Goal: Transaction & Acquisition: Obtain resource

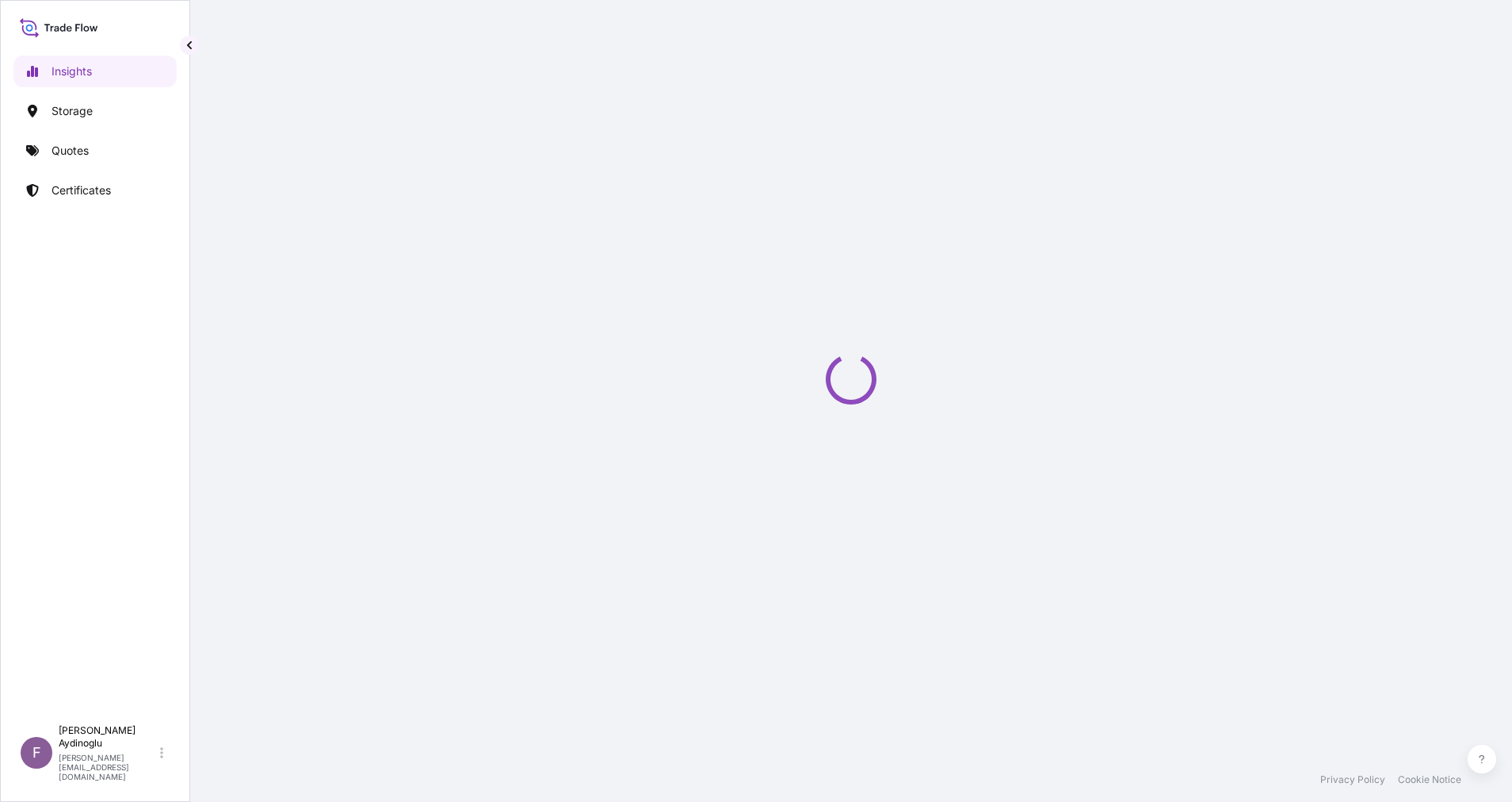
select select "2025"
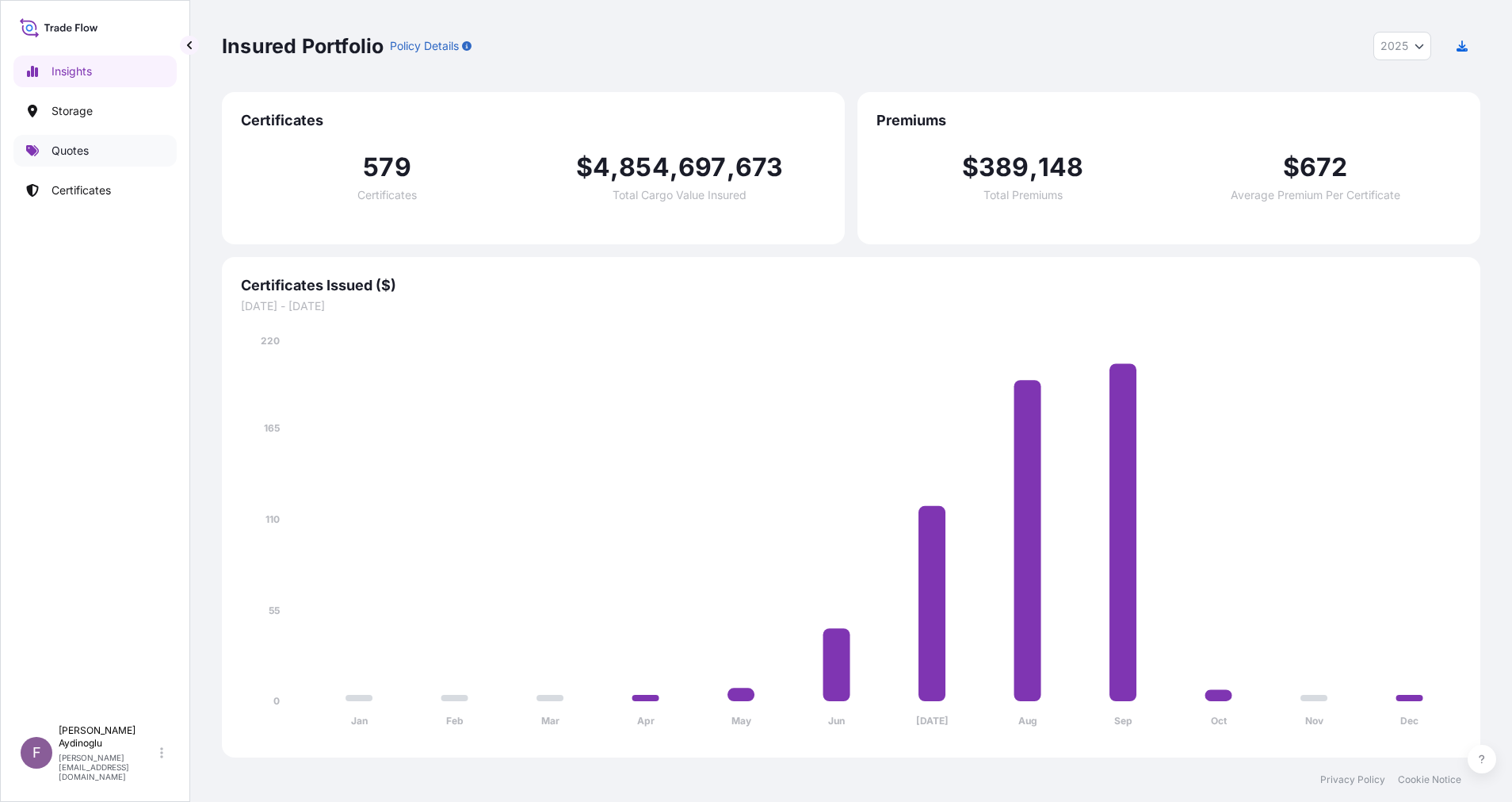
click at [53, 155] on p "Quotes" at bounding box center [70, 150] width 37 height 16
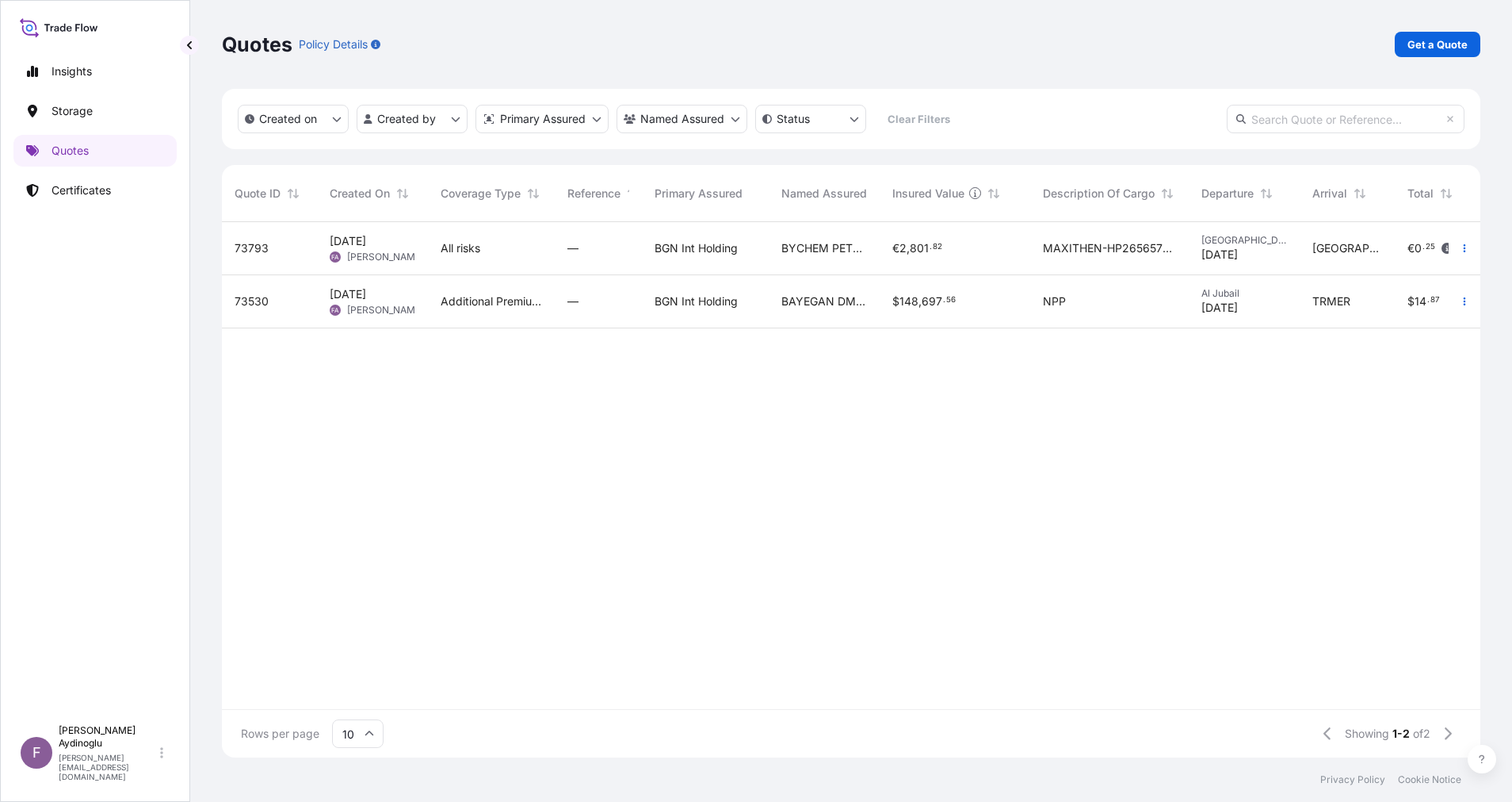
scroll to position [0, 152]
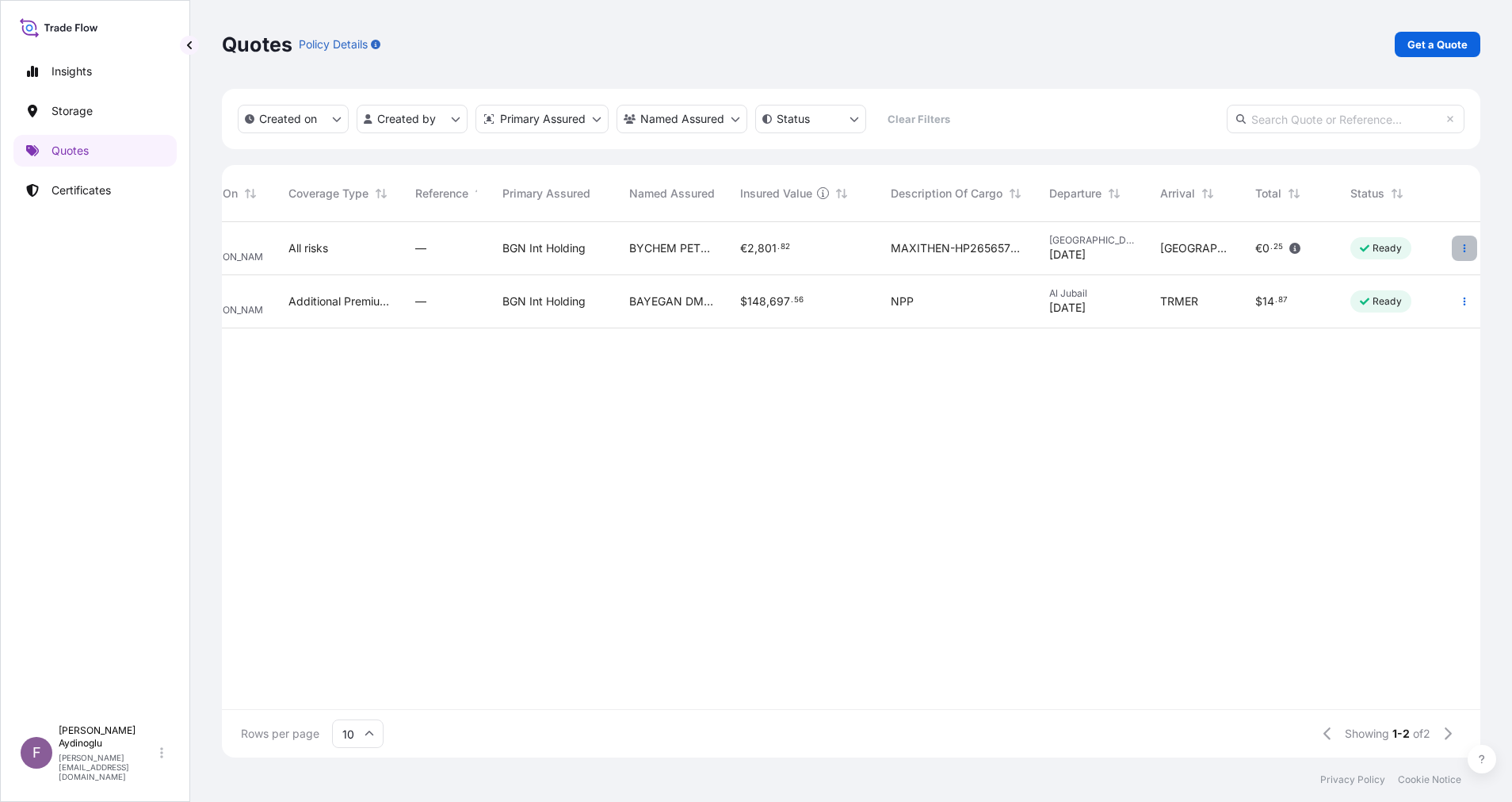
click at [1467, 252] on icon "button" at bounding box center [1464, 247] width 9 height 9
click at [1457, 46] on p "Get a Quote" at bounding box center [1438, 44] width 60 height 16
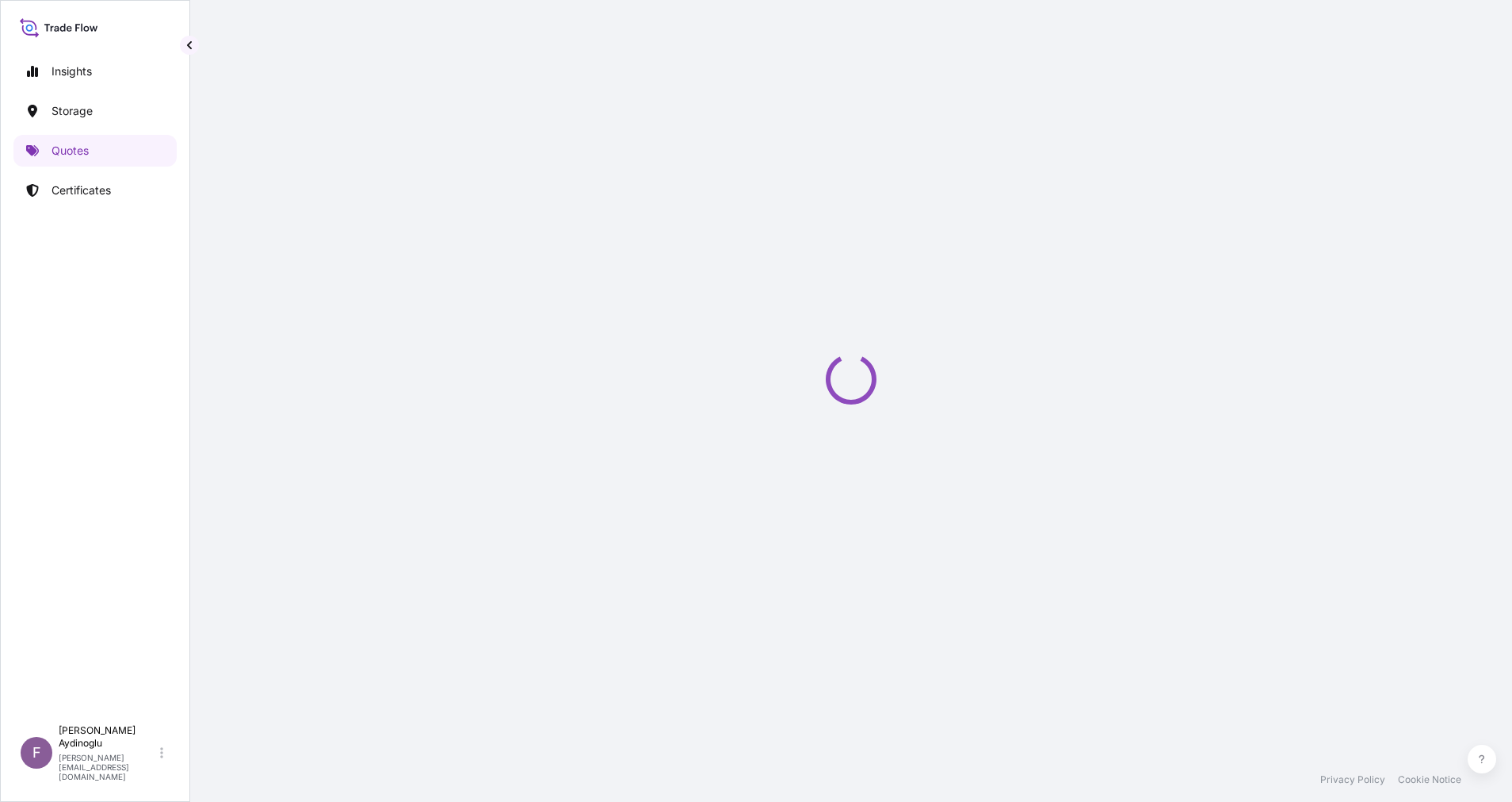
select select "Ocean Vessel"
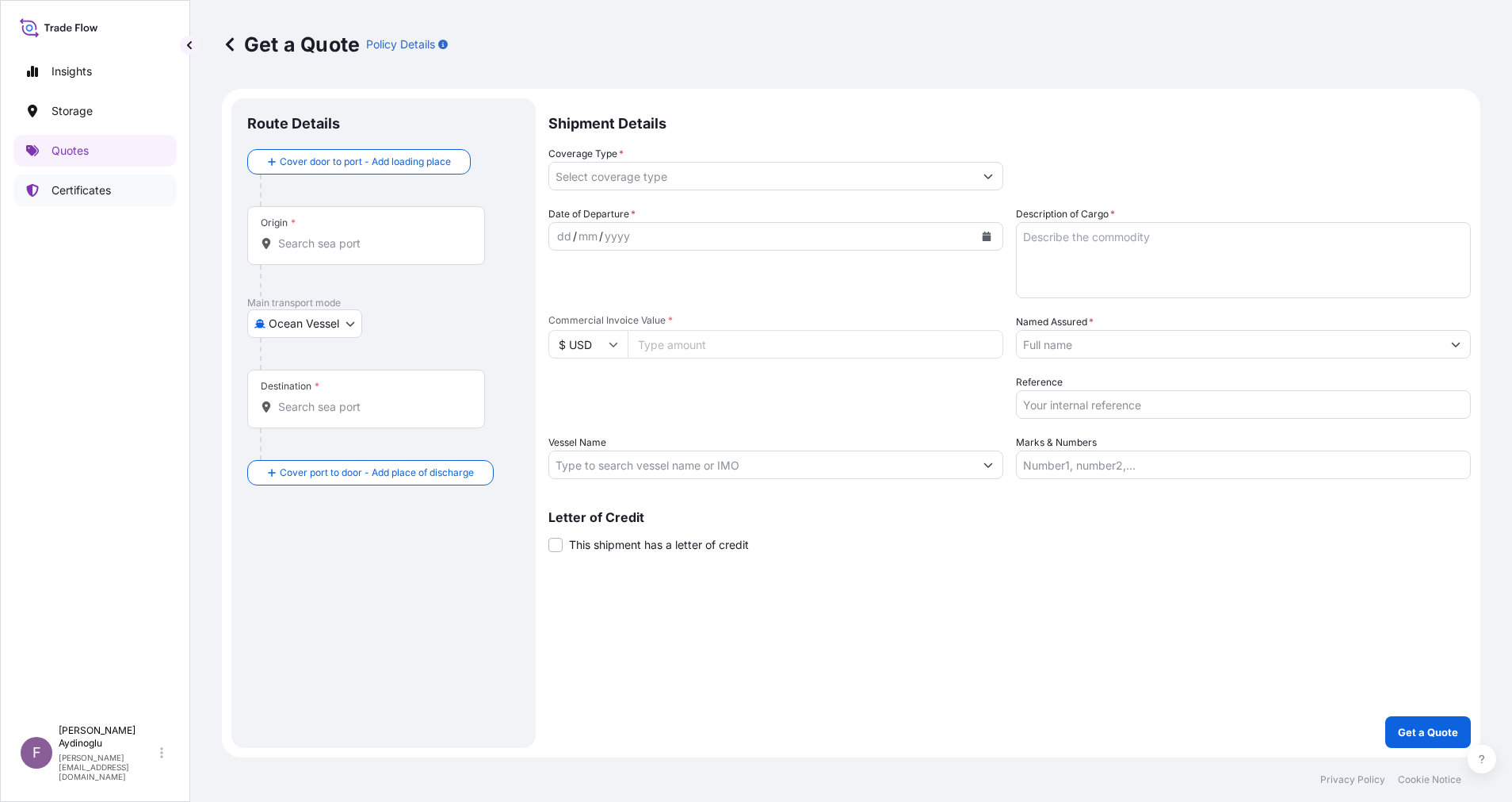
click at [83, 179] on link "Certificates" at bounding box center [95, 190] width 164 height 32
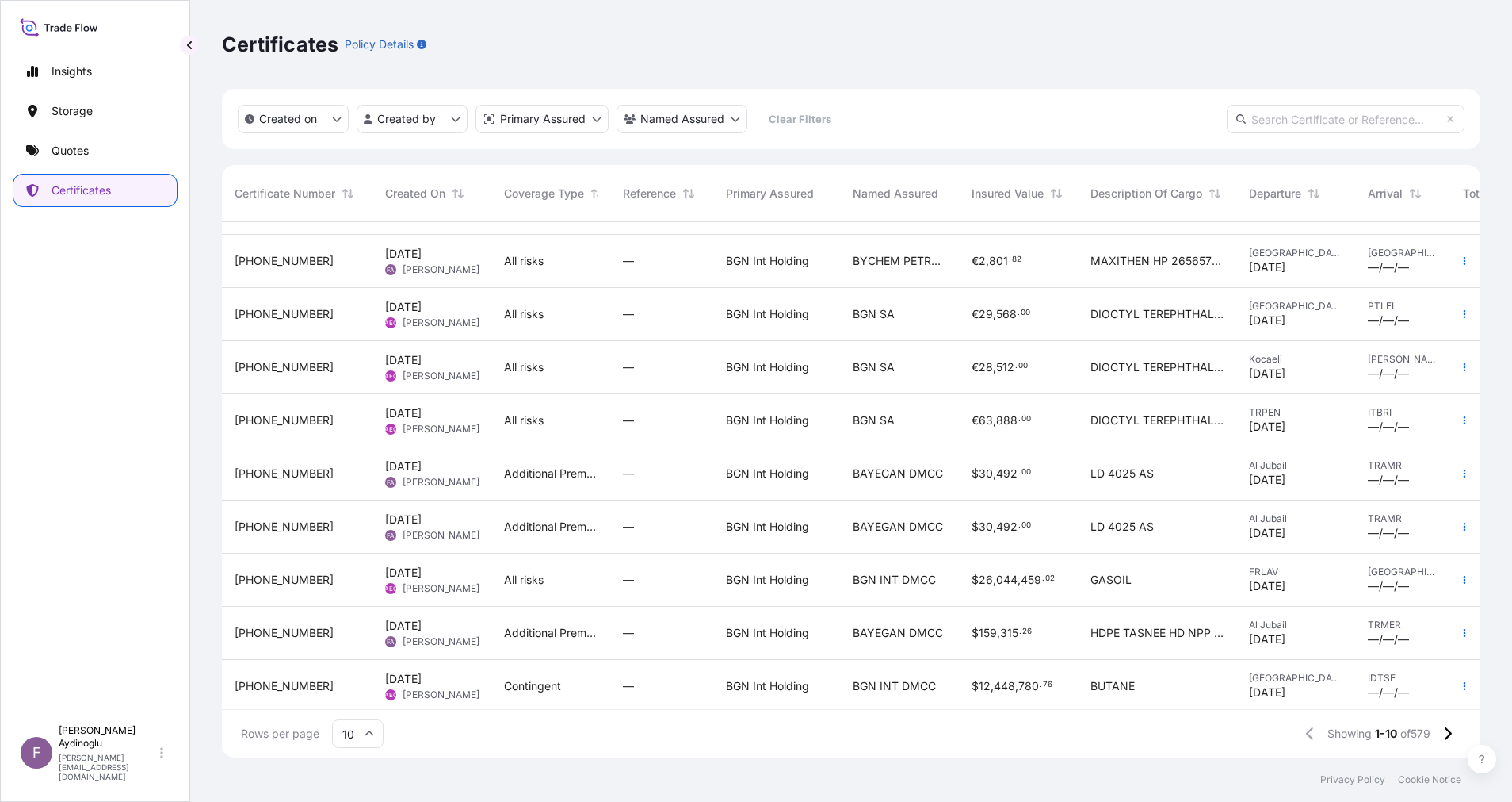
scroll to position [63, 0]
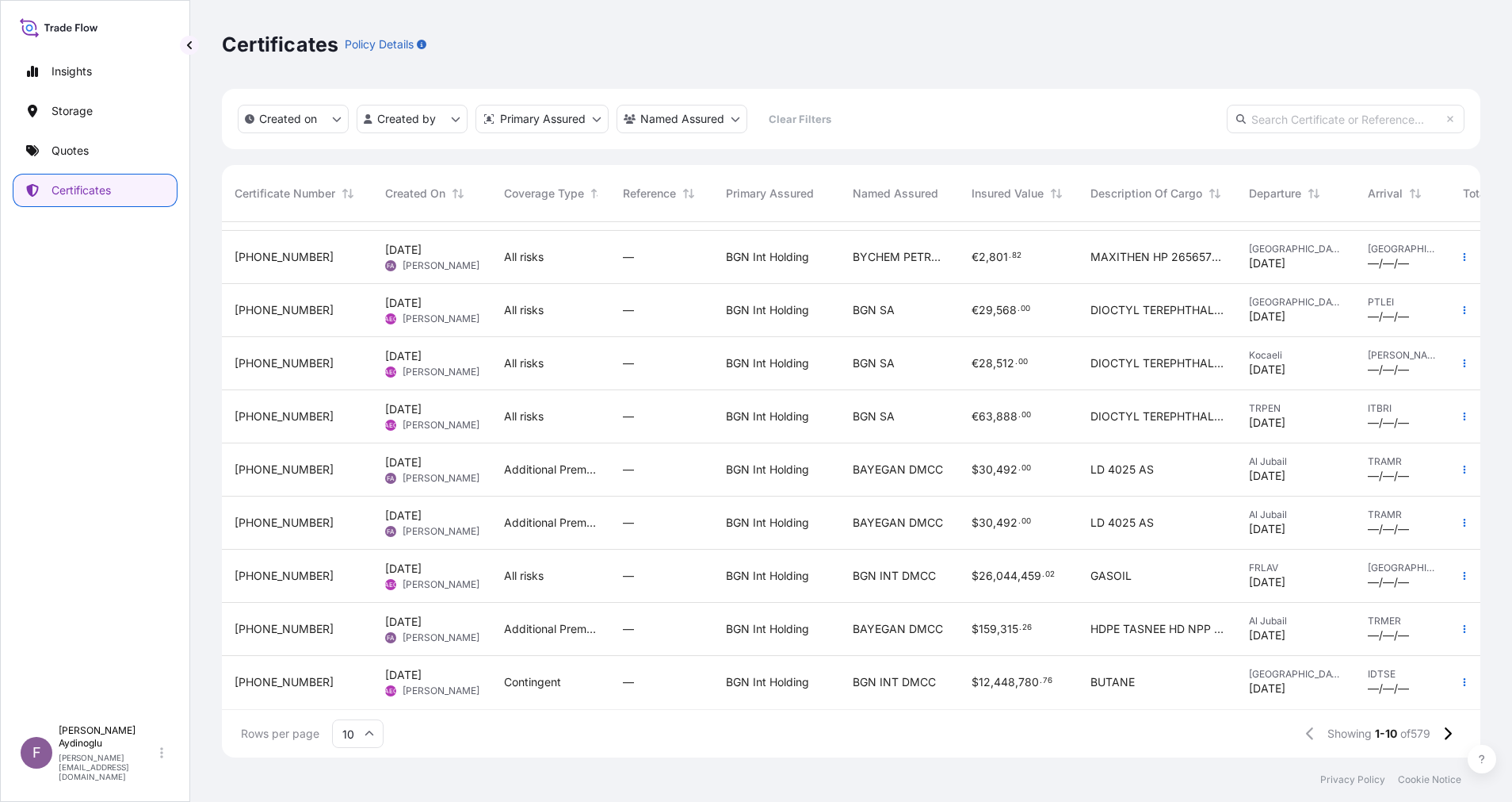
click at [353, 738] on input "10" at bounding box center [357, 733] width 51 height 29
click at [356, 663] on div "25" at bounding box center [358, 657] width 39 height 30
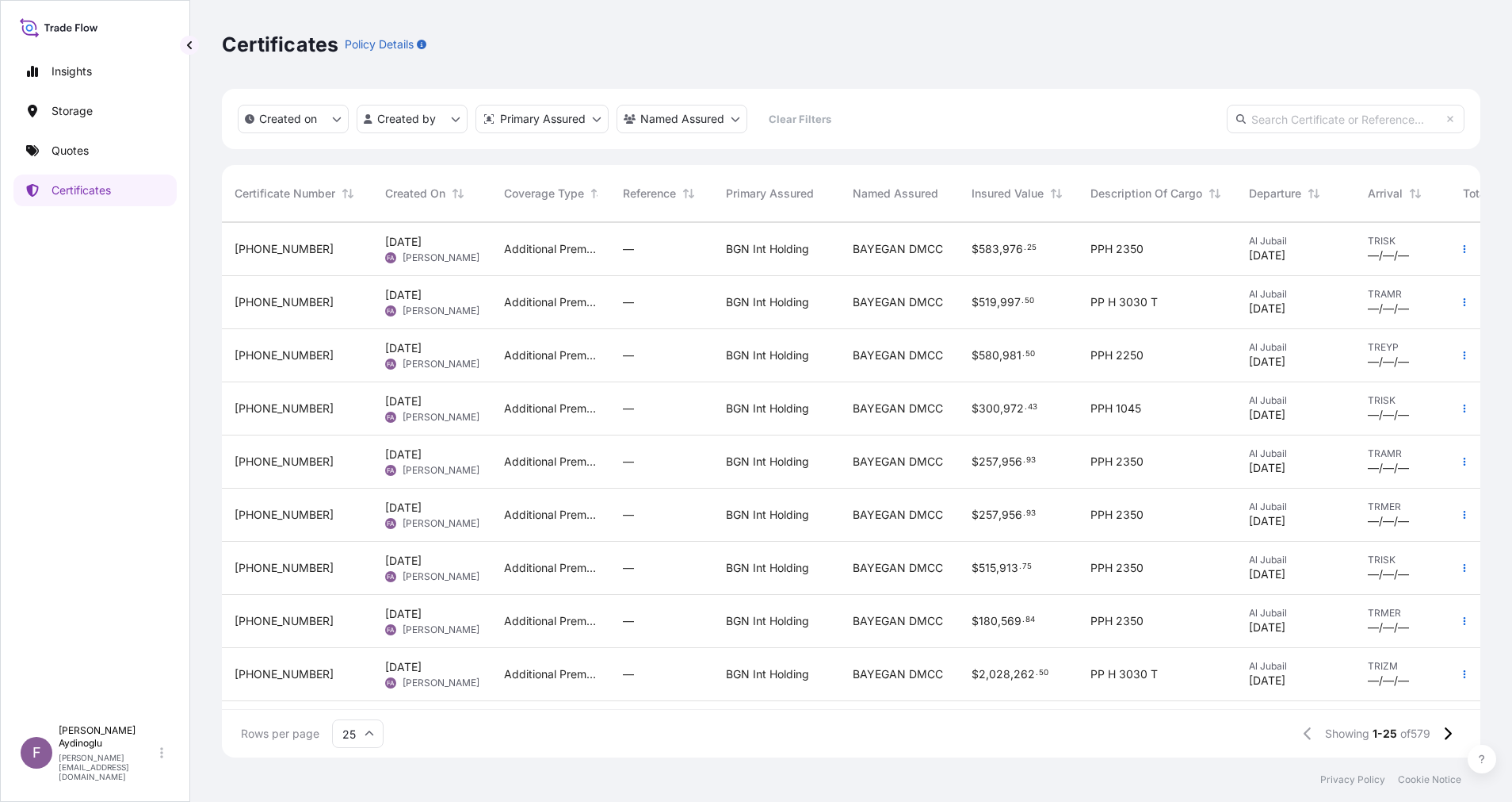
scroll to position [832, 0]
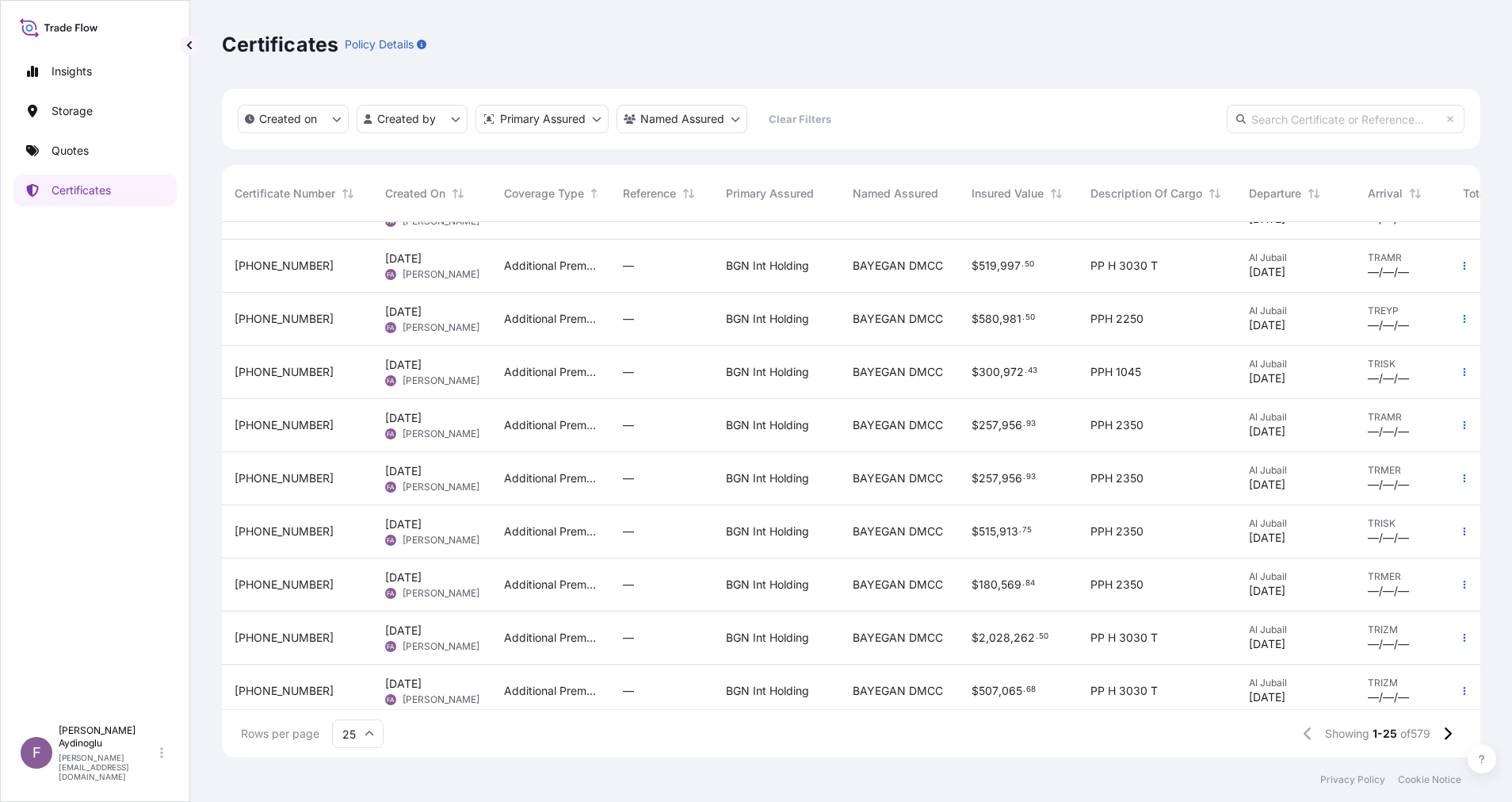
click at [515, 623] on div "Additional Premium in respect of Persian Gulf WSRCC" at bounding box center [551, 638] width 119 height 53
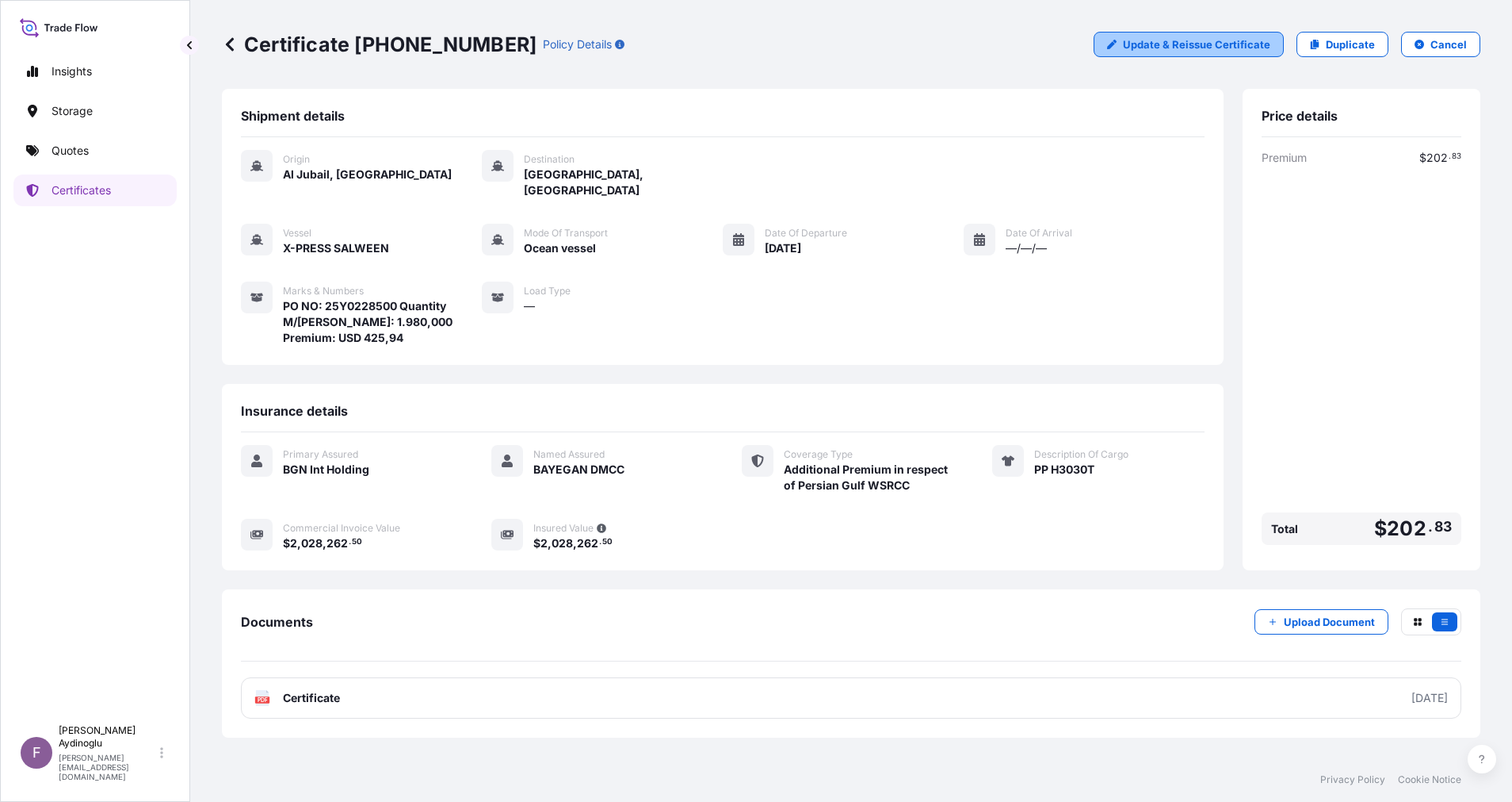
click at [1173, 42] on p "Update & Reissue Certificate" at bounding box center [1197, 44] width 148 height 16
select select "Ocean Vessel"
select select "32026"
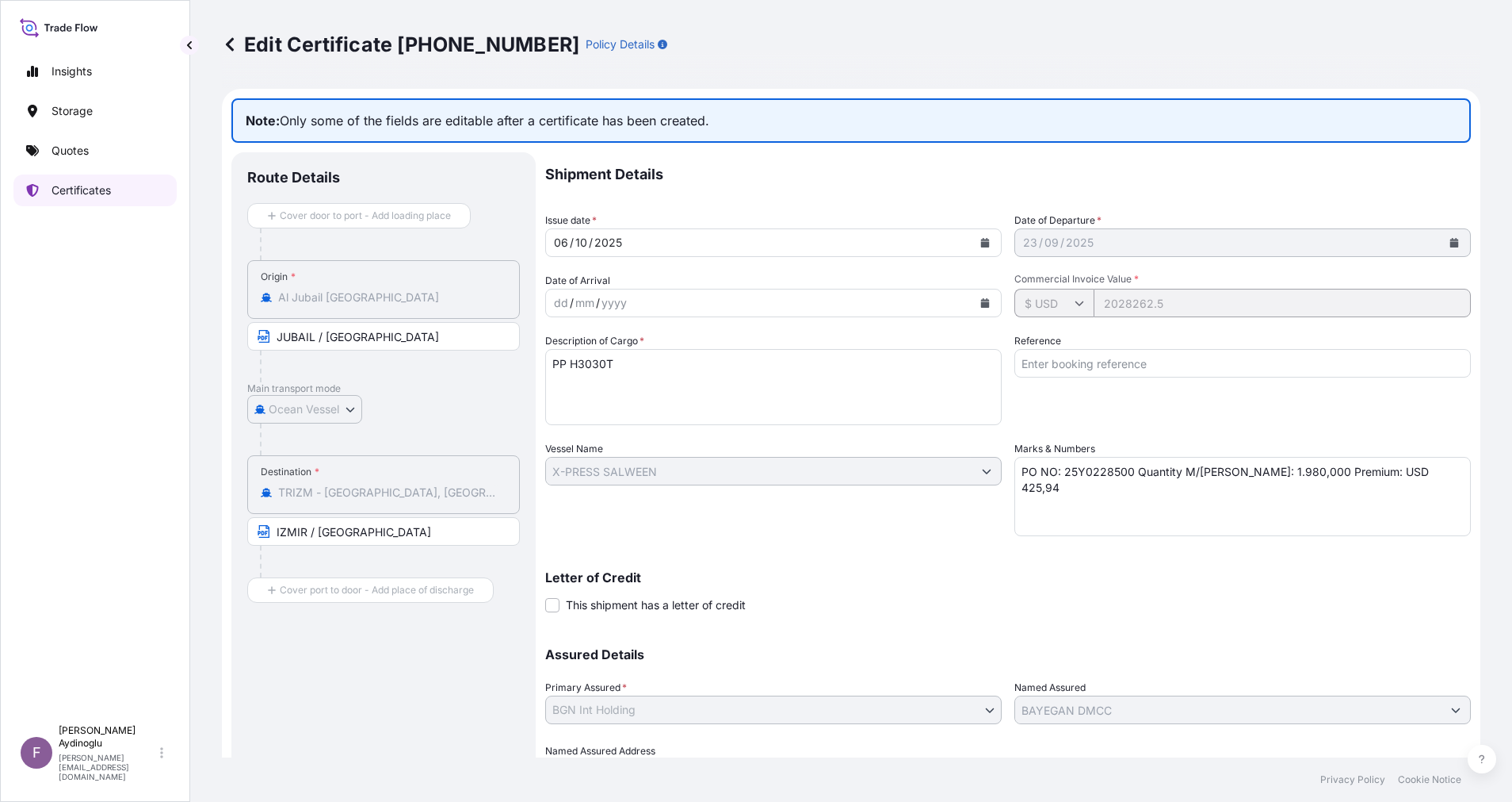
click at [109, 195] on p "Certificates" at bounding box center [81, 190] width 60 height 16
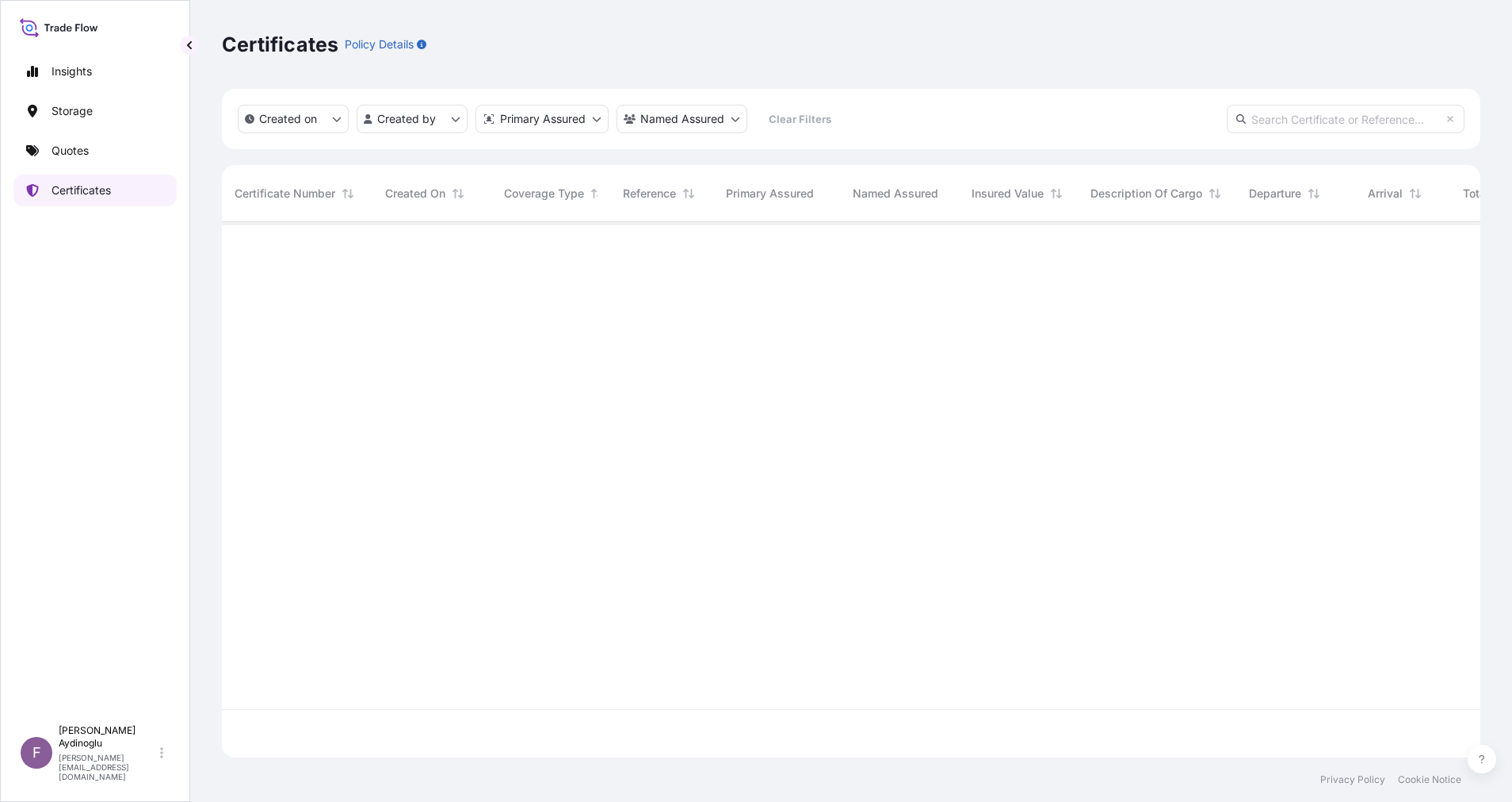
scroll to position [526, 1240]
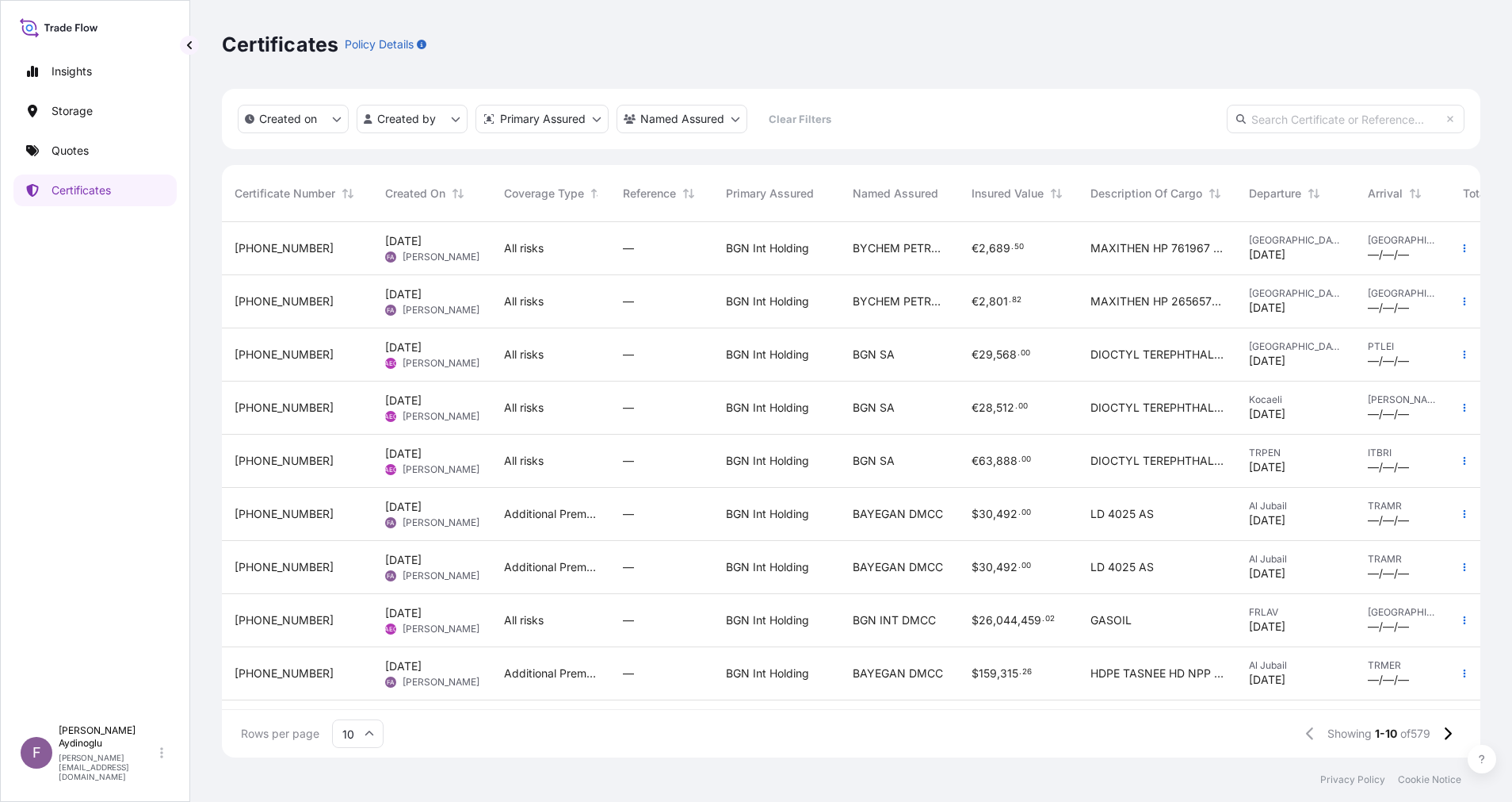
click at [356, 736] on input "10" at bounding box center [357, 733] width 51 height 29
click at [359, 661] on div "25" at bounding box center [358, 657] width 39 height 30
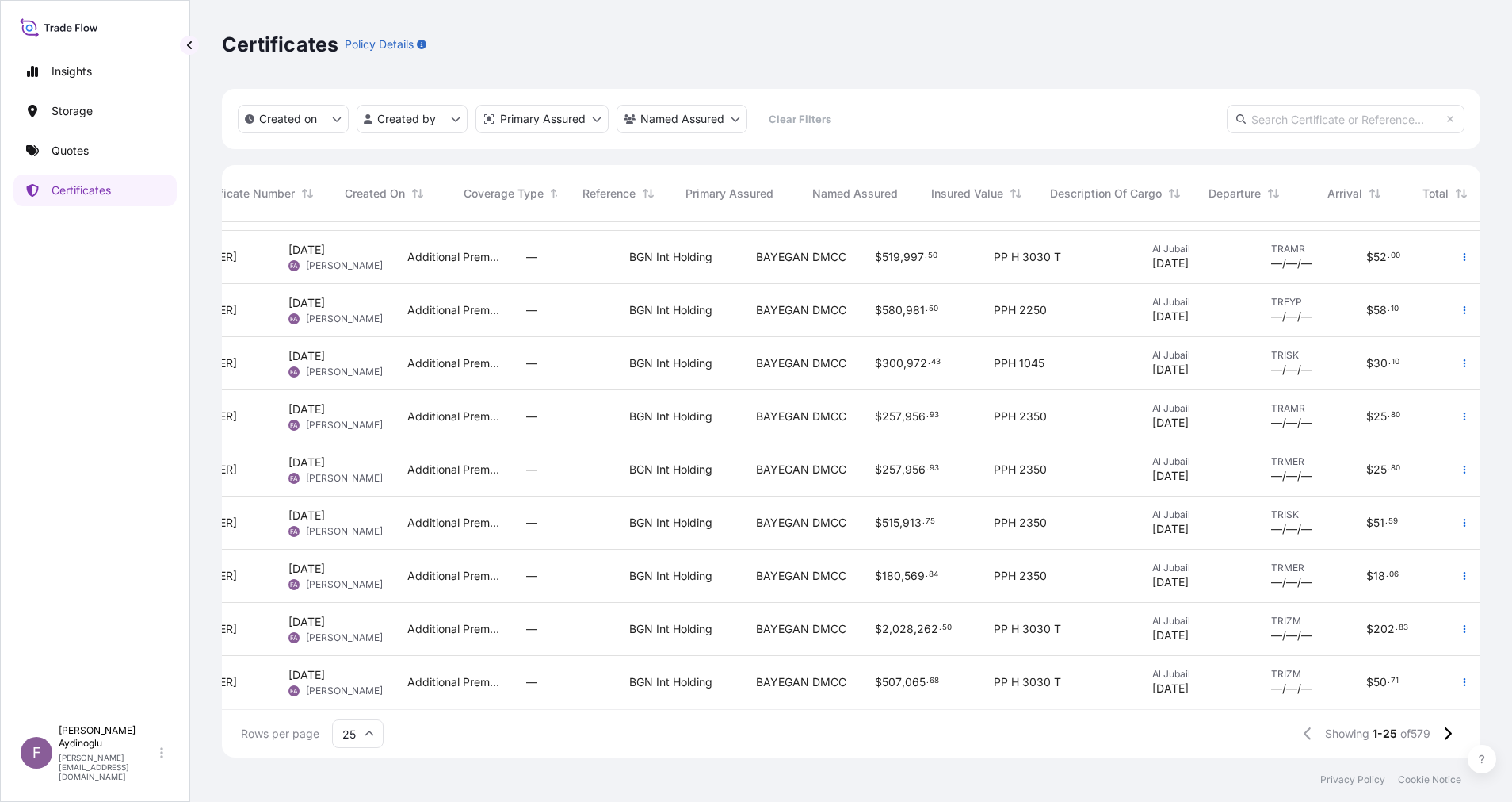
scroll to position [860, 0]
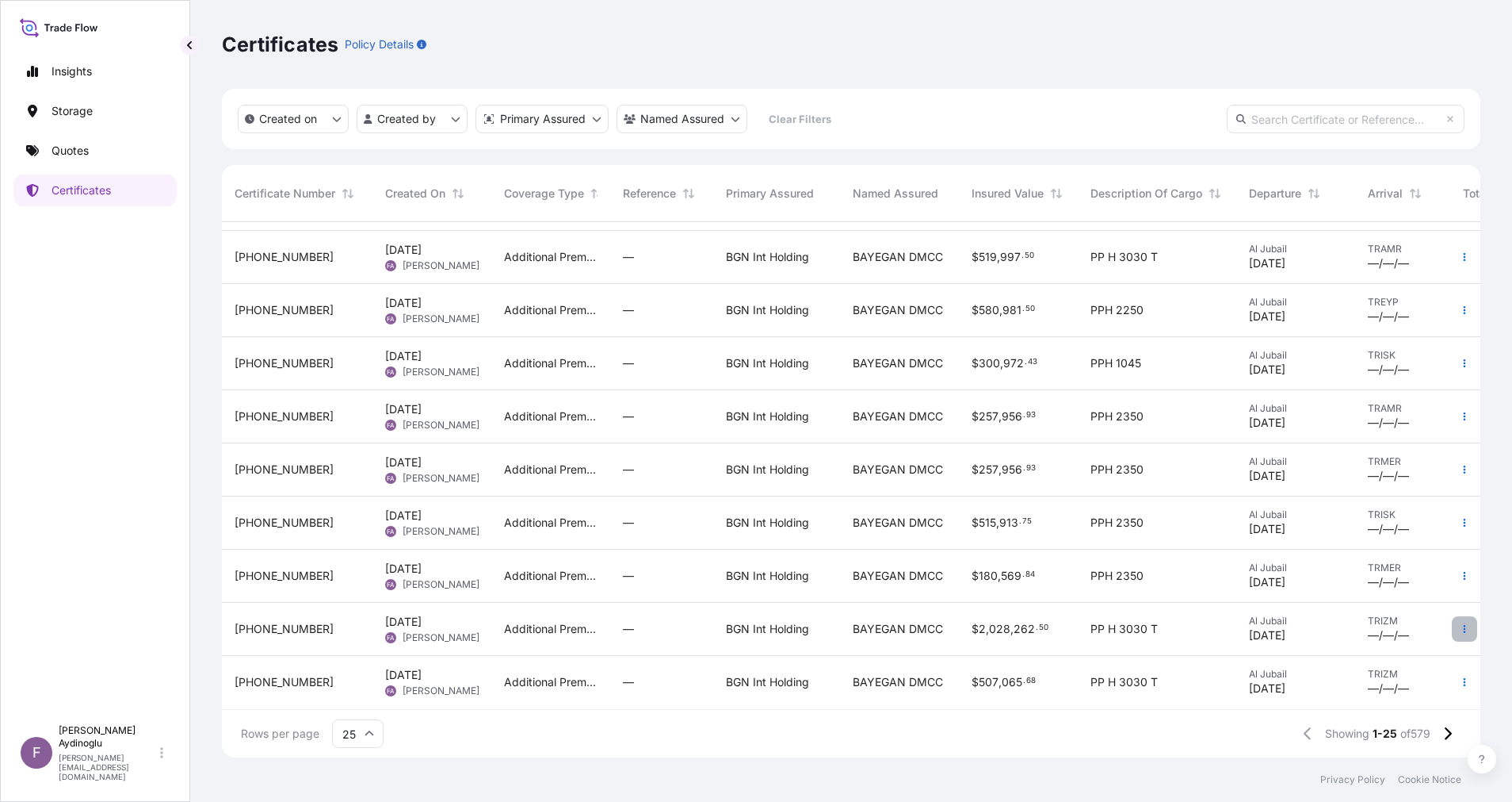
click at [1452, 622] on button "button" at bounding box center [1465, 628] width 25 height 25
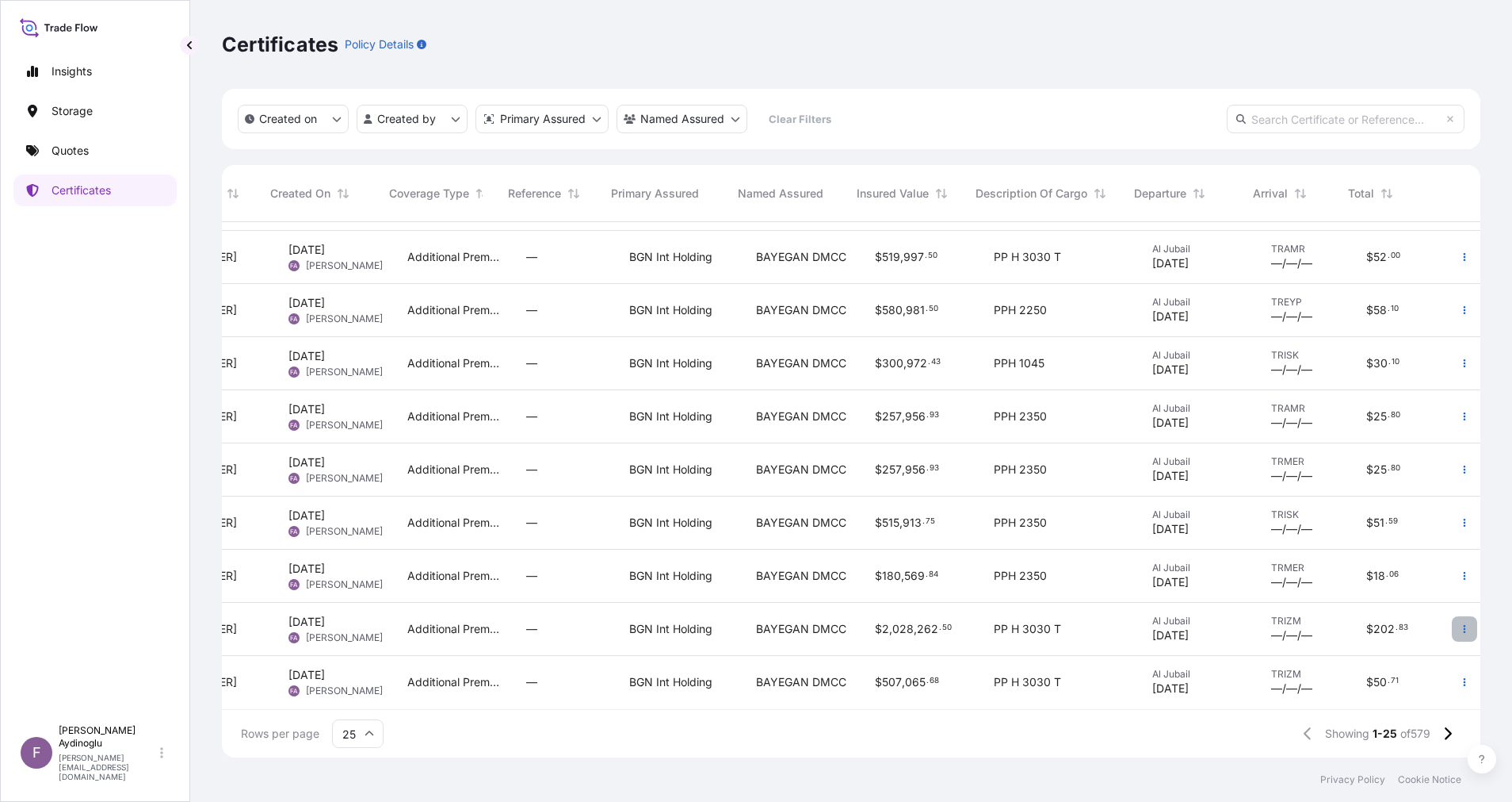
click at [1460, 624] on icon "button" at bounding box center [1464, 628] width 9 height 9
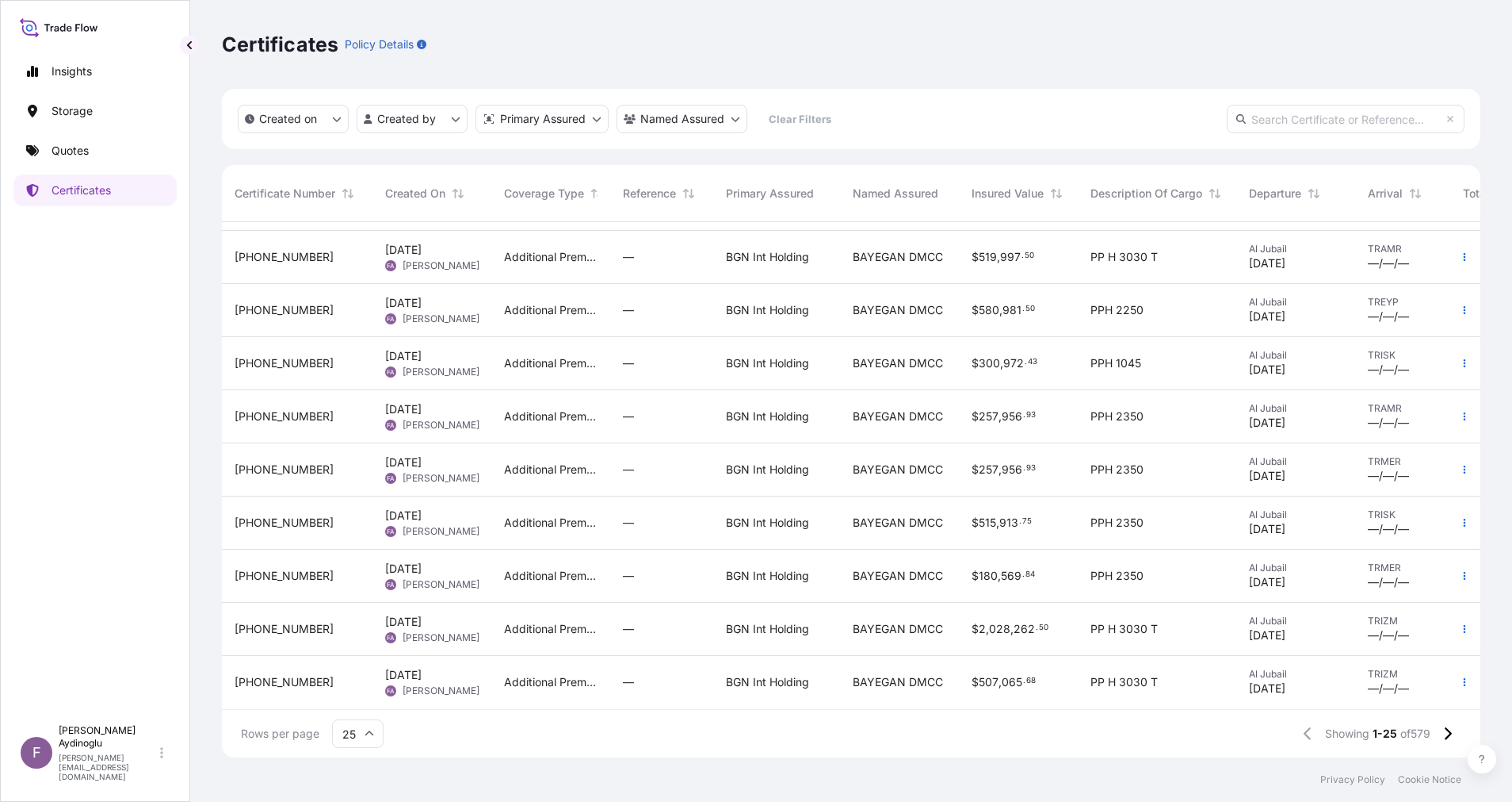
drag, startPoint x: 299, startPoint y: 612, endPoint x: 282, endPoint y: 612, distance: 17.0
click at [282, 621] on span "32026-582-1" at bounding box center [284, 628] width 99 height 16
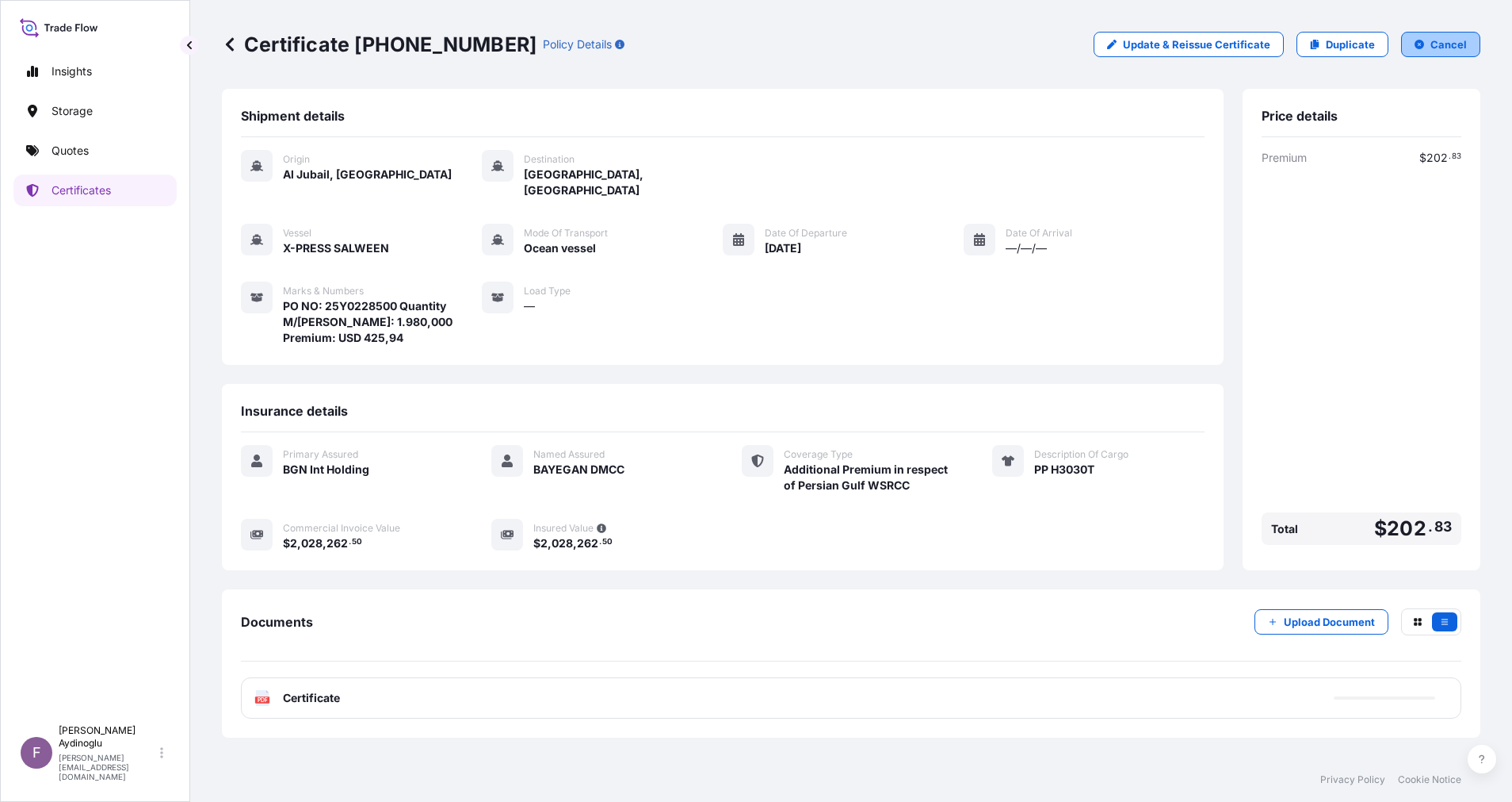
click at [1422, 50] on button "Cancel" at bounding box center [1441, 44] width 80 height 25
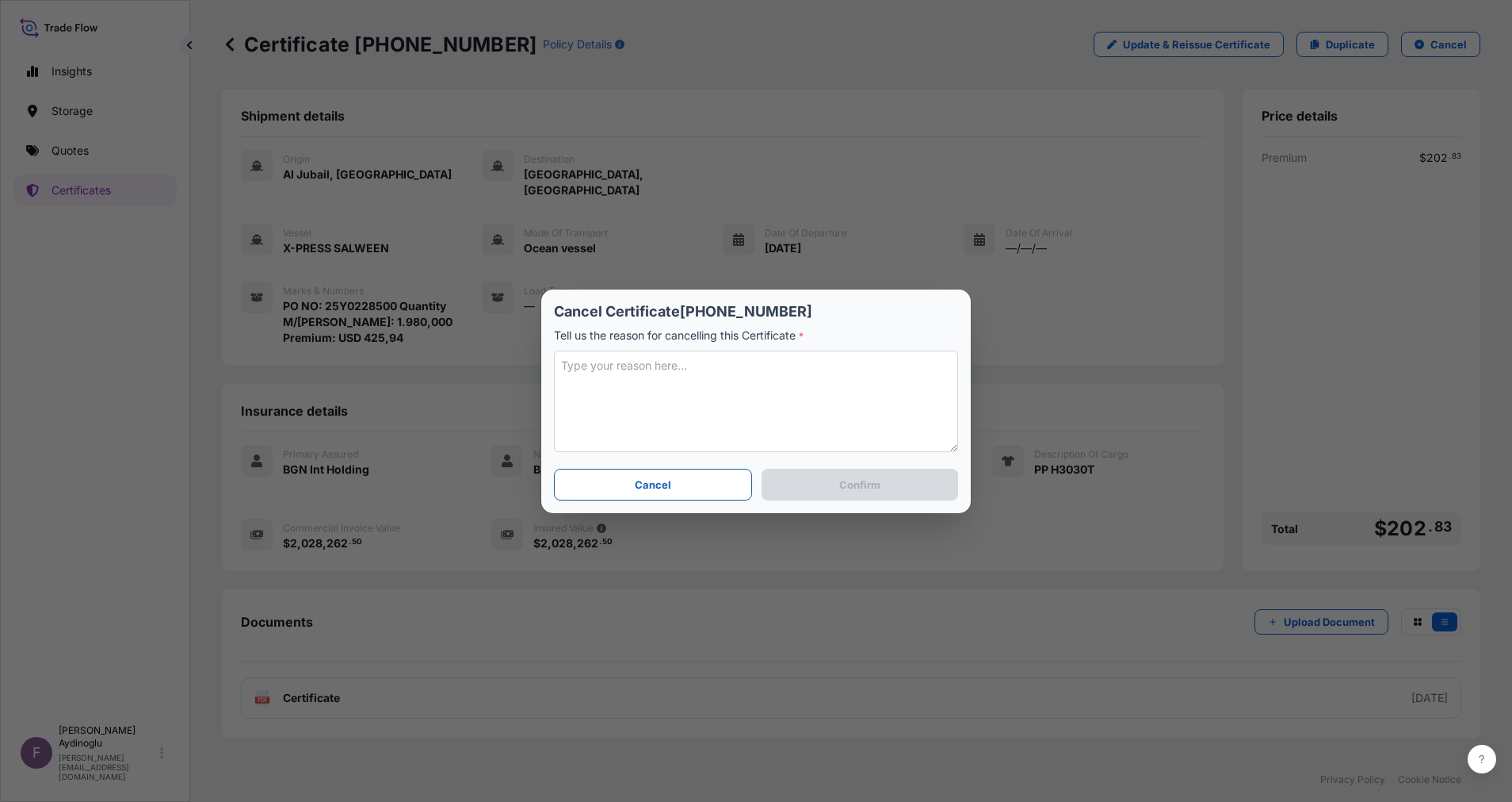
click at [724, 410] on textarea at bounding box center [756, 401] width 404 height 102
type textarea "ı"
type textarea "invoice value changed"
click at [885, 484] on button "Confirm" at bounding box center [860, 485] width 196 height 32
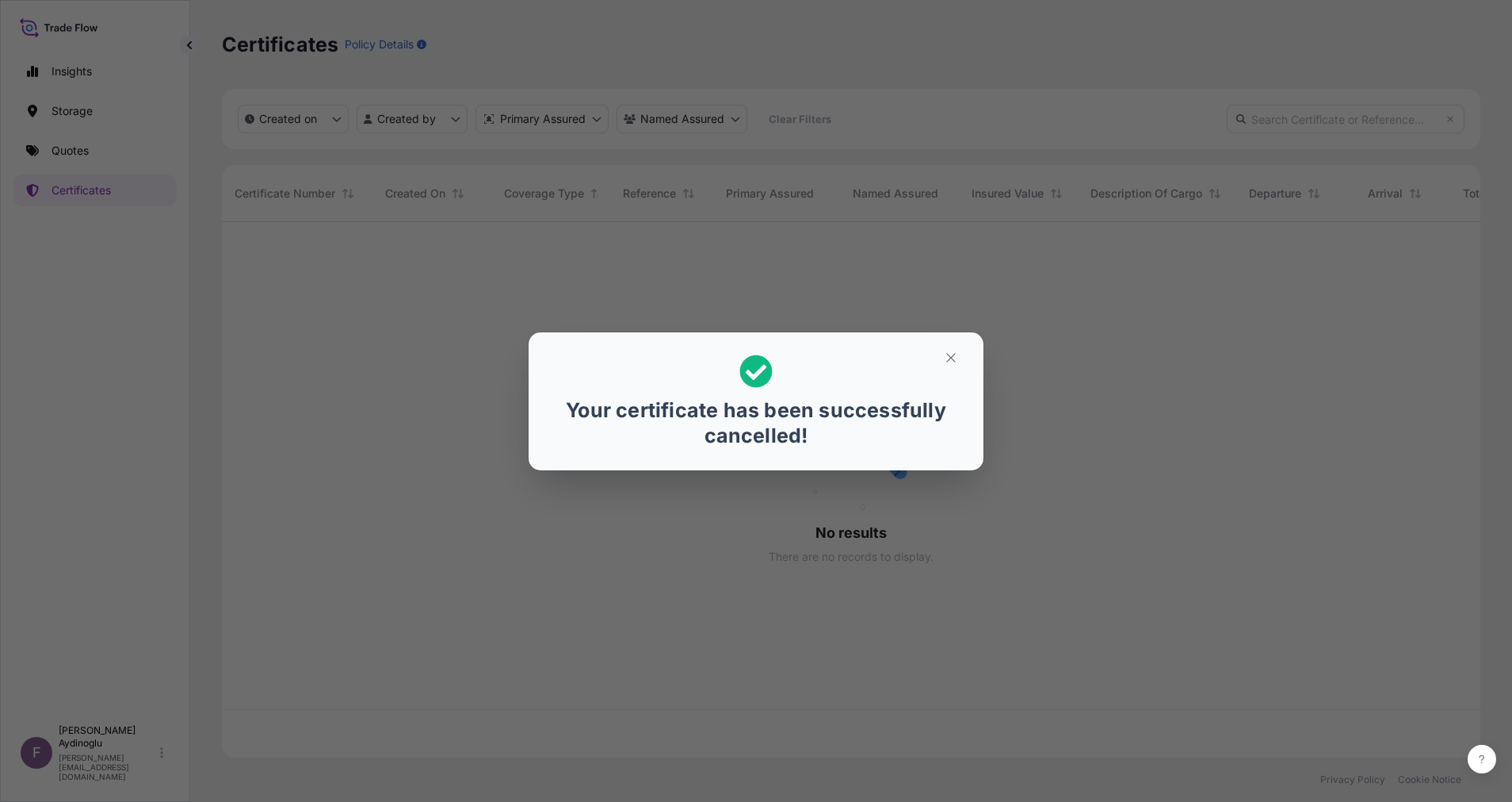
scroll to position [526, 1240]
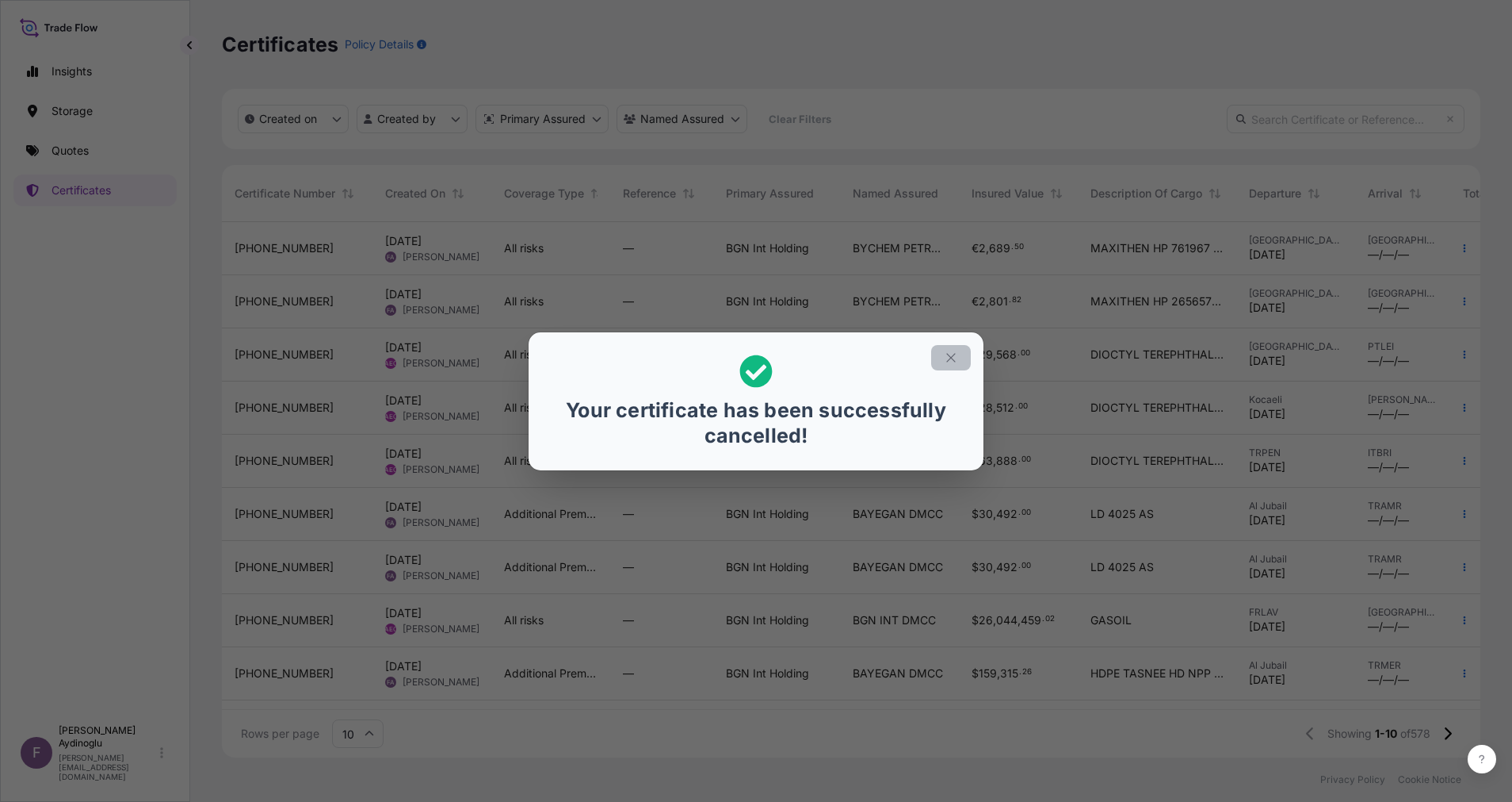
click at [951, 353] on icon "button" at bounding box center [951, 357] width 14 height 14
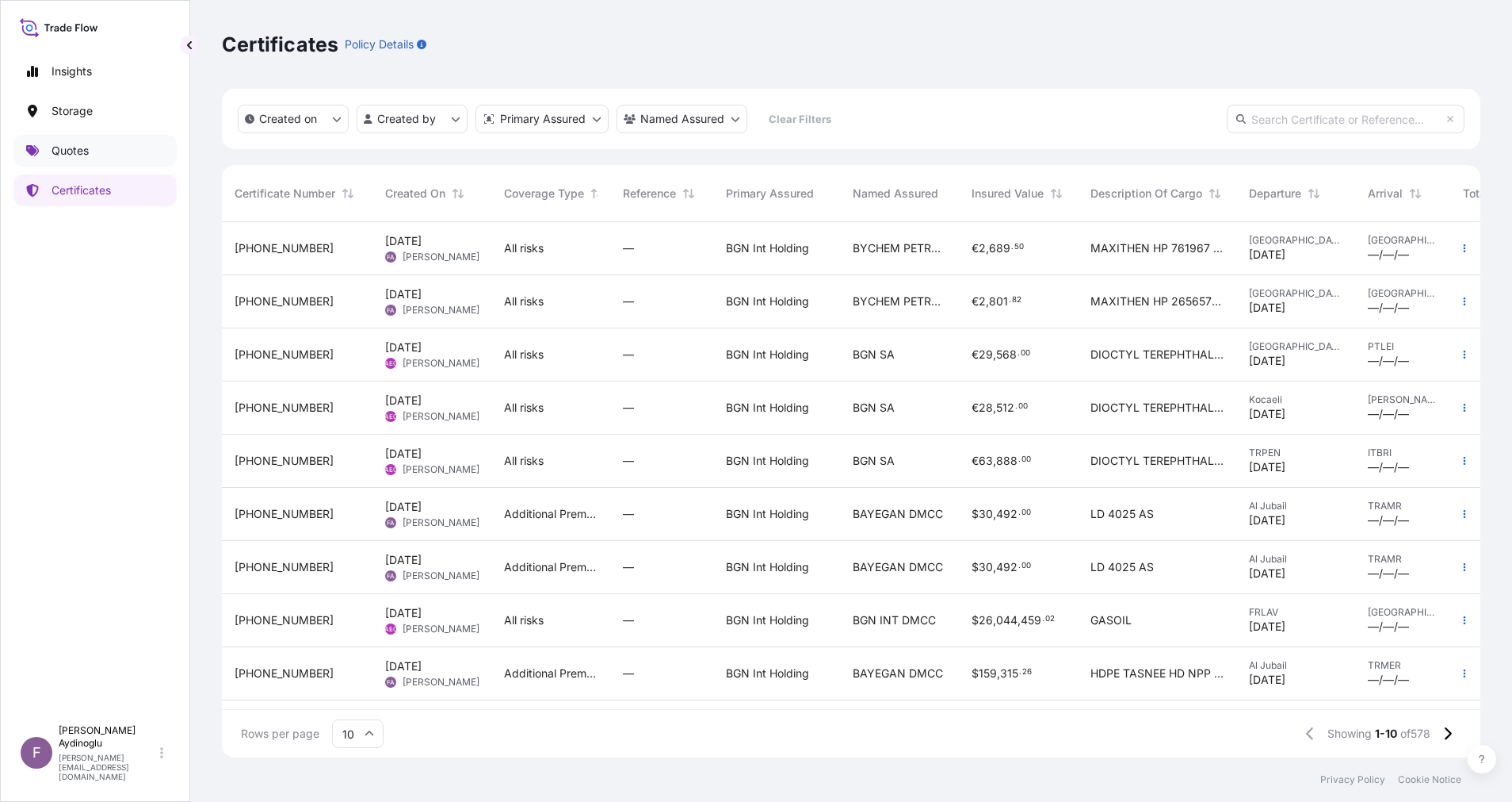
click at [88, 160] on link "Quotes" at bounding box center [95, 151] width 164 height 32
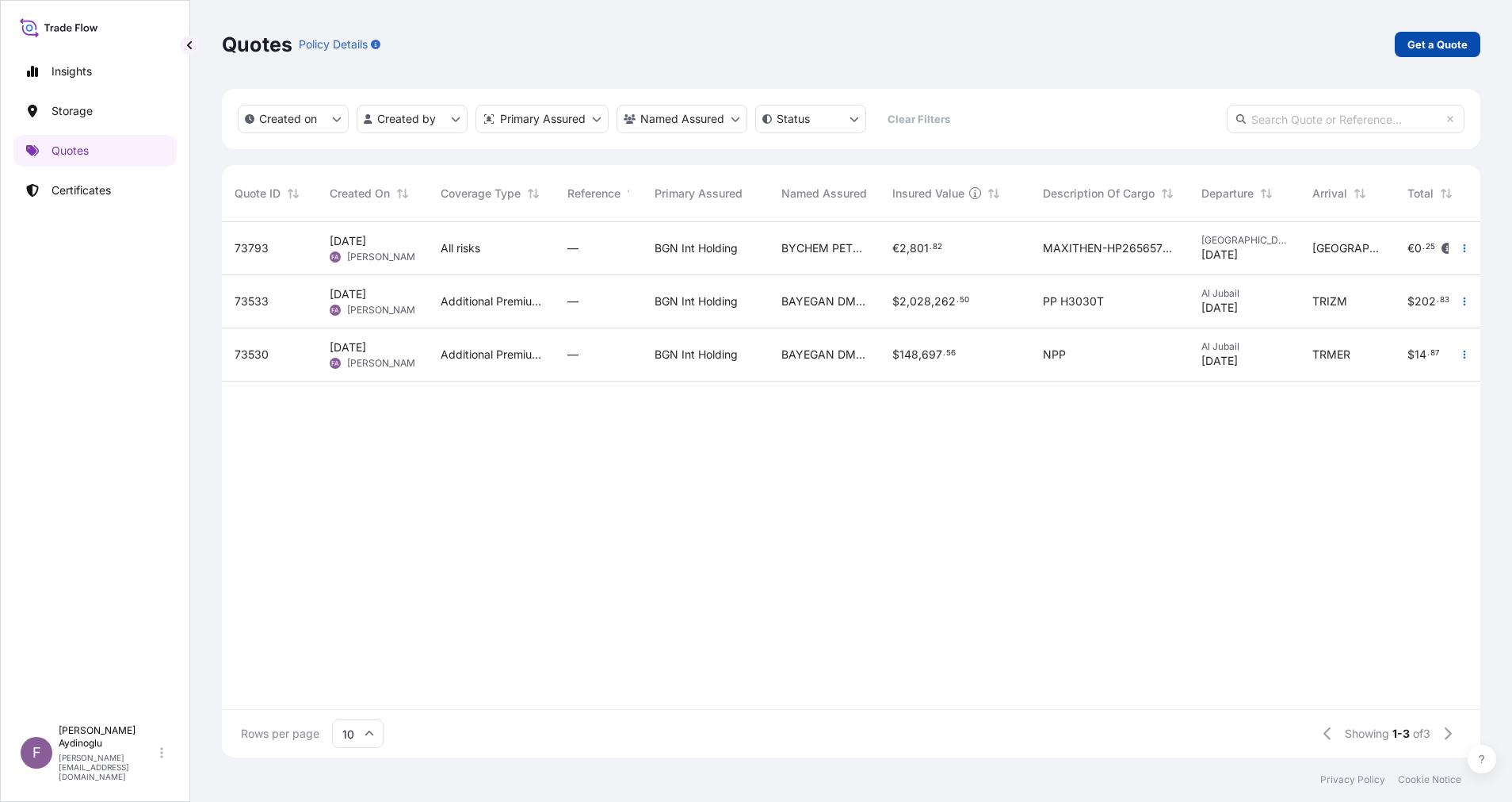
click at [1417, 52] on link "Get a Quote" at bounding box center [1437, 44] width 86 height 25
select select "Ocean Vessel"
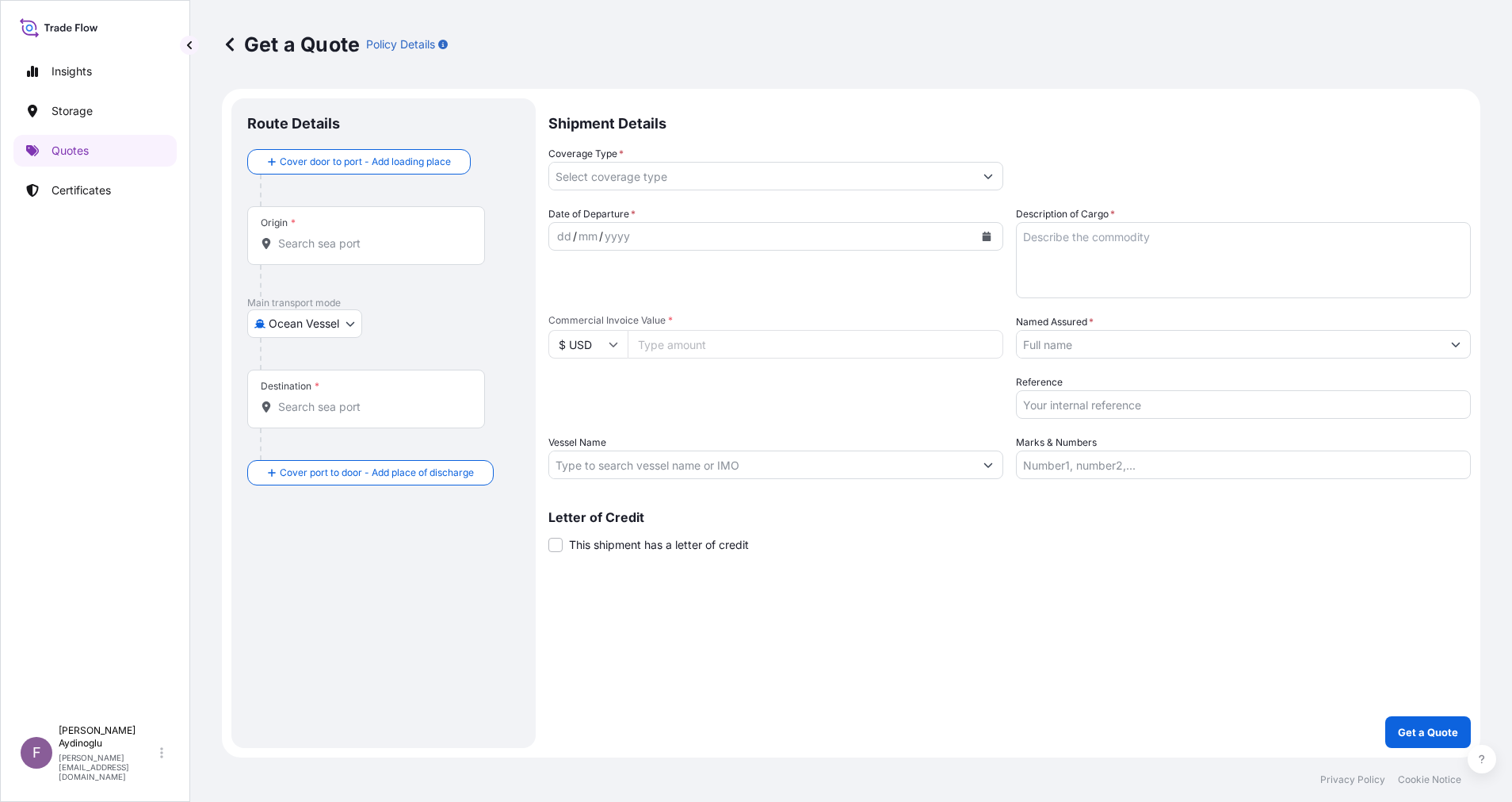
click at [1203, 470] on input "Marks & Numbers" at bounding box center [1244, 465] width 455 height 29
paste input "PO NO: 25Y0230300 Quantity M/Tonn: 173,250 Premium: USD 37,92"
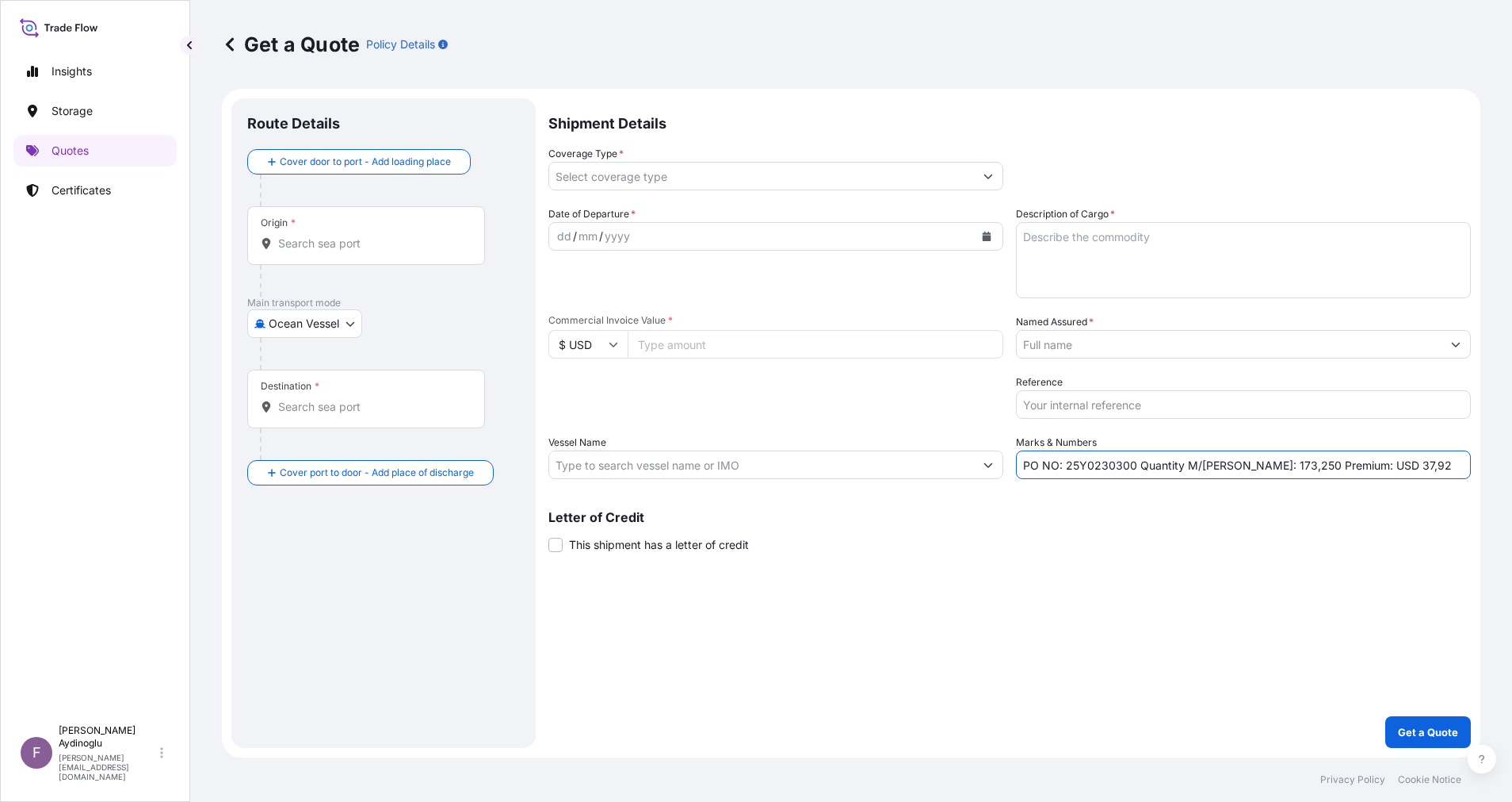
click at [1070, 558] on div "Shipment Details Coverage Type * Date of Departure * dd / mm / yyyy Cargo Categ…" at bounding box center [1010, 423] width 922 height 649
drag, startPoint x: 1068, startPoint y: 467, endPoint x: 1135, endPoint y: 466, distance: 67.0
click at [1135, 466] on input "PO NO: 25Y0230300 Quantity M/Tonn: 173,250 Premium: USD 37,92" at bounding box center [1244, 465] width 455 height 29
paste input "298"
type input "PO NO: 25Y0229800 Quantity M/Tonn: 173,250 Premium: USD 37,92"
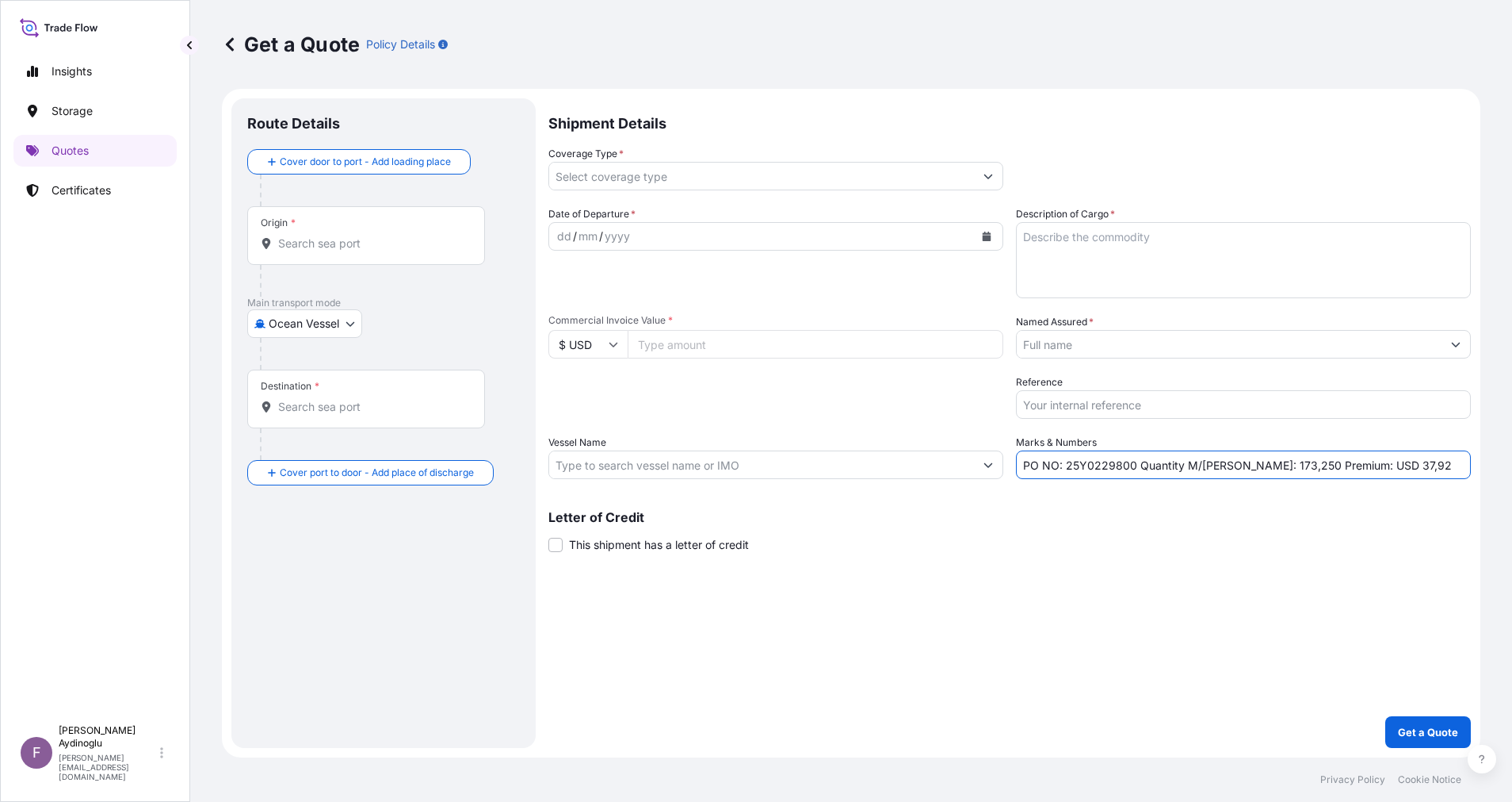
click at [689, 345] on input "Commercial Invoice Value *" at bounding box center [816, 344] width 376 height 29
type input "526123.13"
click at [1224, 237] on textarea "Description of Cargo *" at bounding box center [1244, 260] width 455 height 76
paste textarea "POLYPROPYLENE HOMOPOLYMER (H3030T)"
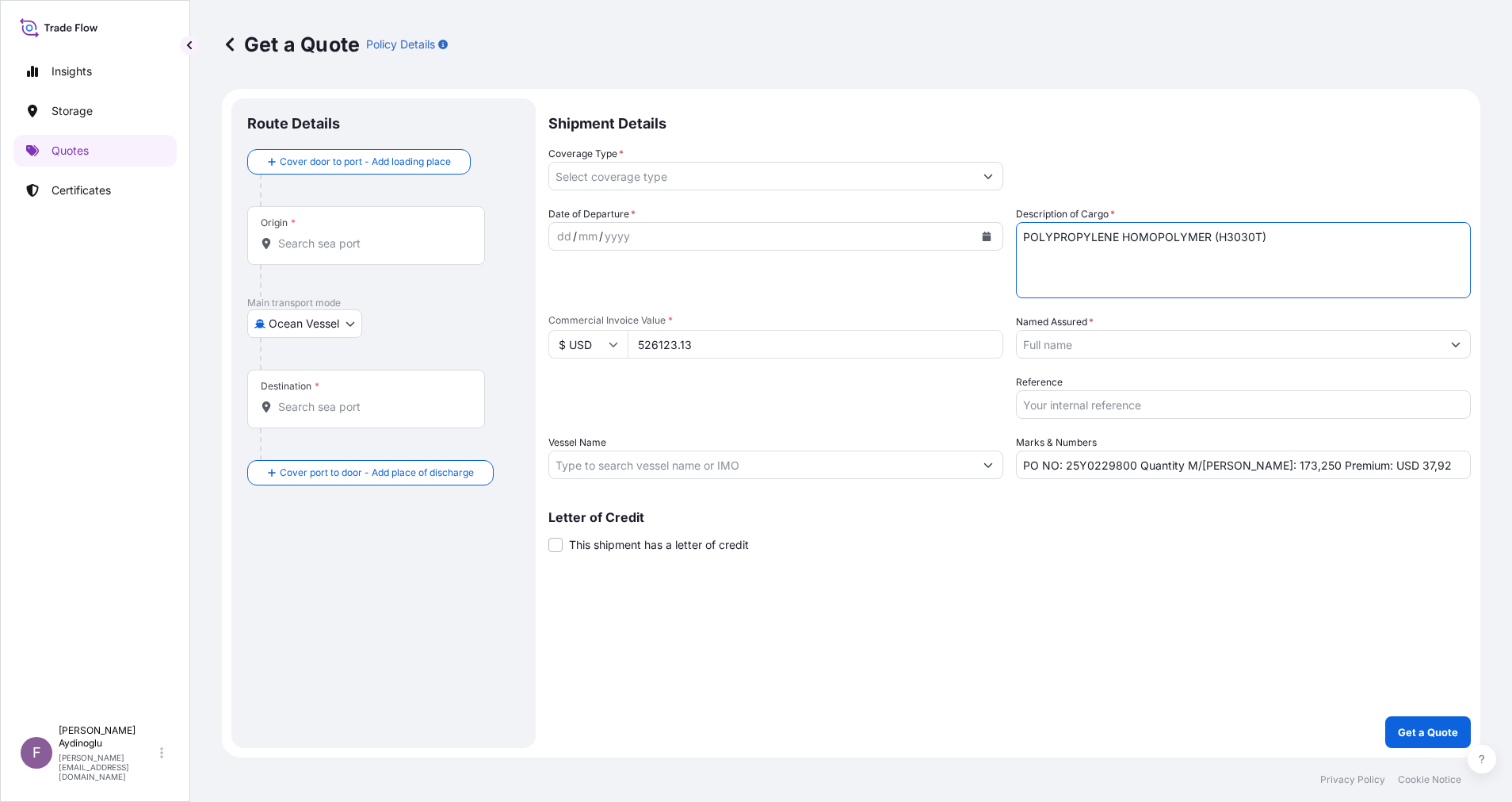
type textarea "POLYPROPYLENE HOMOPOLYMER (H3030T)"
drag, startPoint x: 1234, startPoint y: 467, endPoint x: 1248, endPoint y: 467, distance: 14.0
click at [1248, 467] on input "PO NO: 25Y0229800 Quantity M/Tonn: 173,250 Premium: USD 37,92" at bounding box center [1244, 465] width 455 height 29
type input "PO NO: 25Y0229800 Quantity M/Tonn: 495,000 Premium: USD 37,92"
click at [802, 475] on input "Vessel Name" at bounding box center [761, 465] width 425 height 29
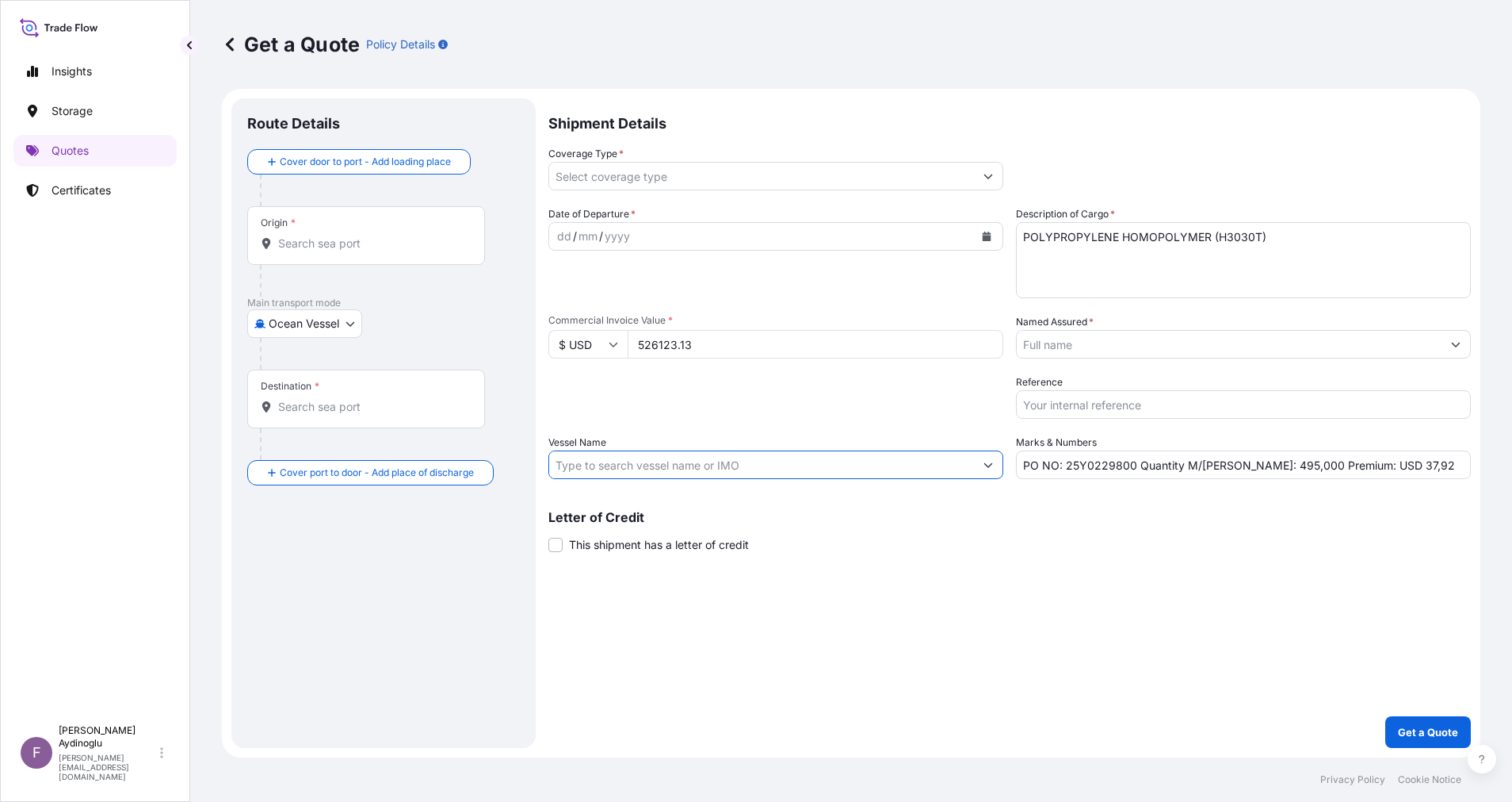
paste input "MSC DEILA - IS538A"
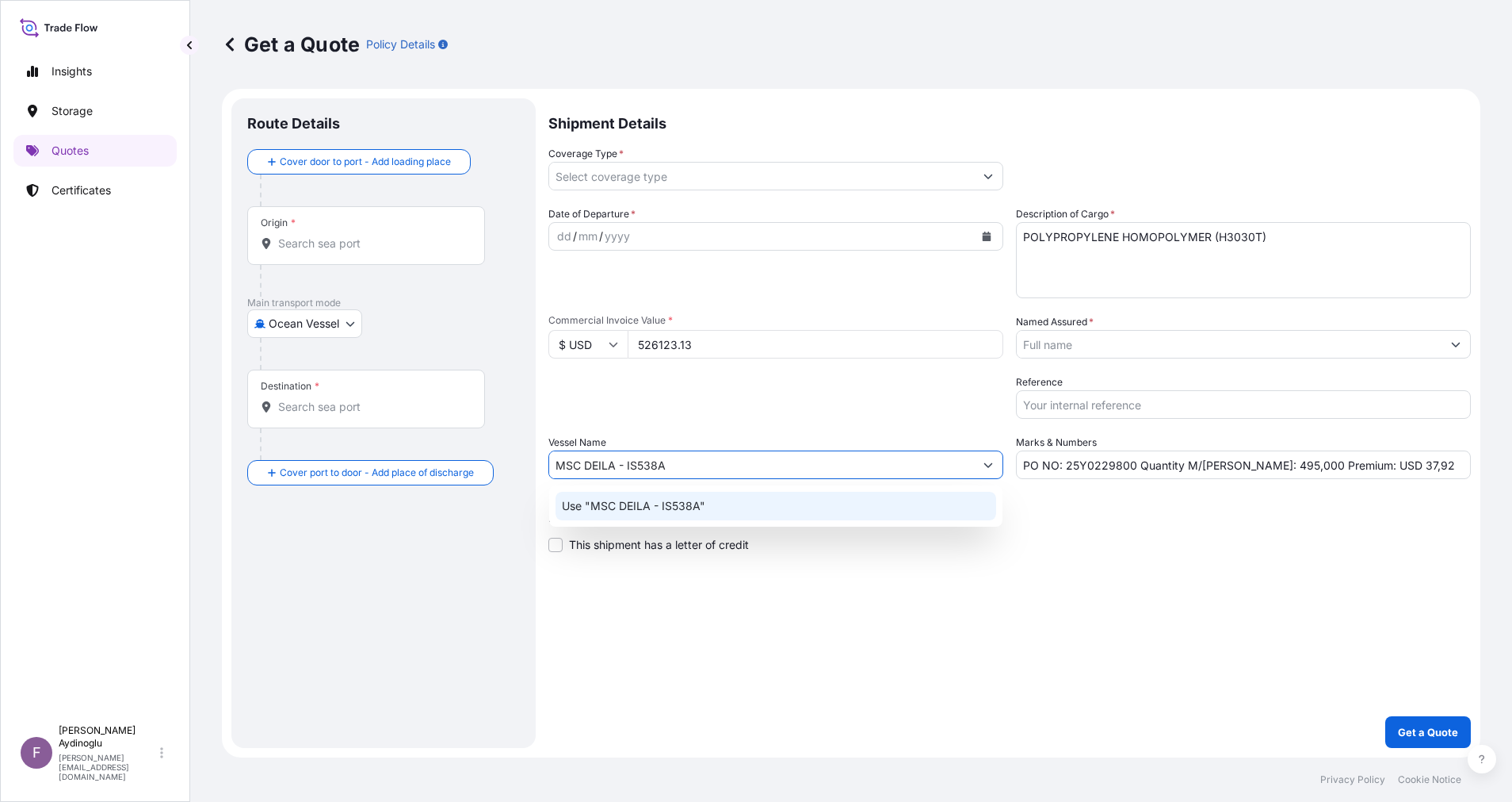
click at [761, 502] on div "Use "MSC DEILA - IS538A"" at bounding box center [776, 506] width 440 height 29
type input "MSC DEILA - IS538A"
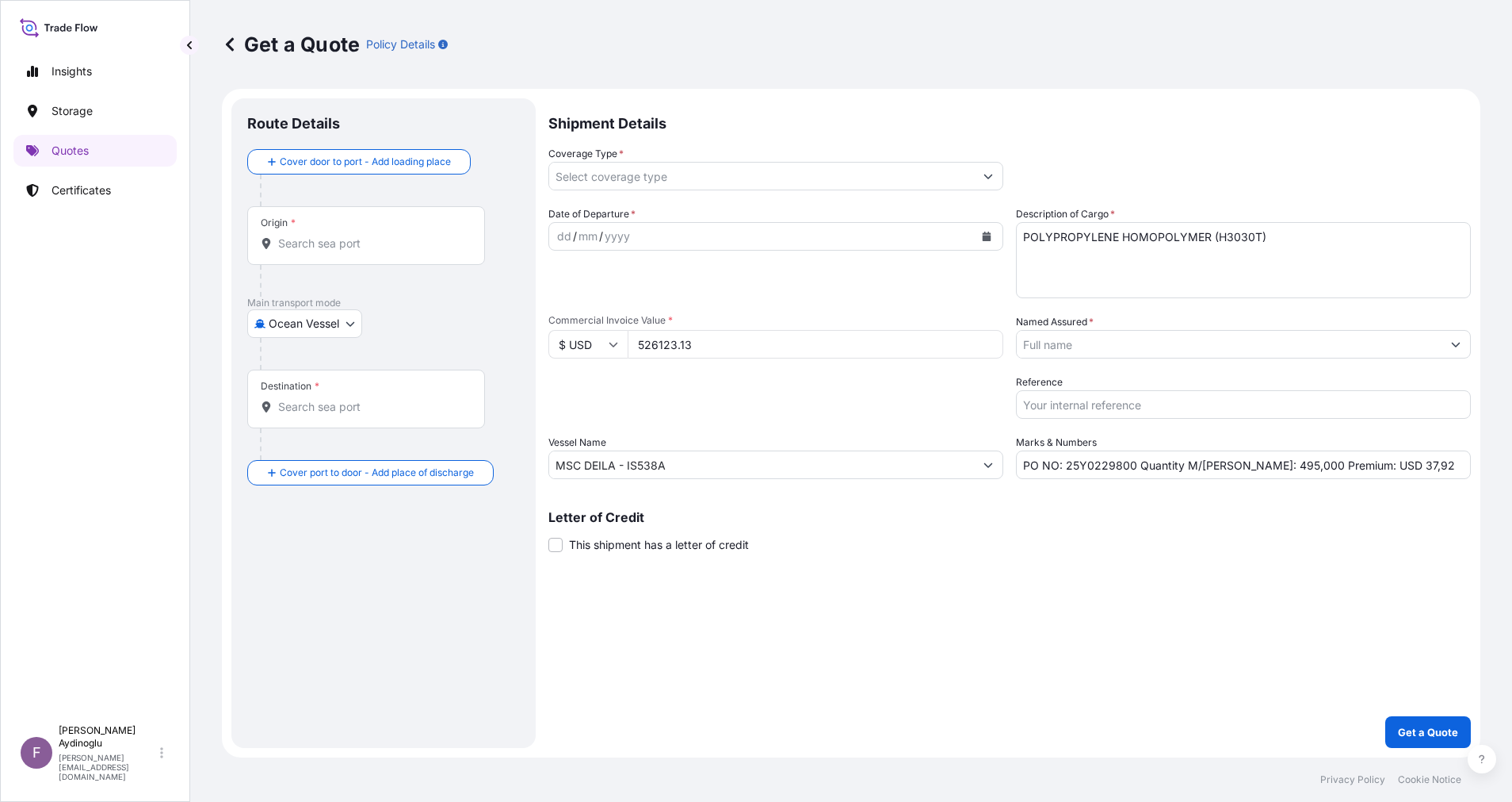
click at [938, 573] on div "Shipment Details Coverage Type * Date of Departure * dd / mm / yyyy Cargo Categ…" at bounding box center [1010, 423] width 922 height 649
click at [380, 231] on div "Origin *" at bounding box center [366, 236] width 238 height 59
click at [380, 236] on input "Origin *" at bounding box center [372, 243] width 187 height 16
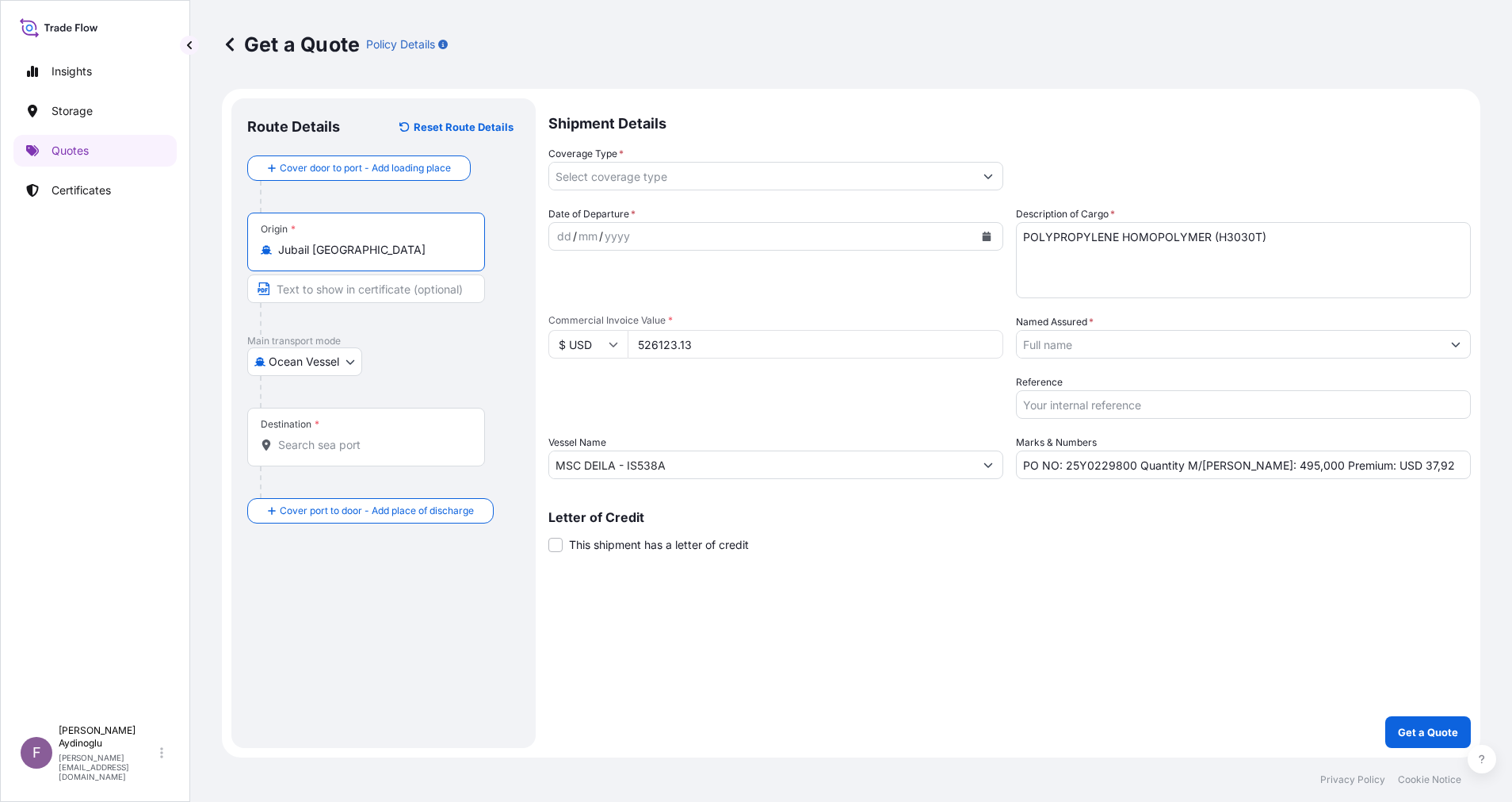
type input "Jubail Saudi Arabia"
type input "JUBAIL / SAUDI ARABIA"
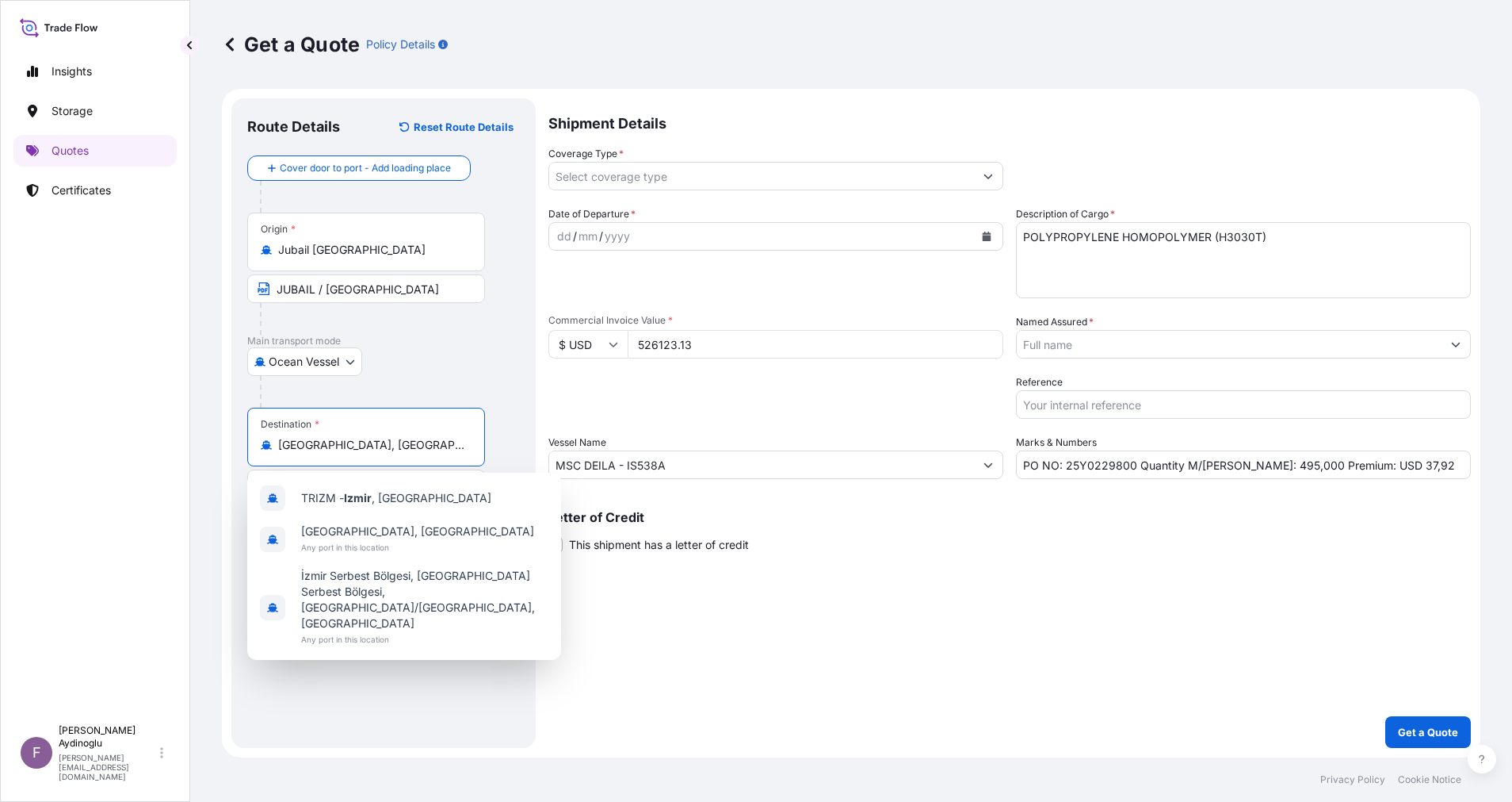
type input "İzmir, Türkiye"
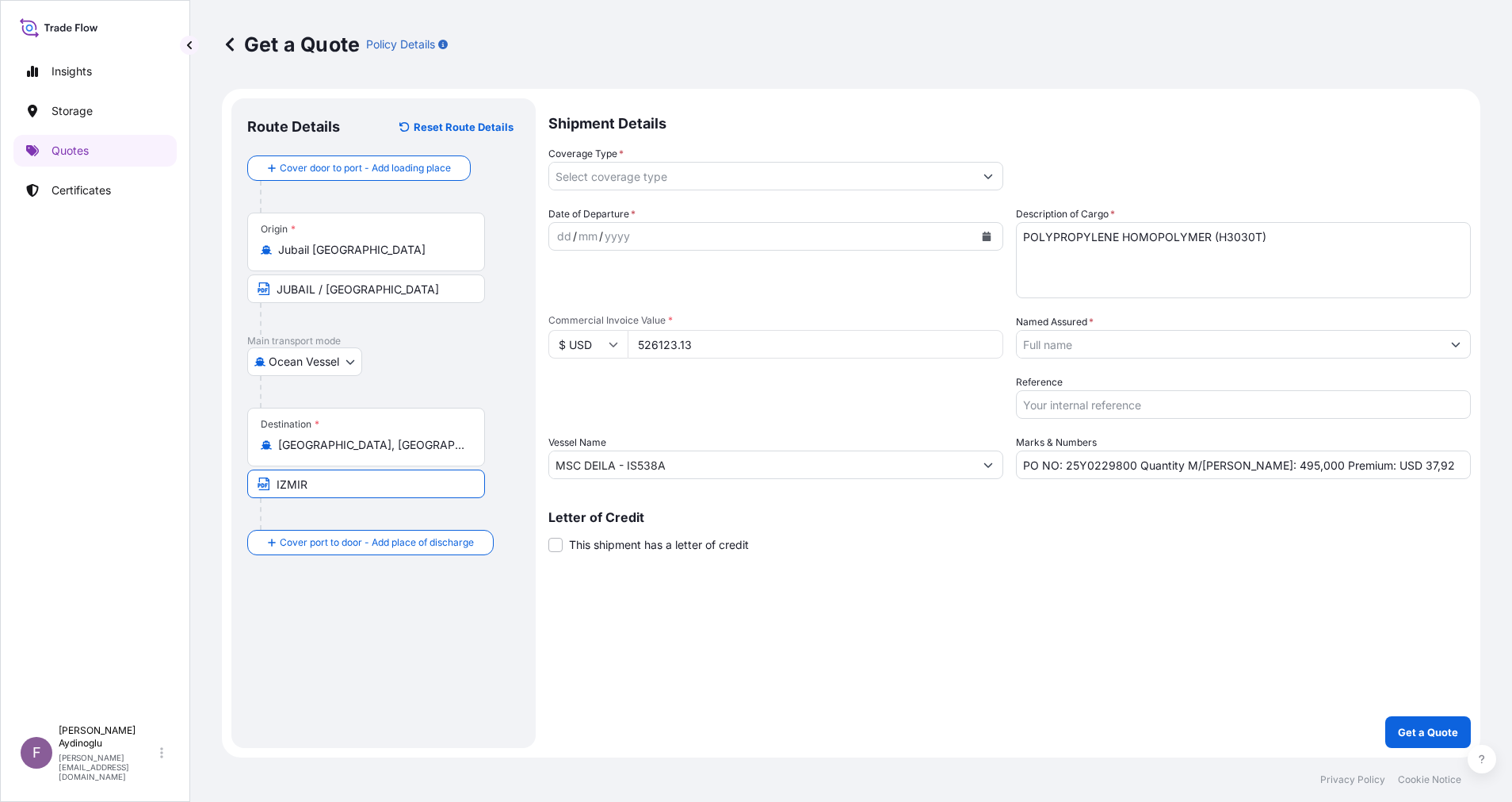
type input "IZMIR / TURKEY"
click at [566, 236] on div "dd" at bounding box center [564, 236] width 18 height 19
click at [992, 174] on icon "Show suggestions" at bounding box center [989, 177] width 8 height 5
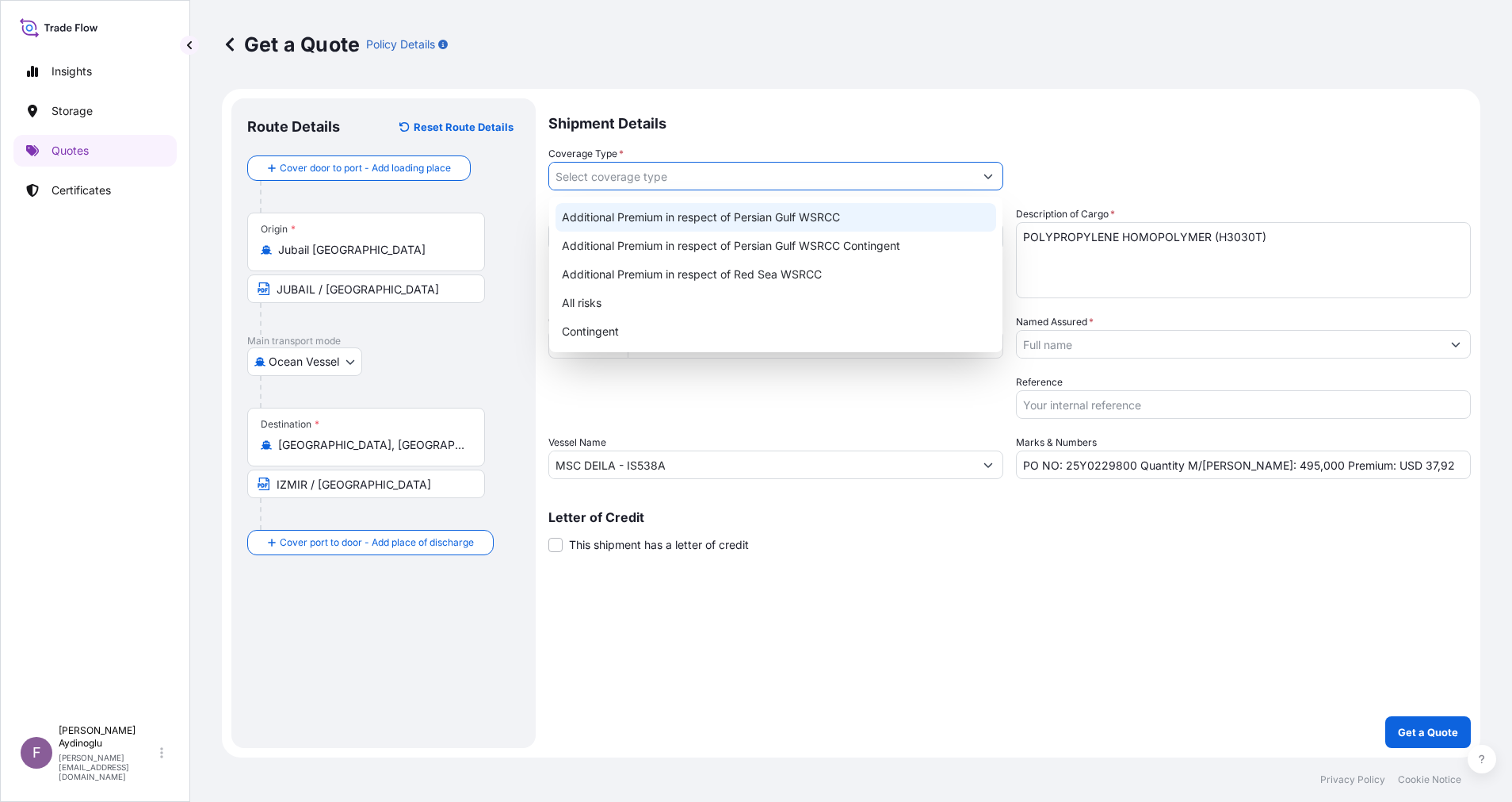
click at [859, 221] on div "Additional Premium in respect of Persian Gulf WSRCC" at bounding box center [776, 217] width 440 height 29
type input "Additional Premium in respect of Persian Gulf WSRCC"
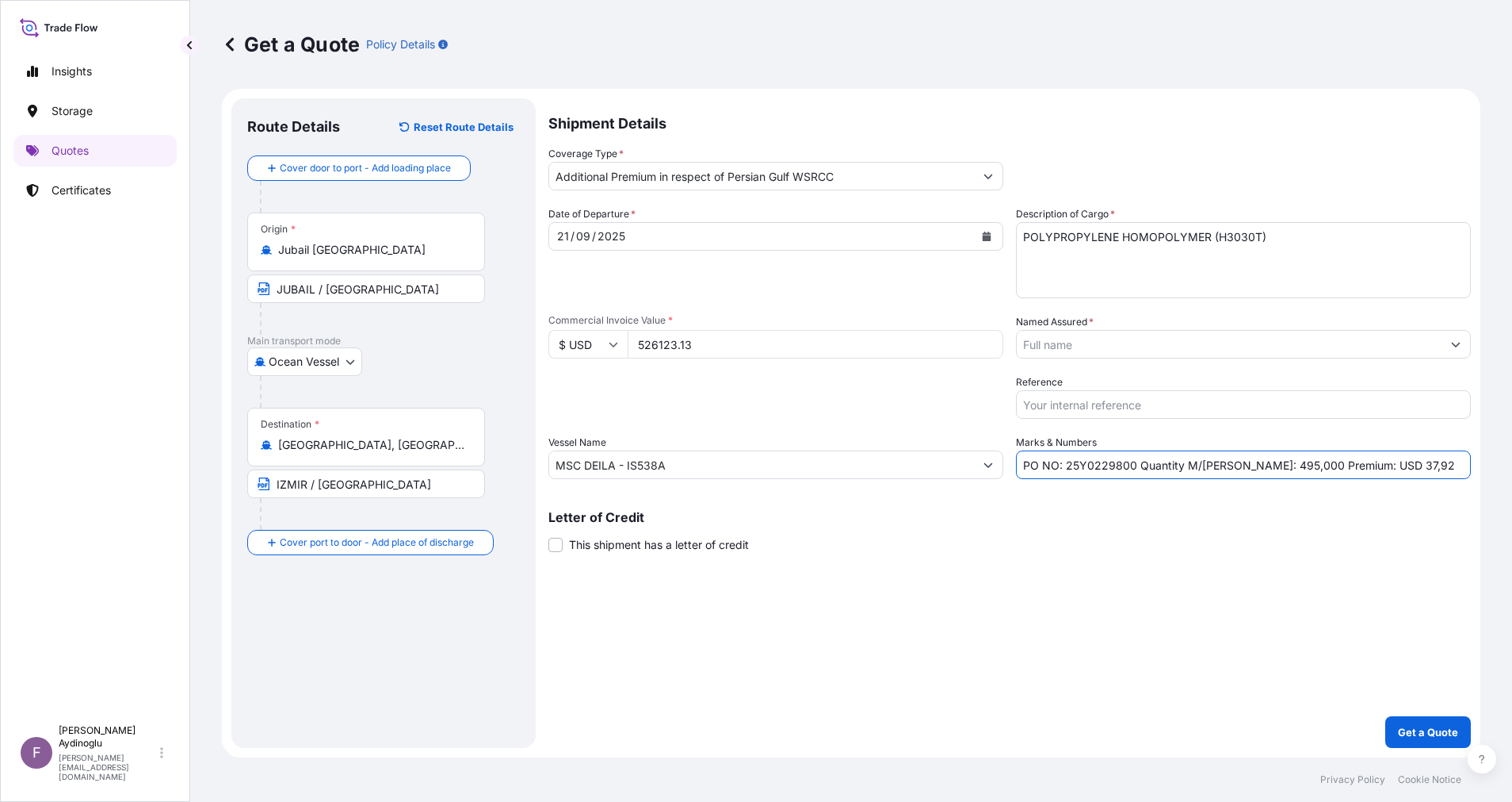
drag, startPoint x: 1397, startPoint y: 464, endPoint x: 1356, endPoint y: 470, distance: 41.4
click at [1356, 470] on input "PO NO: 25Y0229800 Quantity M/Tonn: 495,000 Premium: USD 37,92" at bounding box center [1244, 465] width 455 height 29
type input "PO NO: 25Y0229800 Quantity M/Tonn: 495,000 Premium: USD 110,49"
click at [1468, 334] on button "Show suggestions" at bounding box center [1456, 344] width 29 height 29
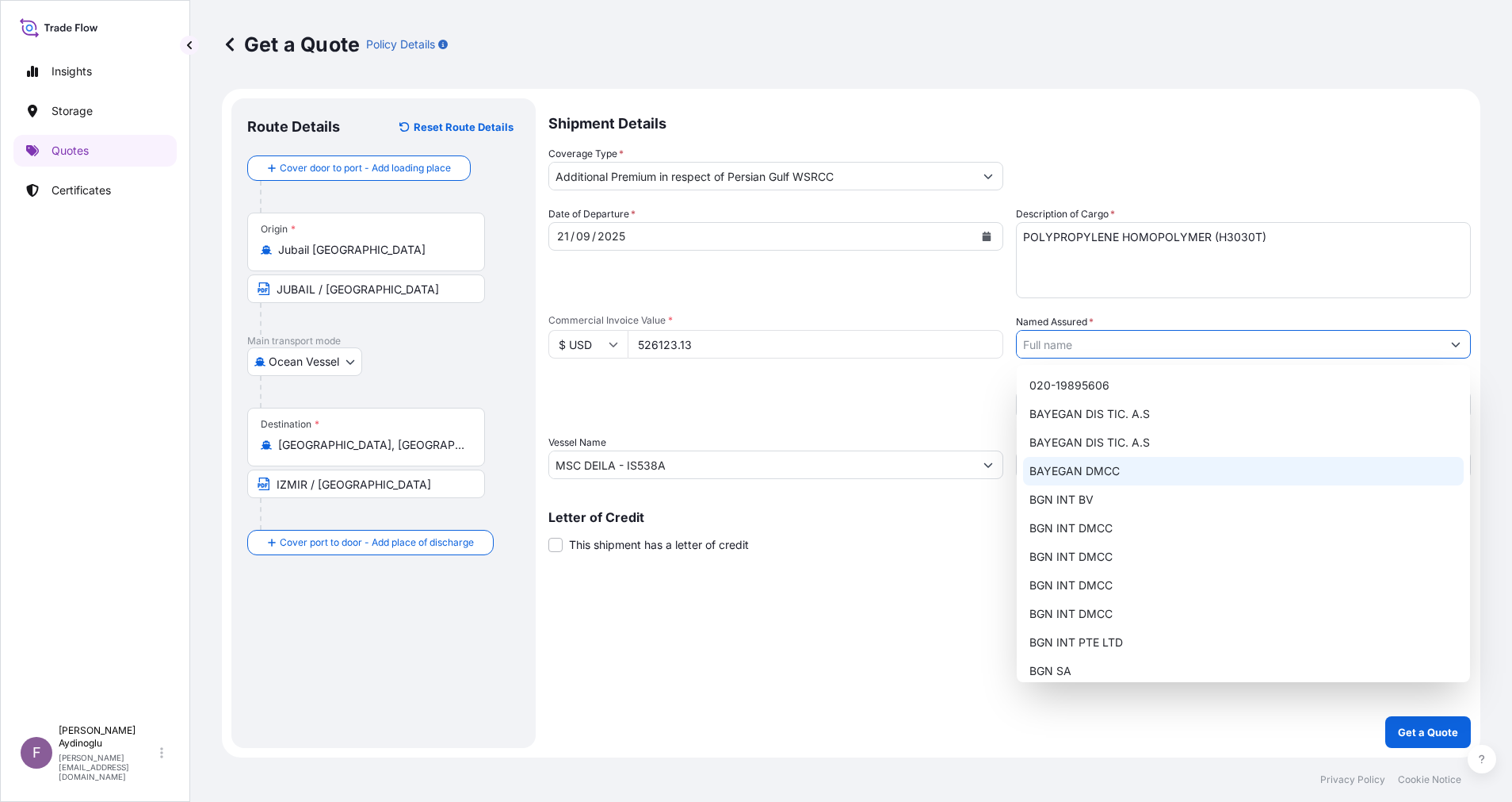
click at [1137, 471] on div "BAYEGAN DMCC" at bounding box center [1243, 471] width 440 height 29
type input "BAYEGAN DMCC"
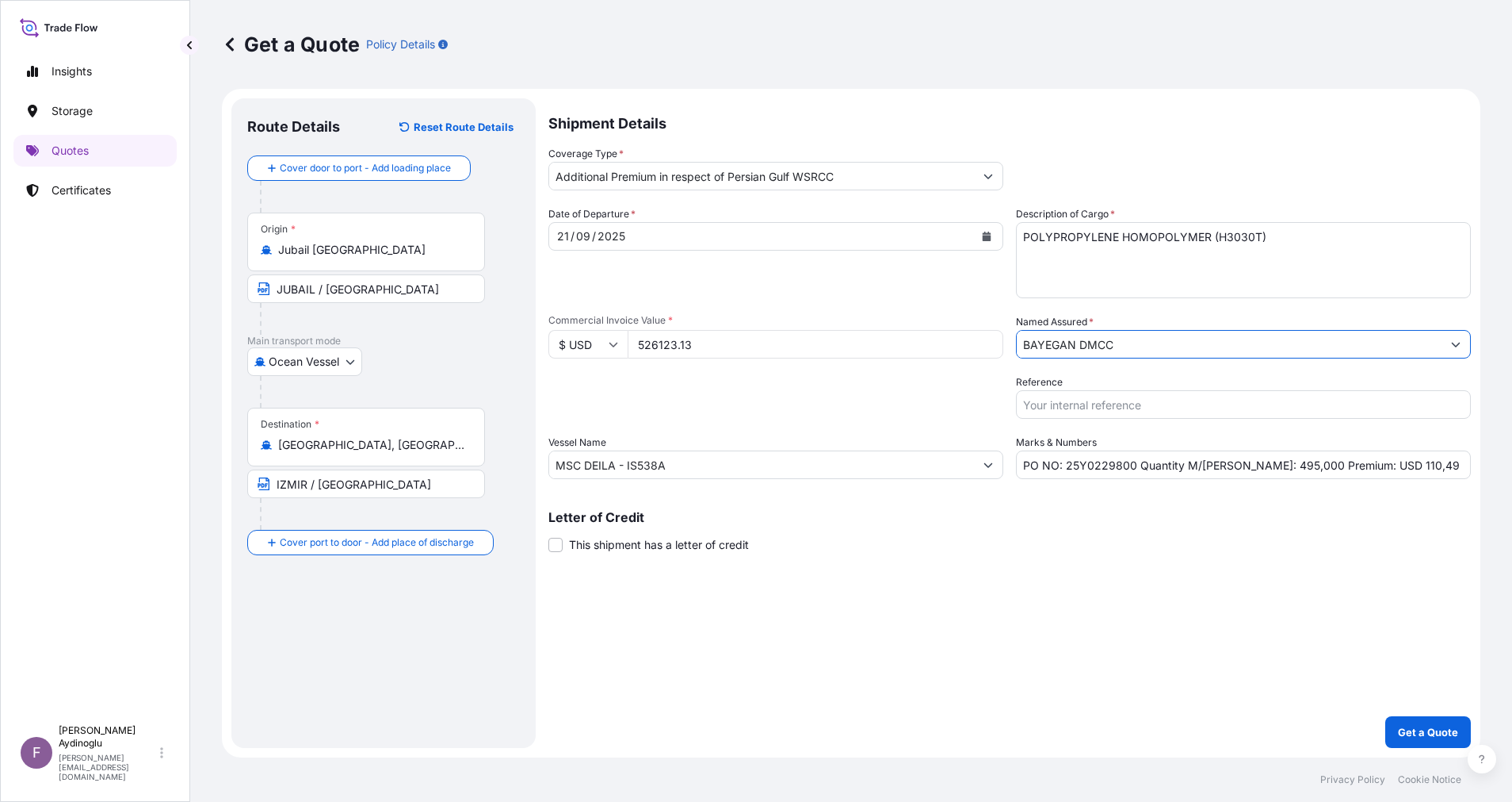
click at [887, 581] on div "Shipment Details Coverage Type * Additional Premium in respect of Persian Gulf …" at bounding box center [1010, 423] width 922 height 649
click at [553, 545] on span at bounding box center [555, 544] width 14 height 14
click at [548, 536] on input "This shipment has a letter of credit" at bounding box center [548, 536] width 0 height 0
click at [668, 600] on textarea "Letter of credit *" at bounding box center [1010, 619] width 922 height 76
paste textarea "3)INSURANCE POLICY OR CERTIFICATE OF INSURANCE IN DUPLICATE ISSUED OR ENDORSED …"
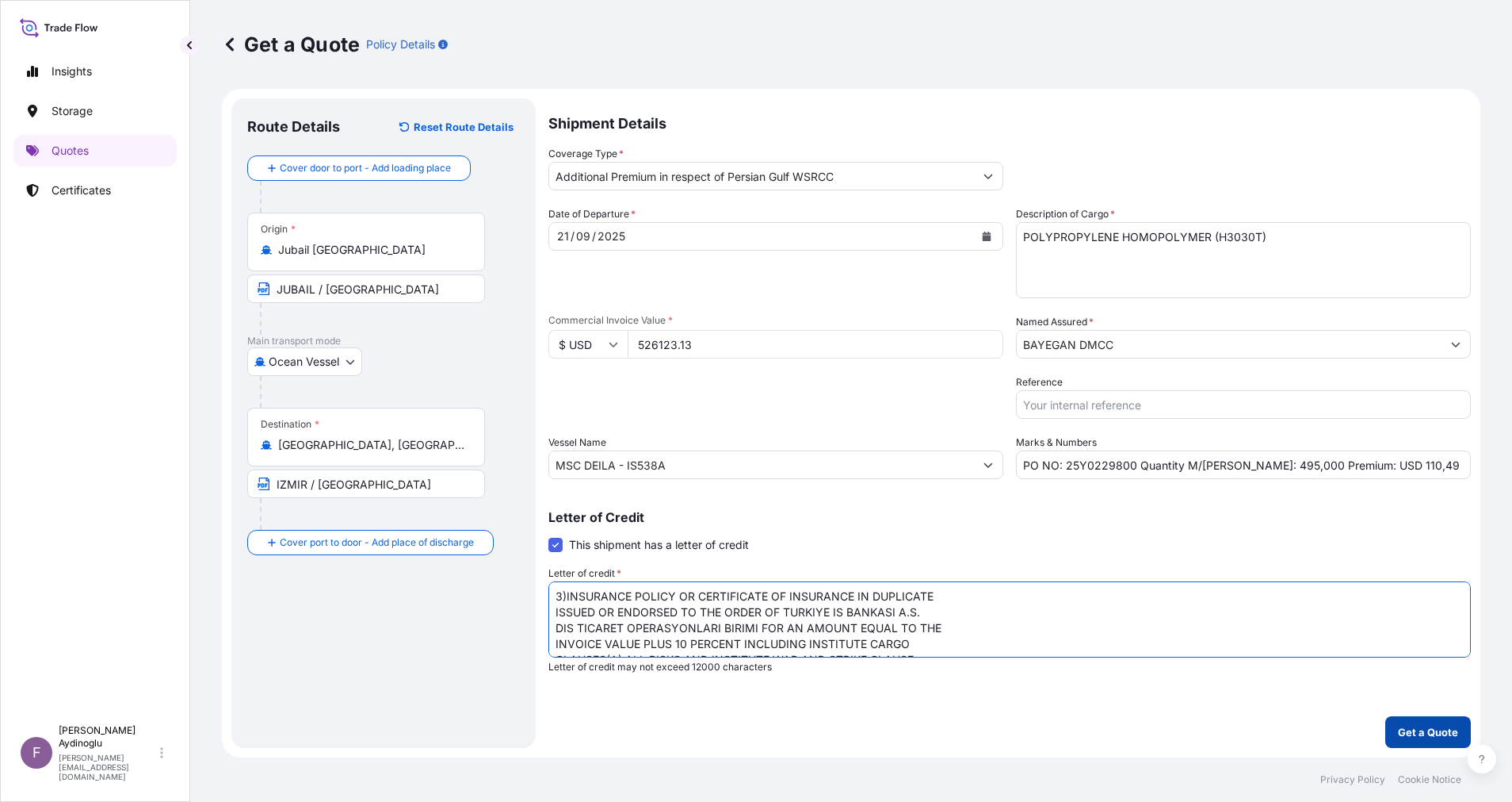
type textarea "3)INSURANCE POLICY OR CERTIFICATE OF INSURANCE IN DUPLICATE ISSUED OR ENDORSED …"
click at [1418, 723] on button "Get a Quote" at bounding box center [1428, 732] width 86 height 32
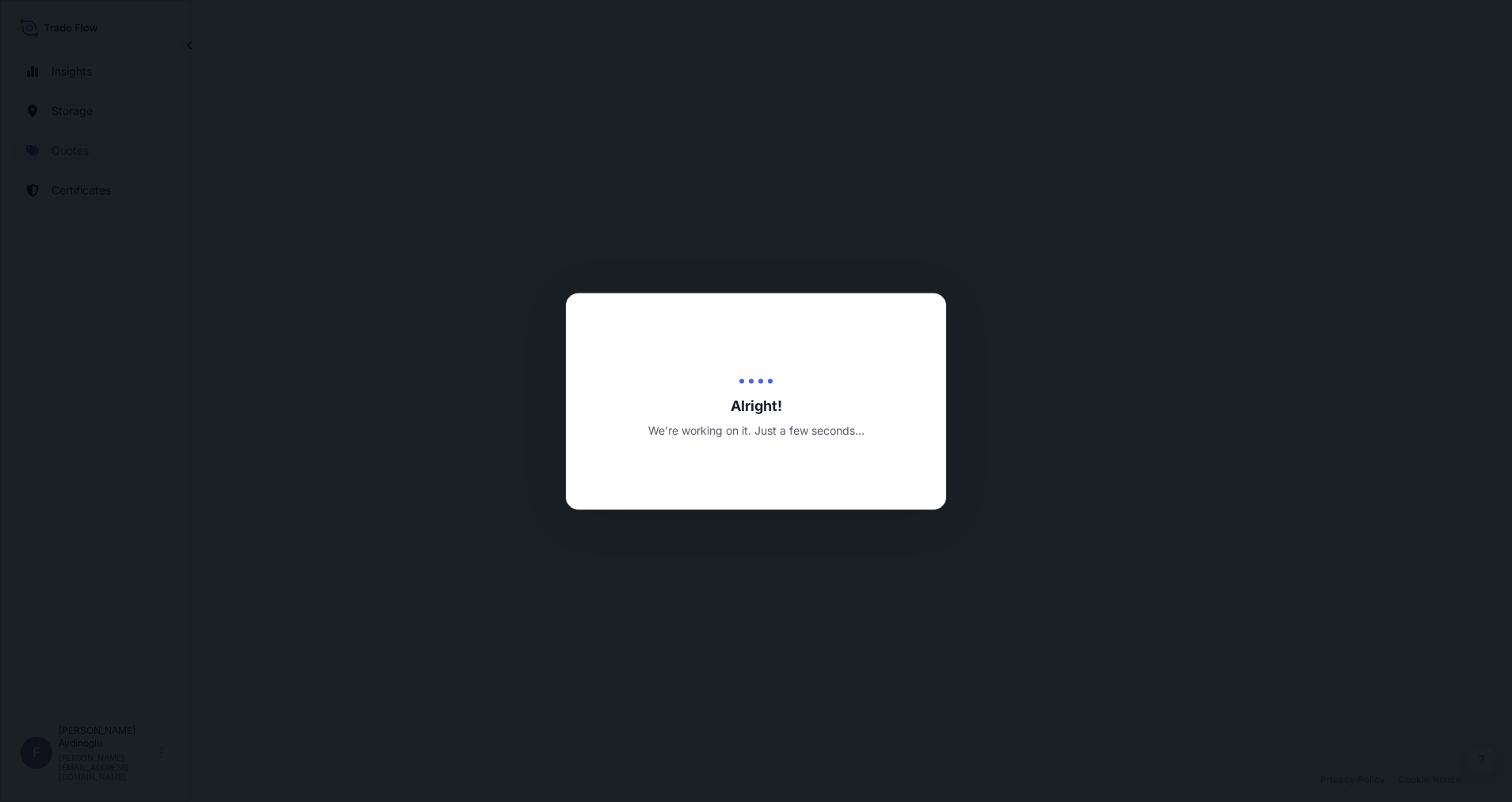
select select "Ocean Vessel"
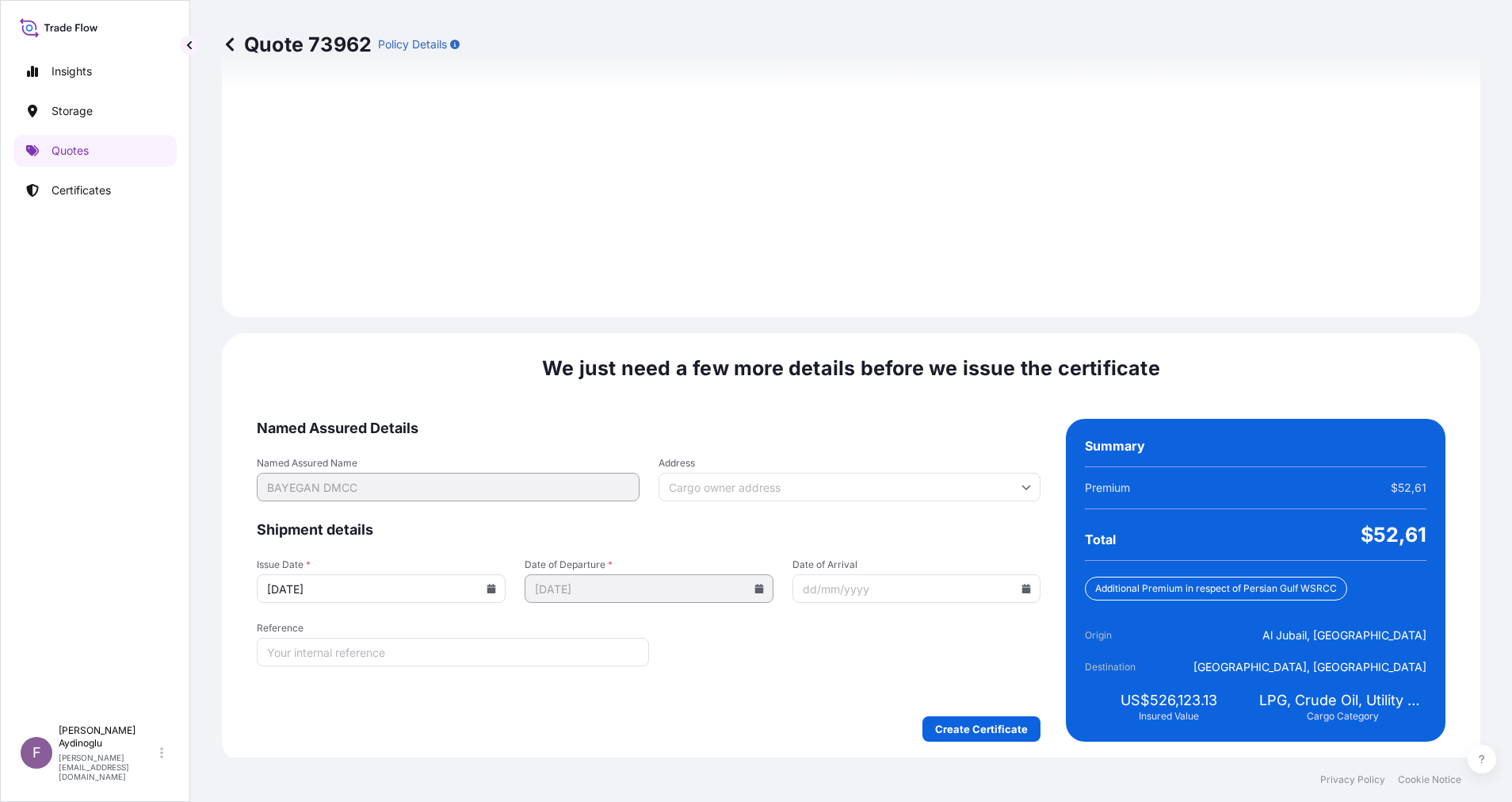
scroll to position [1944, 0]
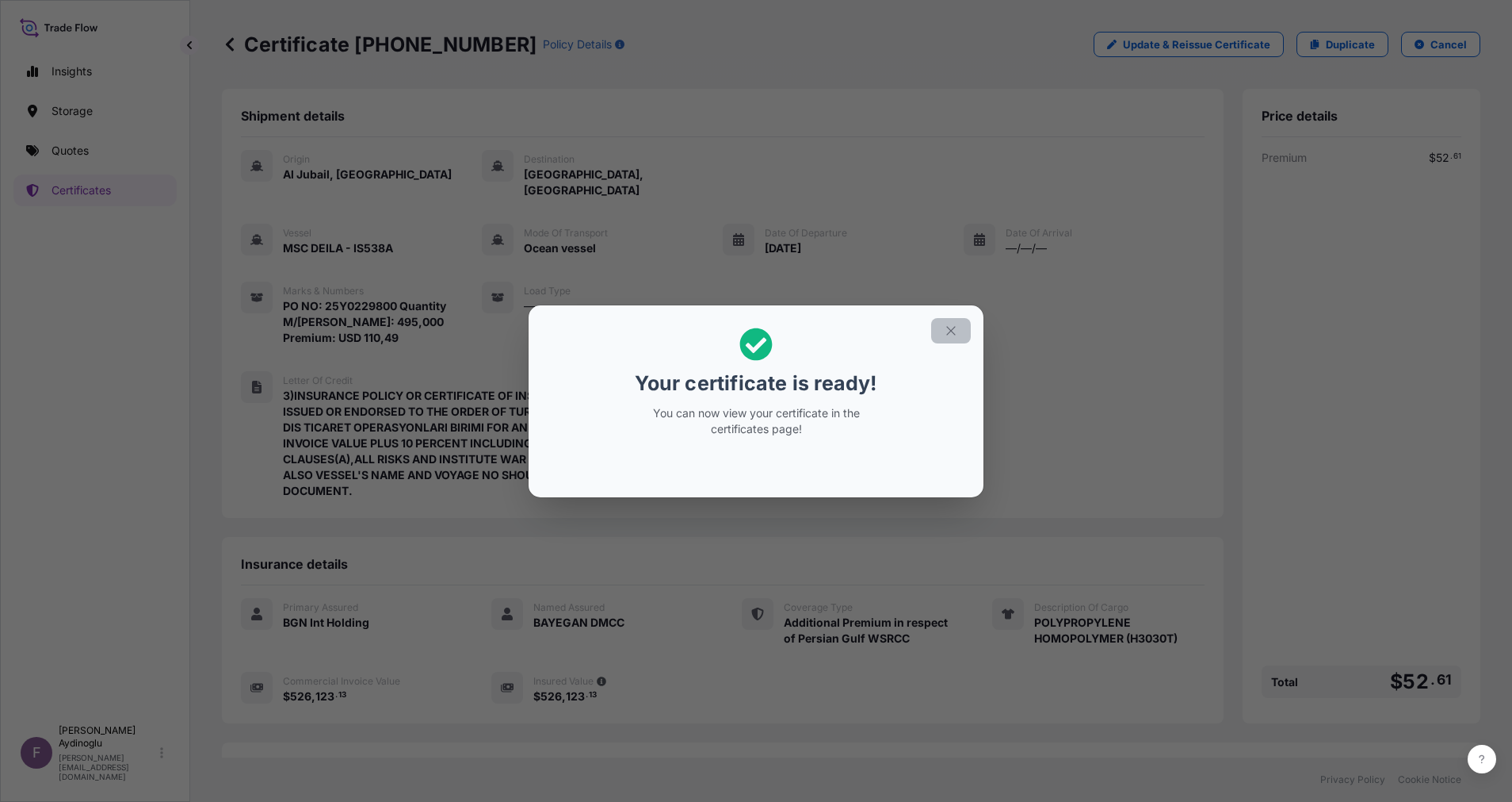
click at [959, 326] on button "button" at bounding box center [951, 331] width 39 height 25
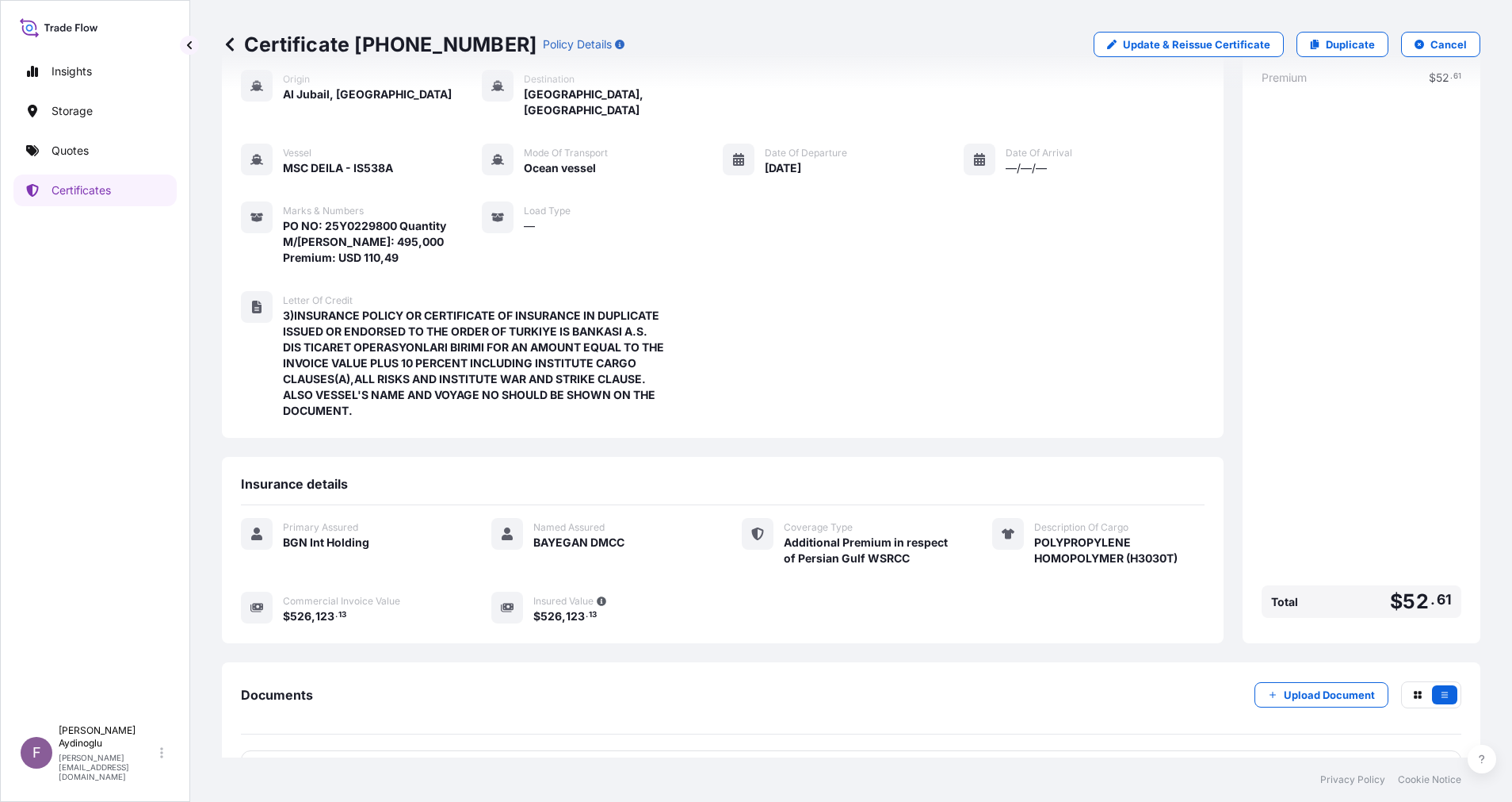
scroll to position [117, 0]
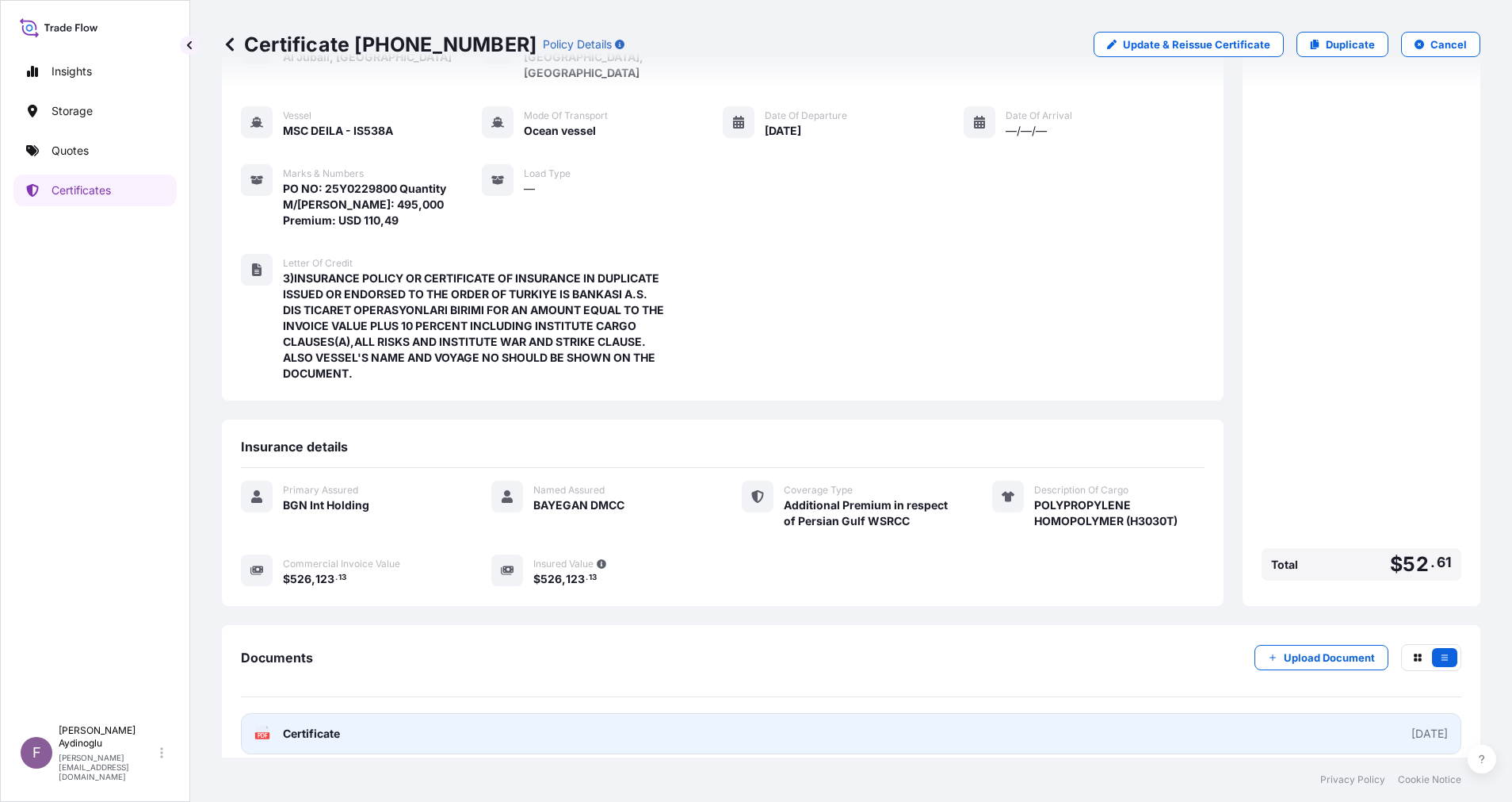
click at [793, 713] on link "PDF Certificate 2025-10-08" at bounding box center [851, 733] width 1221 height 41
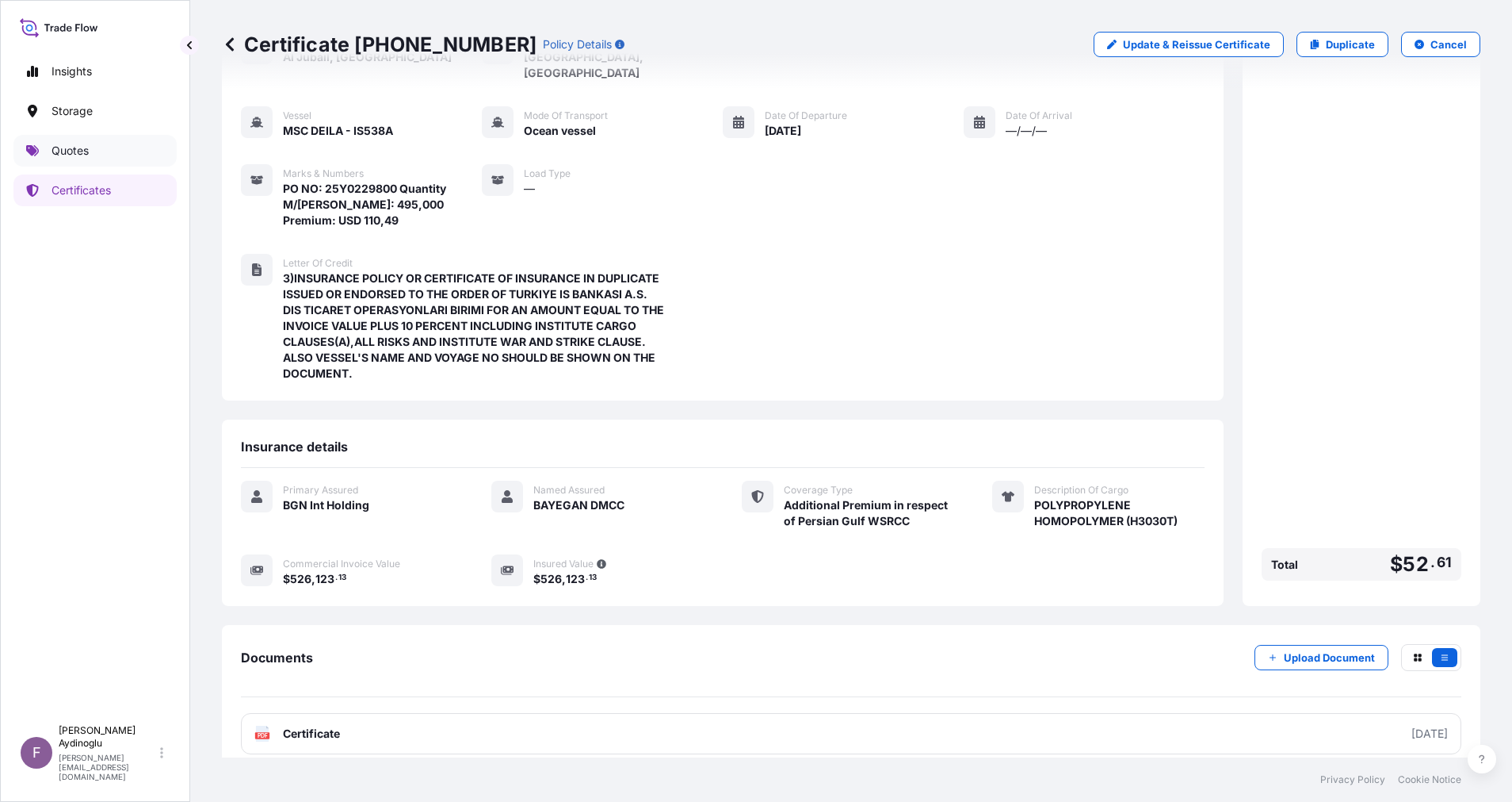
click at [108, 152] on link "Quotes" at bounding box center [95, 151] width 164 height 32
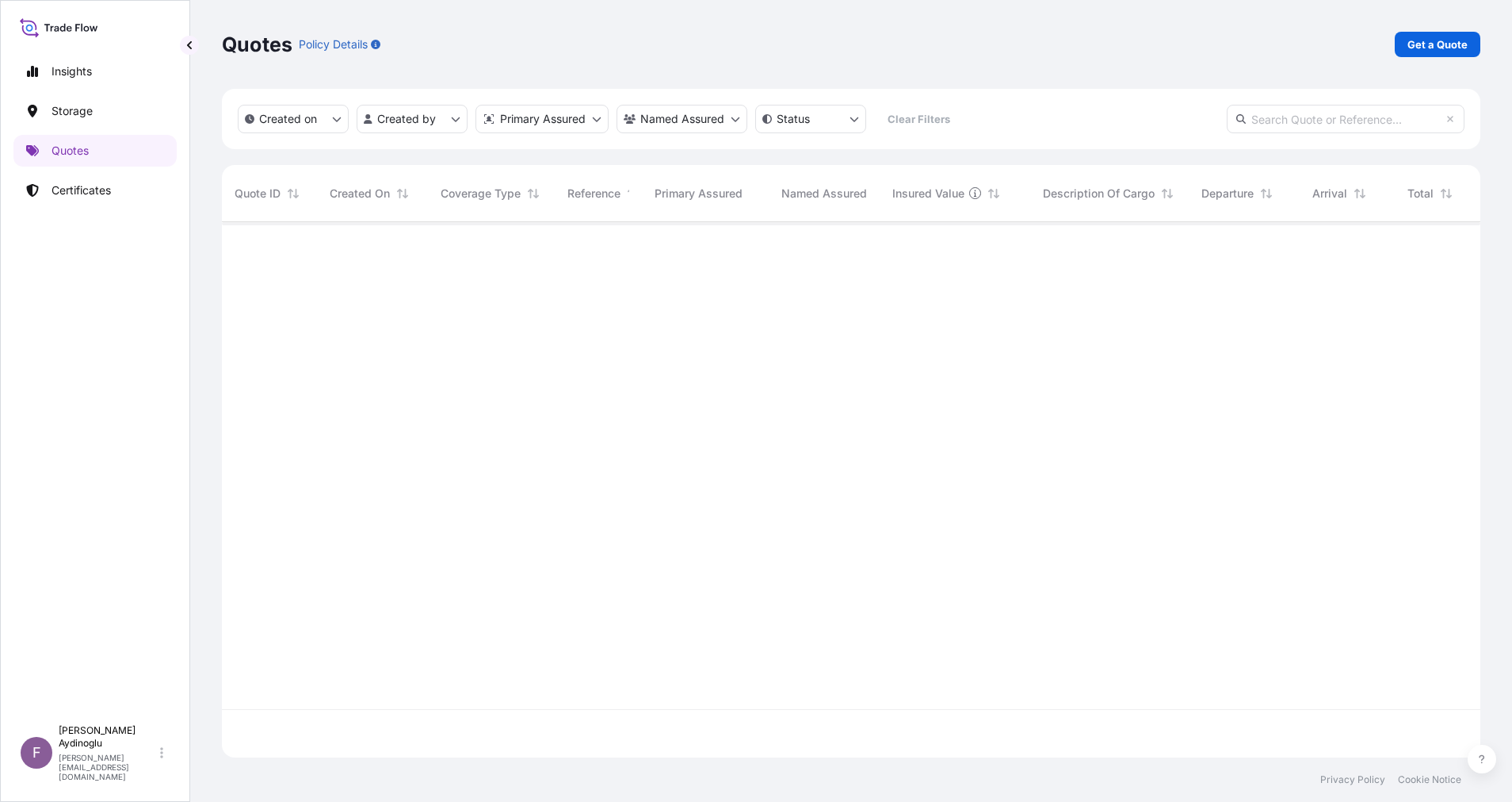
scroll to position [526, 1240]
click at [1442, 46] on p "Get a Quote" at bounding box center [1438, 44] width 60 height 16
select select "Ocean Vessel"
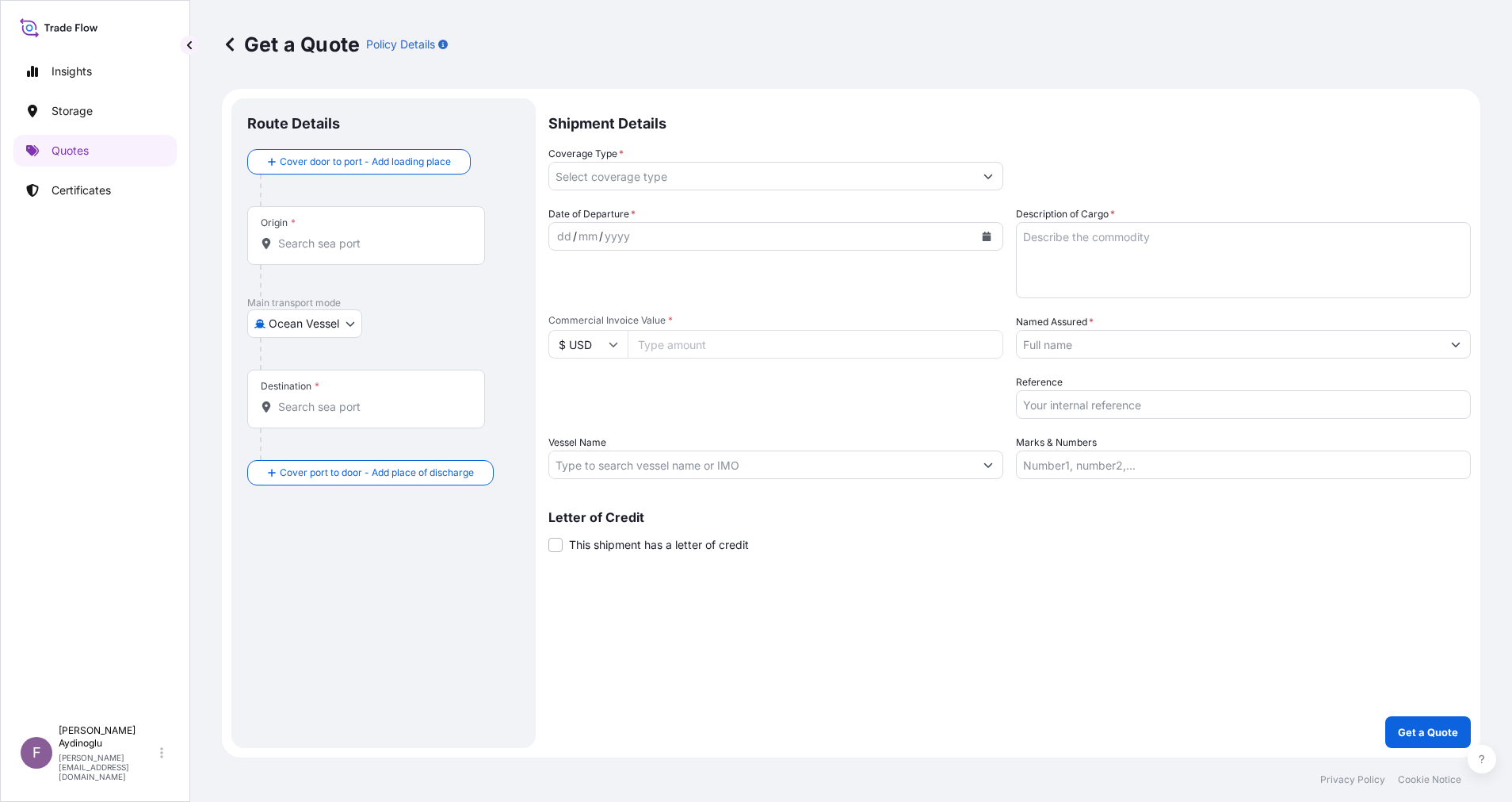
click at [1316, 475] on input "Marks & Numbers" at bounding box center [1244, 465] width 455 height 29
paste input "PO NO: 25Y0230300 Quantity M/Tonn: 173,250 Premium: USD 37,92"
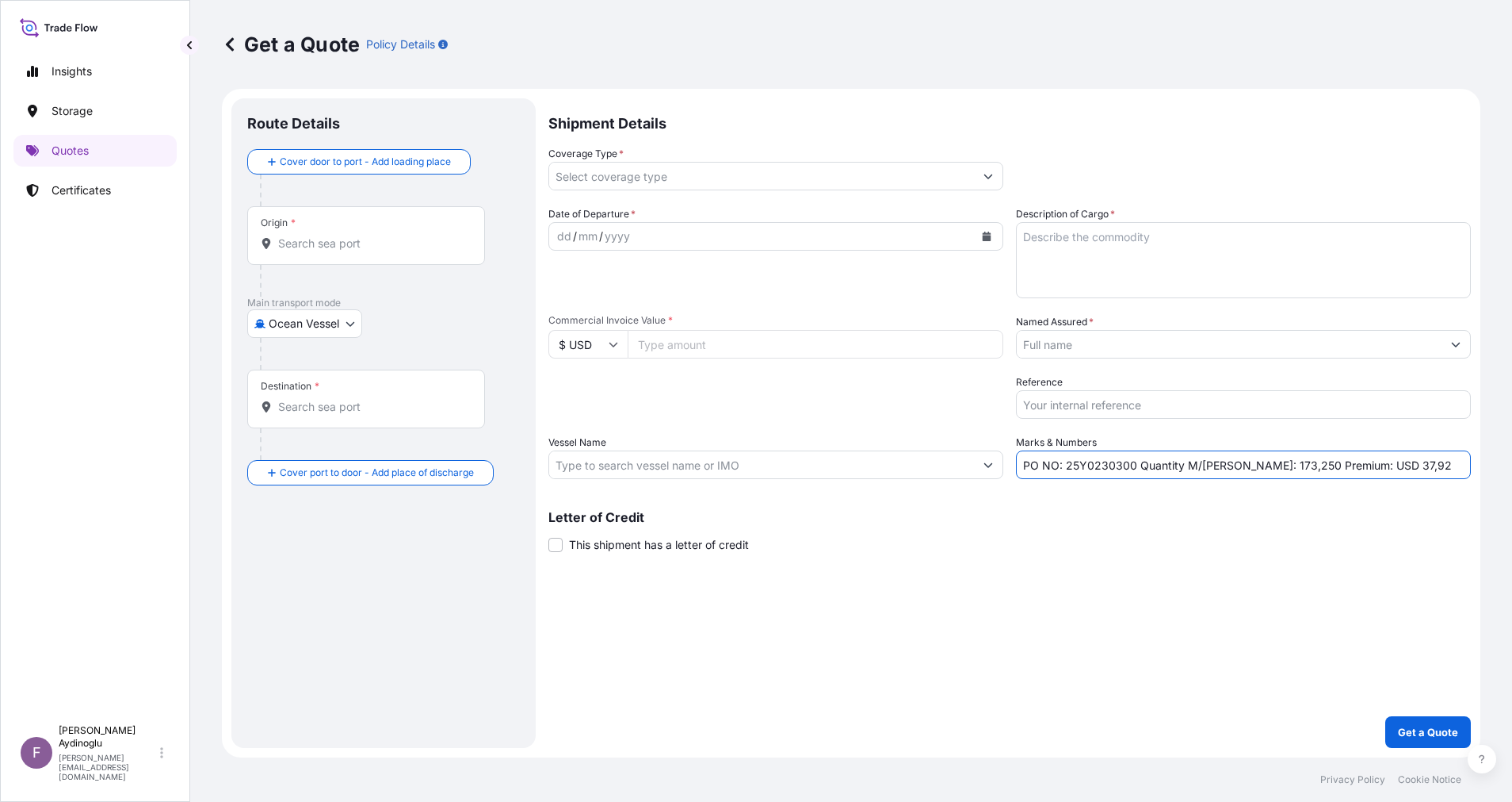
click at [1135, 553] on div "Shipment Details Coverage Type * Date of Departure * dd / mm / yyyy Cargo Categ…" at bounding box center [1010, 423] width 922 height 649
drag, startPoint x: 1069, startPoint y: 467, endPoint x: 1090, endPoint y: 470, distance: 21.2
click at [1090, 470] on input "PO NO: 25Y0230300 Quantity M/Tonn: 173,250 Premium: USD 37,92" at bounding box center [1244, 465] width 455 height 29
drag, startPoint x: 1065, startPoint y: 468, endPoint x: 1131, endPoint y: 468, distance: 66.0
click at [1131, 468] on input "PO NO: 25Y0230300 Quantity M/Tonn: 173,250 Premium: USD 37,92" at bounding box center [1244, 465] width 455 height 29
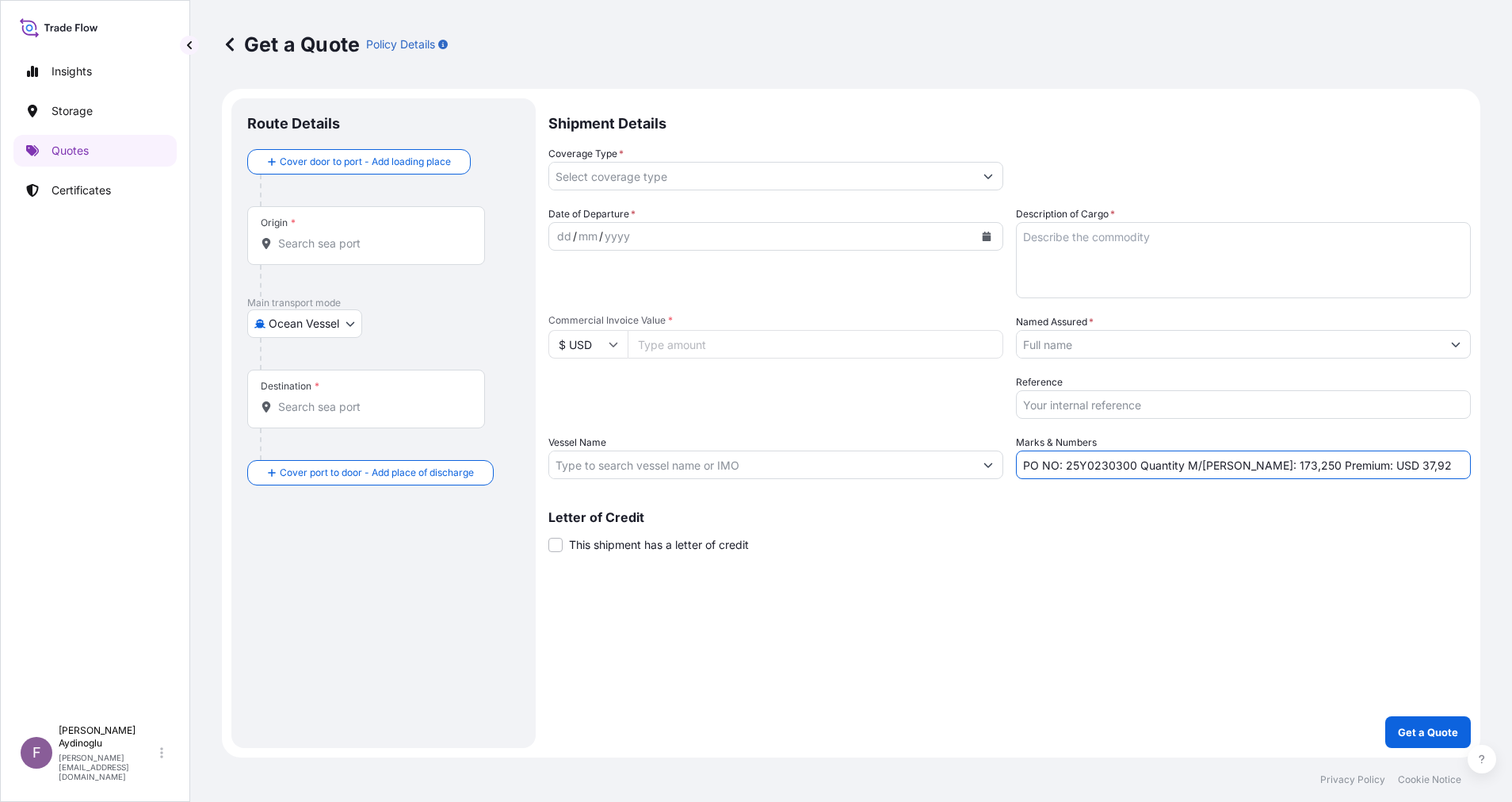
paste input "40100"
type input "PO NO: 25Y0240100 Quantity M/Tonn: 173,250 Premium: USD 37,92"
click at [708, 340] on input "Commercial Invoice Value *" at bounding box center [816, 344] width 376 height 29
type input "122512.50"
click at [1445, 341] on button "Show suggestions" at bounding box center [1456, 344] width 29 height 29
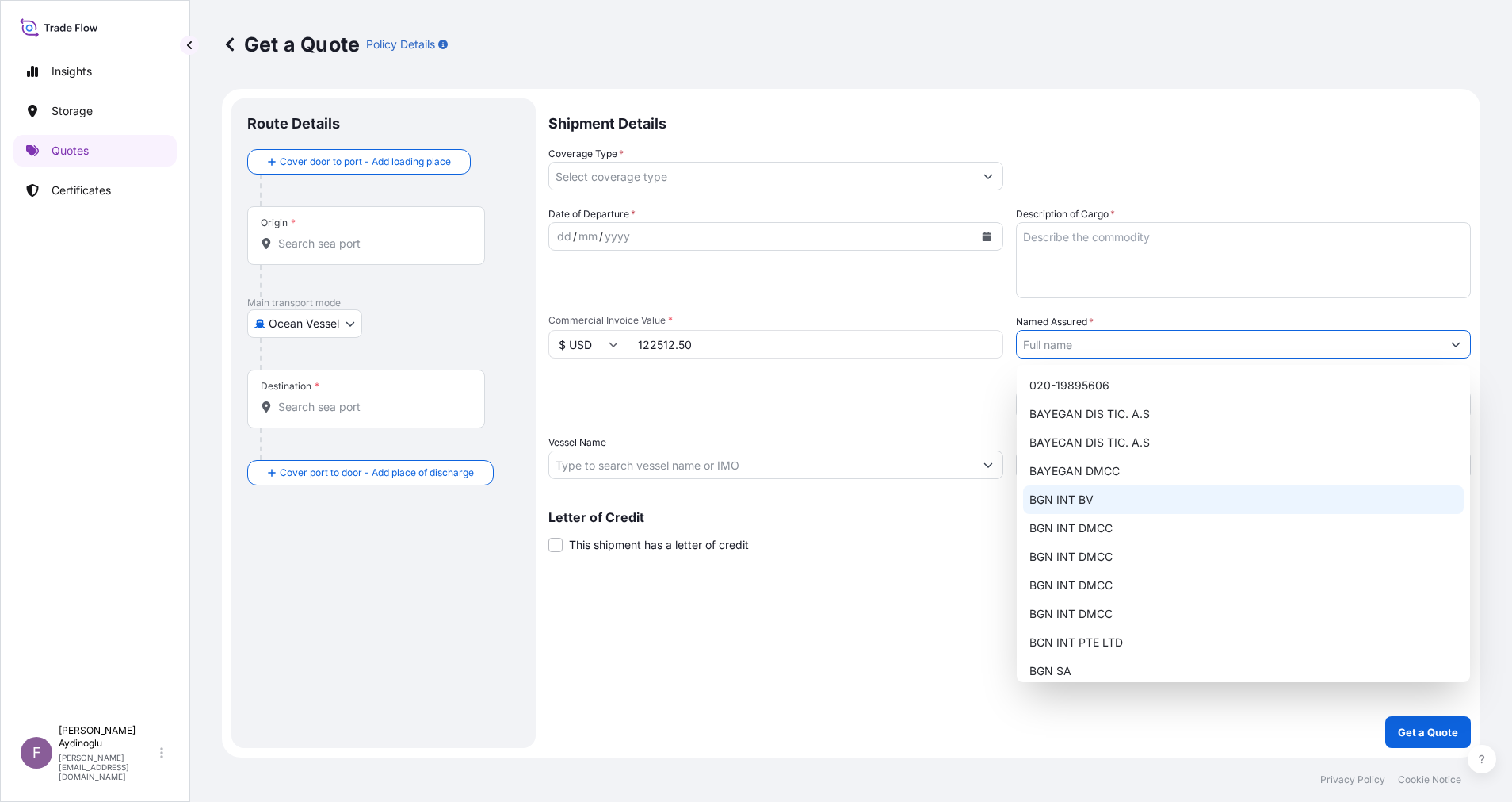
click at [1134, 488] on div "BGN INT BV" at bounding box center [1243, 499] width 440 height 29
type input "BGN INT BV"
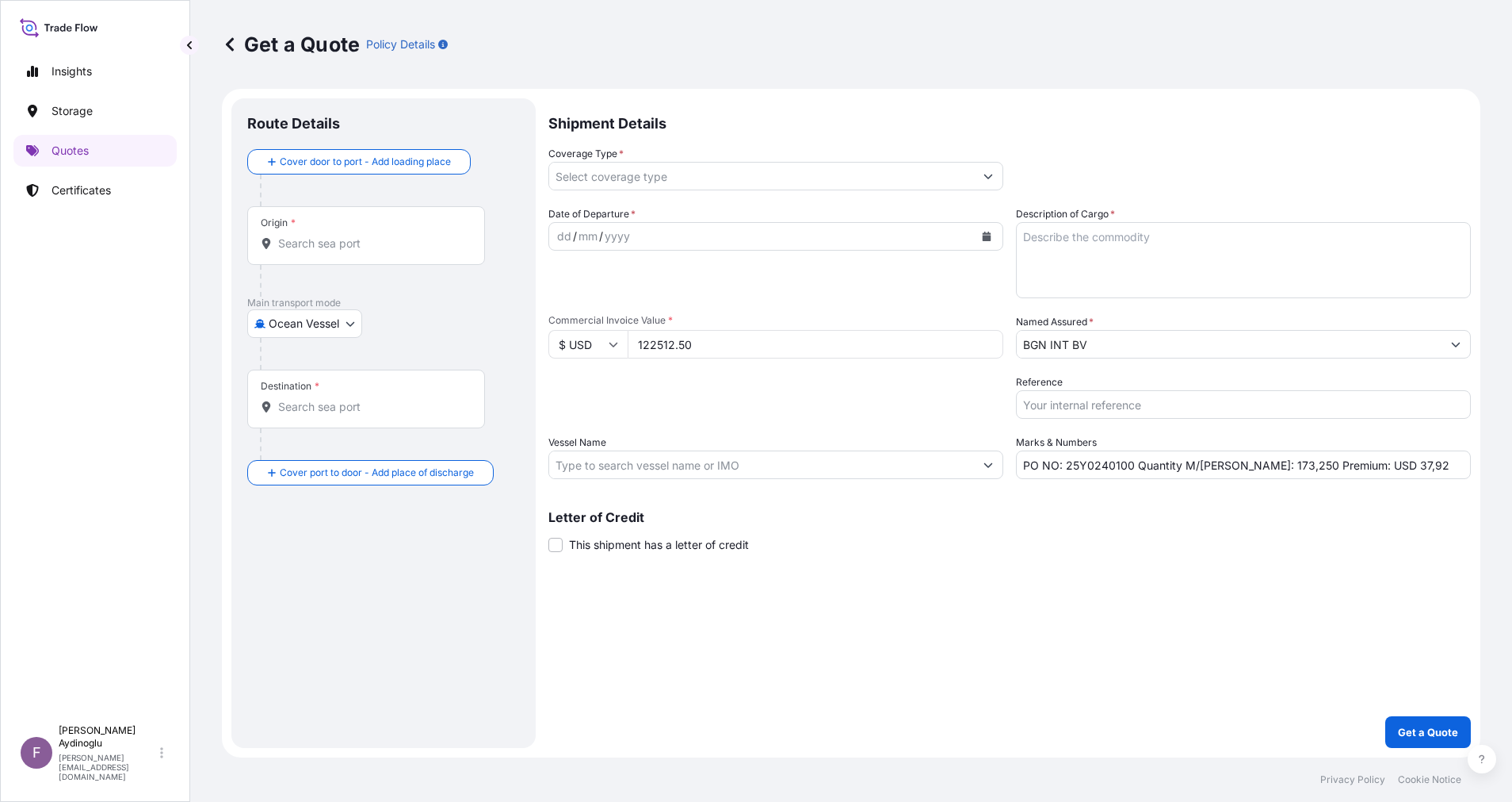
click at [1004, 587] on div "Shipment Details Coverage Type * Date of Departure * dd / mm / yyyy Cargo Categ…" at bounding box center [1010, 423] width 922 height 649
click at [1109, 260] on textarea "Description of Cargo *" at bounding box center [1244, 260] width 455 height 76
paste textarea "HDPE (TASNEE HD 100 BLACK COMPOUND)"
type textarea "HDPE (TASNEE HD 100 BLACK COMPOUND)"
drag, startPoint x: 1232, startPoint y: 470, endPoint x: 1246, endPoint y: 469, distance: 14.0
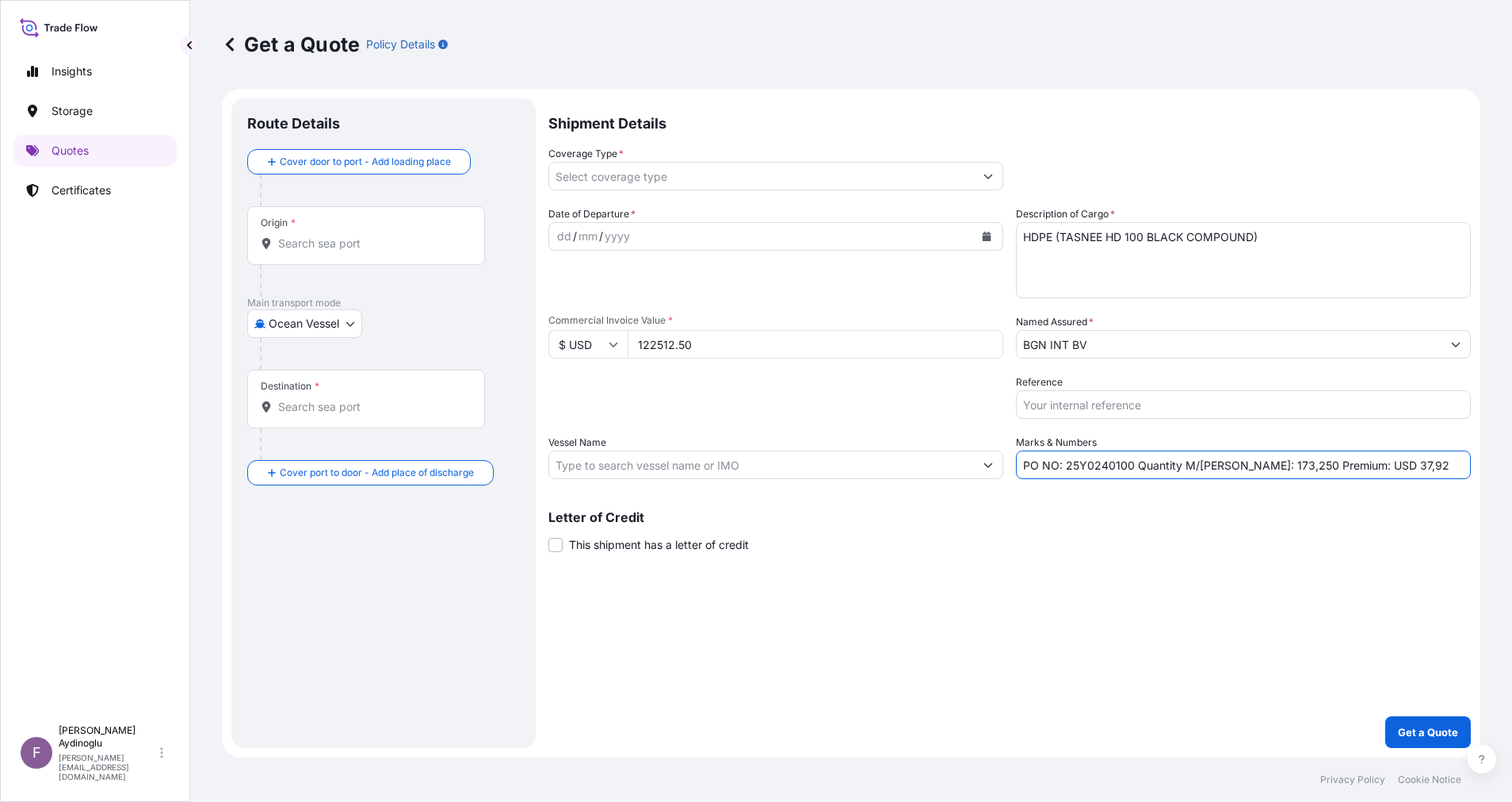
click at [1246, 469] on input "PO NO: 25Y0240100 Quantity M/Tonn: 173,250 Premium: USD 37,92" at bounding box center [1244, 465] width 455 height 29
click at [1234, 464] on input "PO NO: 25Y0240100 Quantity M/Tonn: 9,000 Premium: USD 37,92" at bounding box center [1244, 465] width 455 height 29
type input "PO NO: 25Y0240100 Quantity M/Tonn: 99,000 Premium: USD 37,92"
click at [747, 464] on input "Vessel Name" at bounding box center [761, 465] width 425 height 29
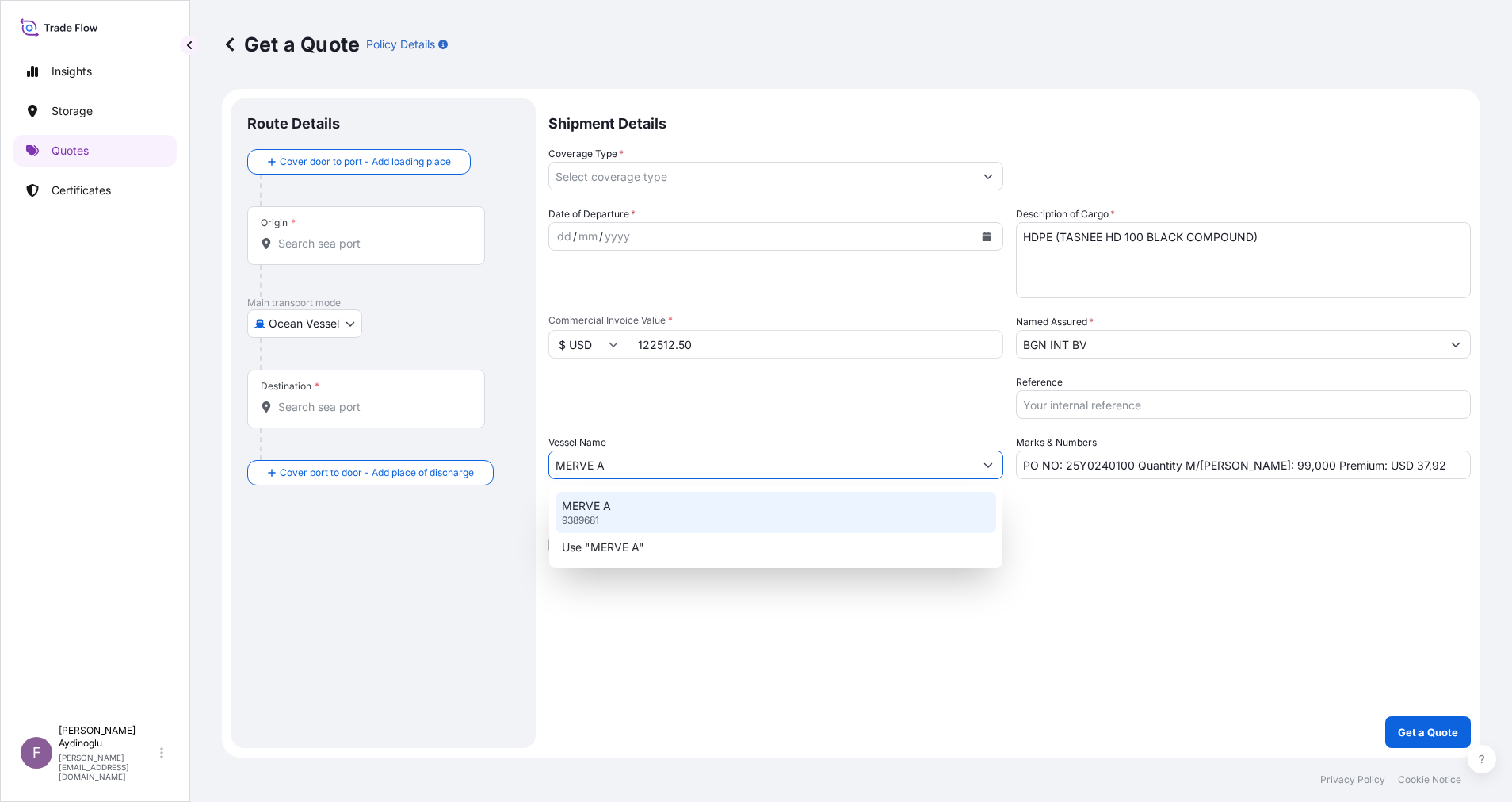
click at [795, 528] on div "MERVE A 9389681" at bounding box center [776, 512] width 440 height 41
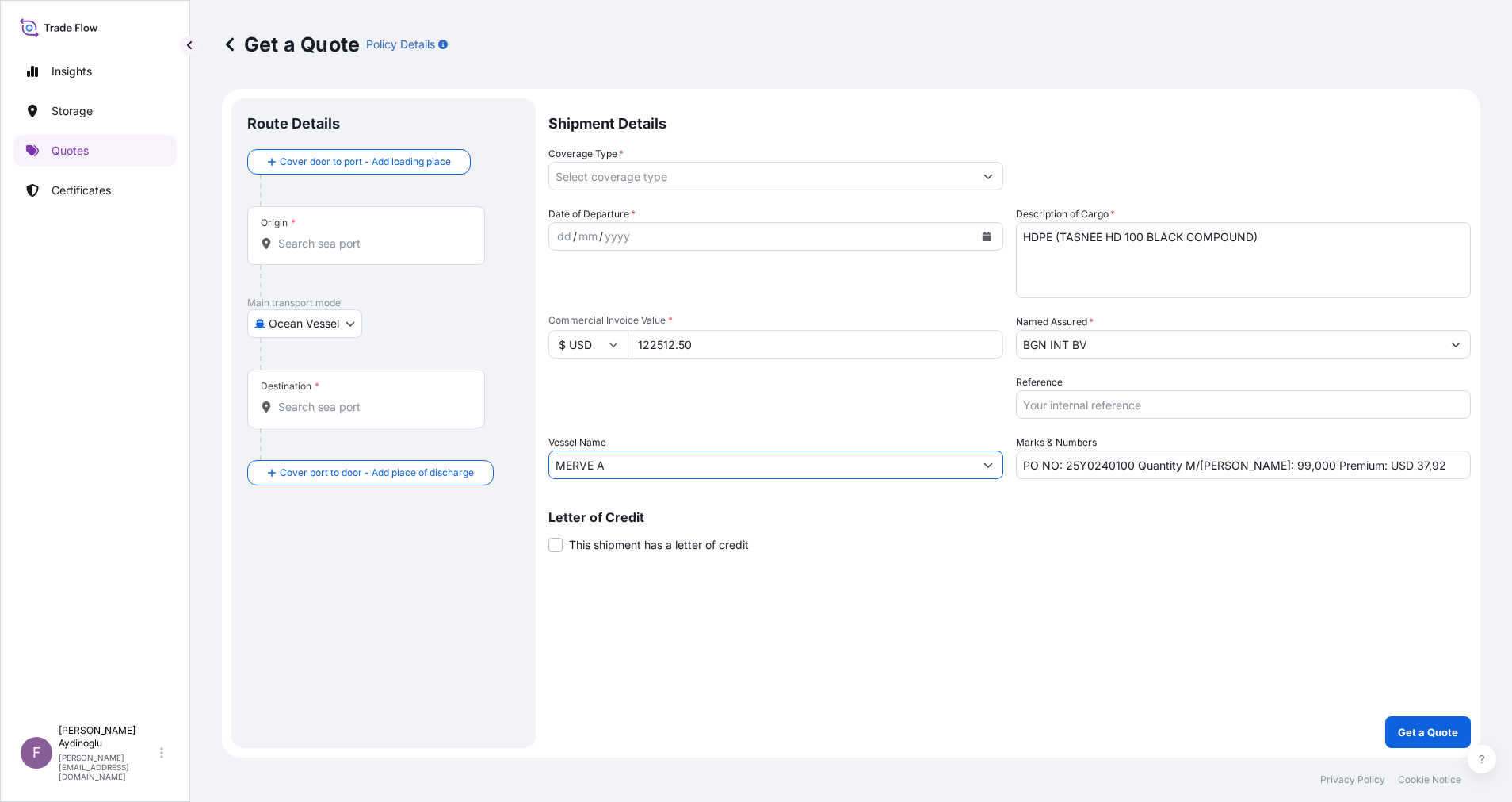
type input "MERVE A"
click at [1016, 578] on div "Shipment Details Coverage Type * Date of Departure * dd / mm / yyyy Cargo Categ…" at bounding box center [1010, 423] width 922 height 649
click at [387, 248] on input "Origin *" at bounding box center [372, 243] width 187 height 16
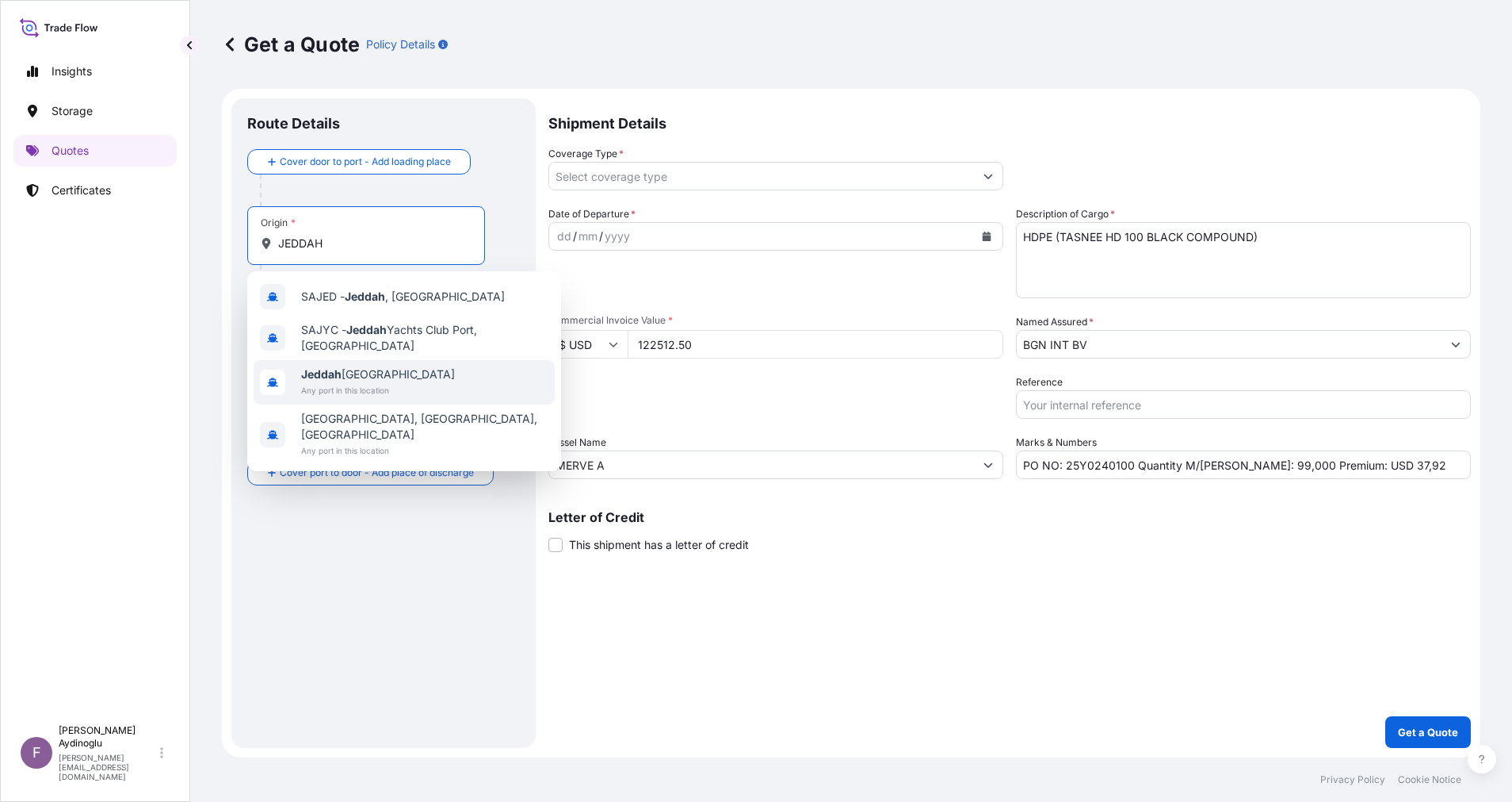
click at [424, 368] on div "Jeddah Saudi Arabia Any port in this location" at bounding box center [403, 382] width 301 height 44
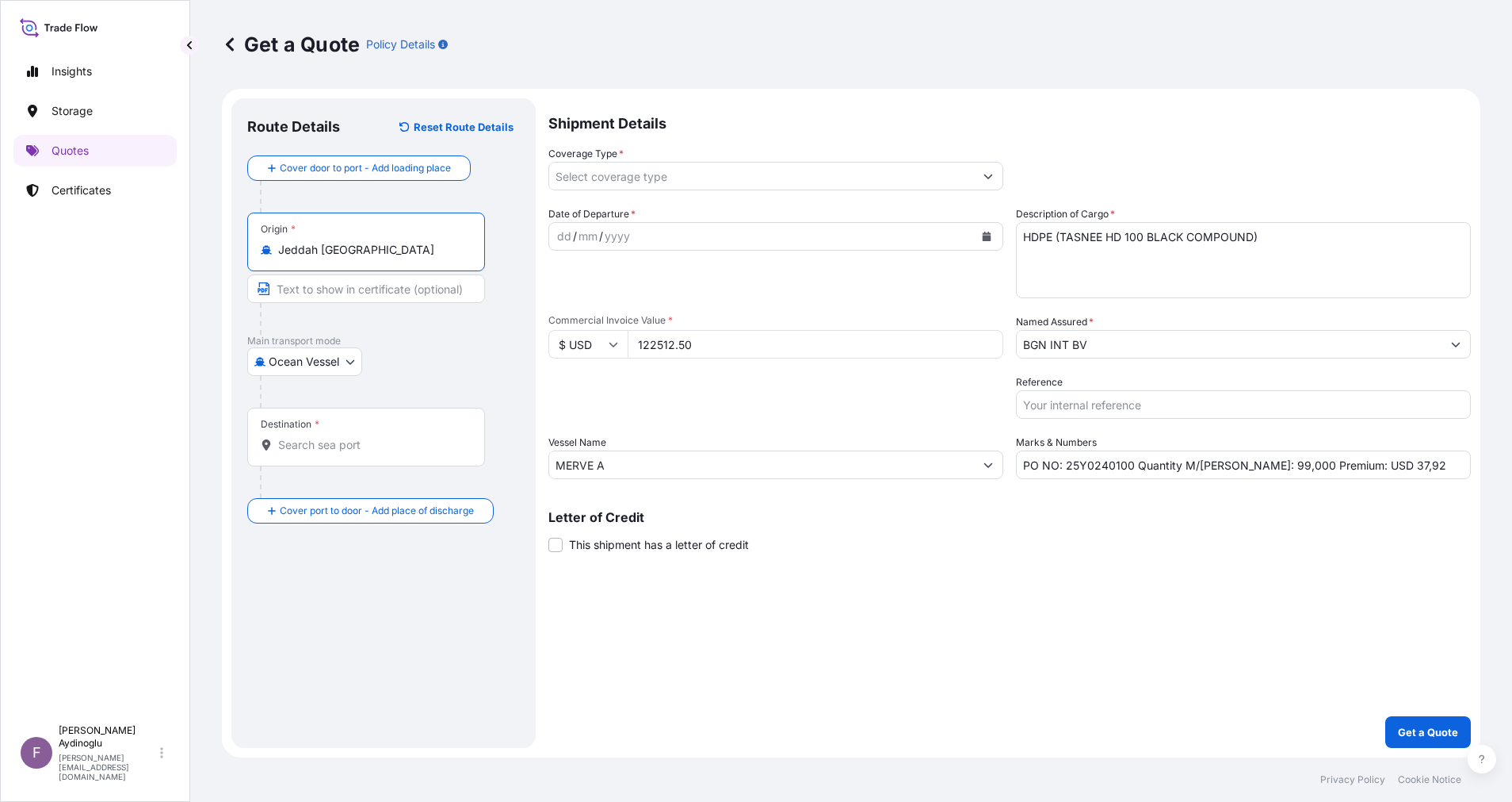
type input "Jeddah Saudi Arabia"
type input "JEDDAH / SAUDI ARABIA"
click at [404, 449] on input "Destination *" at bounding box center [372, 445] width 187 height 16
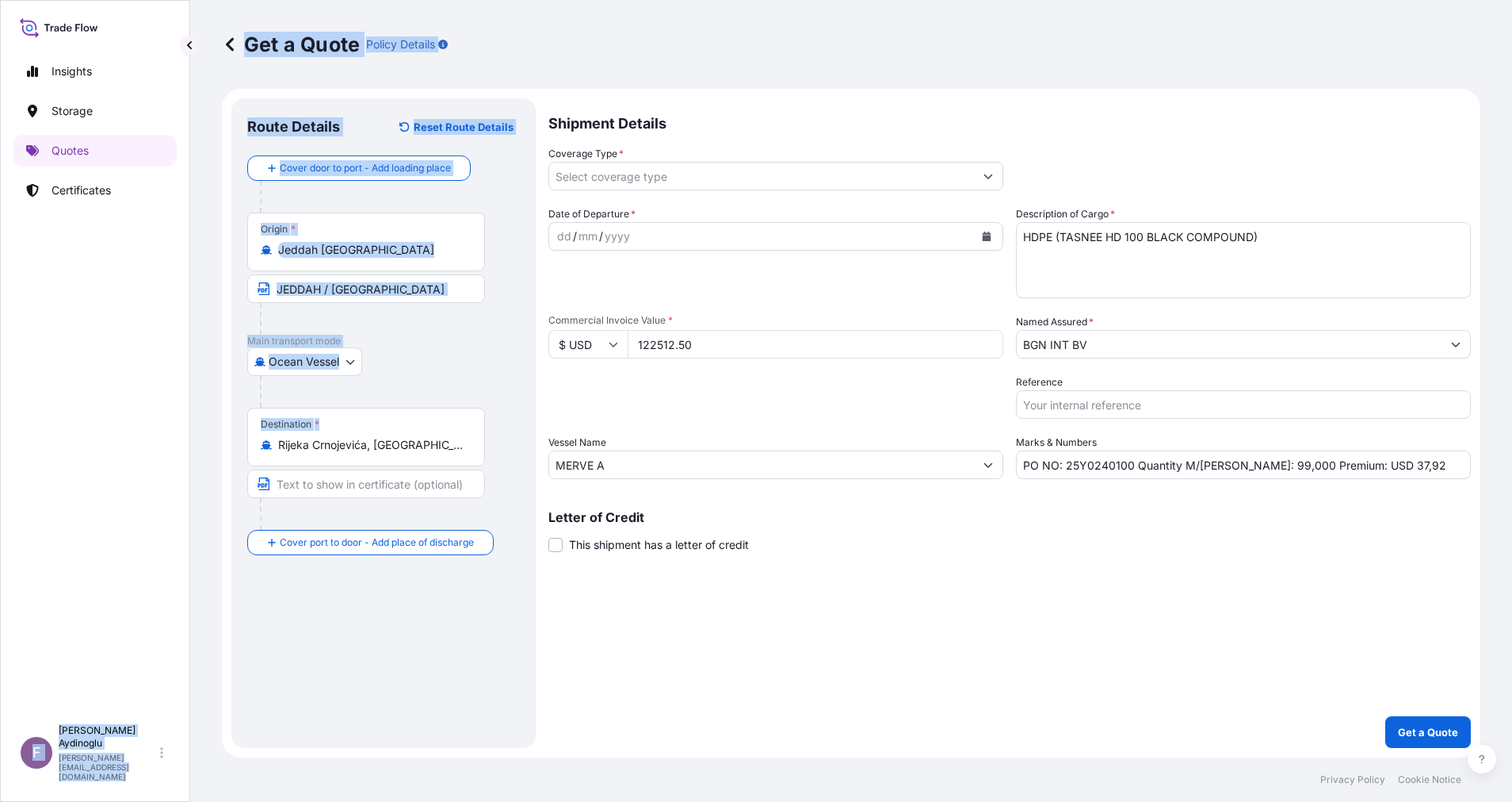
drag, startPoint x: 476, startPoint y: 448, endPoint x: 165, endPoint y: 438, distance: 311.2
click at [165, 438] on div "Insights Storage Quotes Certificates F Fatih Aydinoglu fatih.aydinoglu@polarisb…" at bounding box center [756, 401] width 1512 height 802
click at [470, 458] on div "Destination * Rijeka Crnojevića, Montenegro" at bounding box center [366, 437] width 238 height 59
click at [465, 453] on input "Rijeka Crnojevića, Montenegro" at bounding box center [372, 445] width 187 height 16
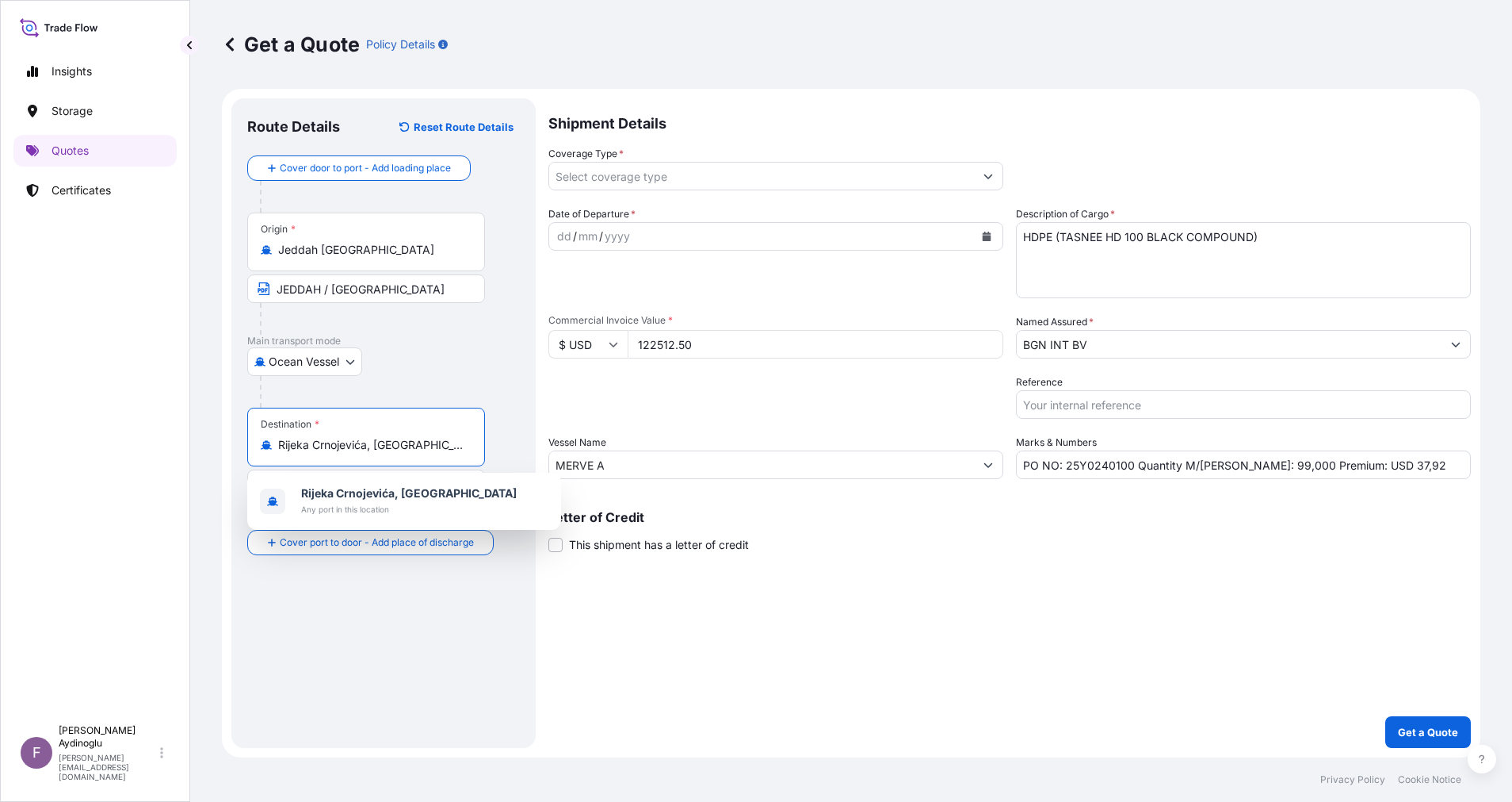
drag, startPoint x: 351, startPoint y: 448, endPoint x: 225, endPoint y: 445, distance: 126.0
click at [225, 445] on form "Route Details Reset Route Details Cover door to port - Add loading place Place …" at bounding box center [851, 423] width 1259 height 669
drag, startPoint x: 454, startPoint y: 445, endPoint x: 319, endPoint y: 444, distance: 135.0
click at [319, 444] on input "Rijeka Crnojevića, Montenegro" at bounding box center [372, 445] width 187 height 16
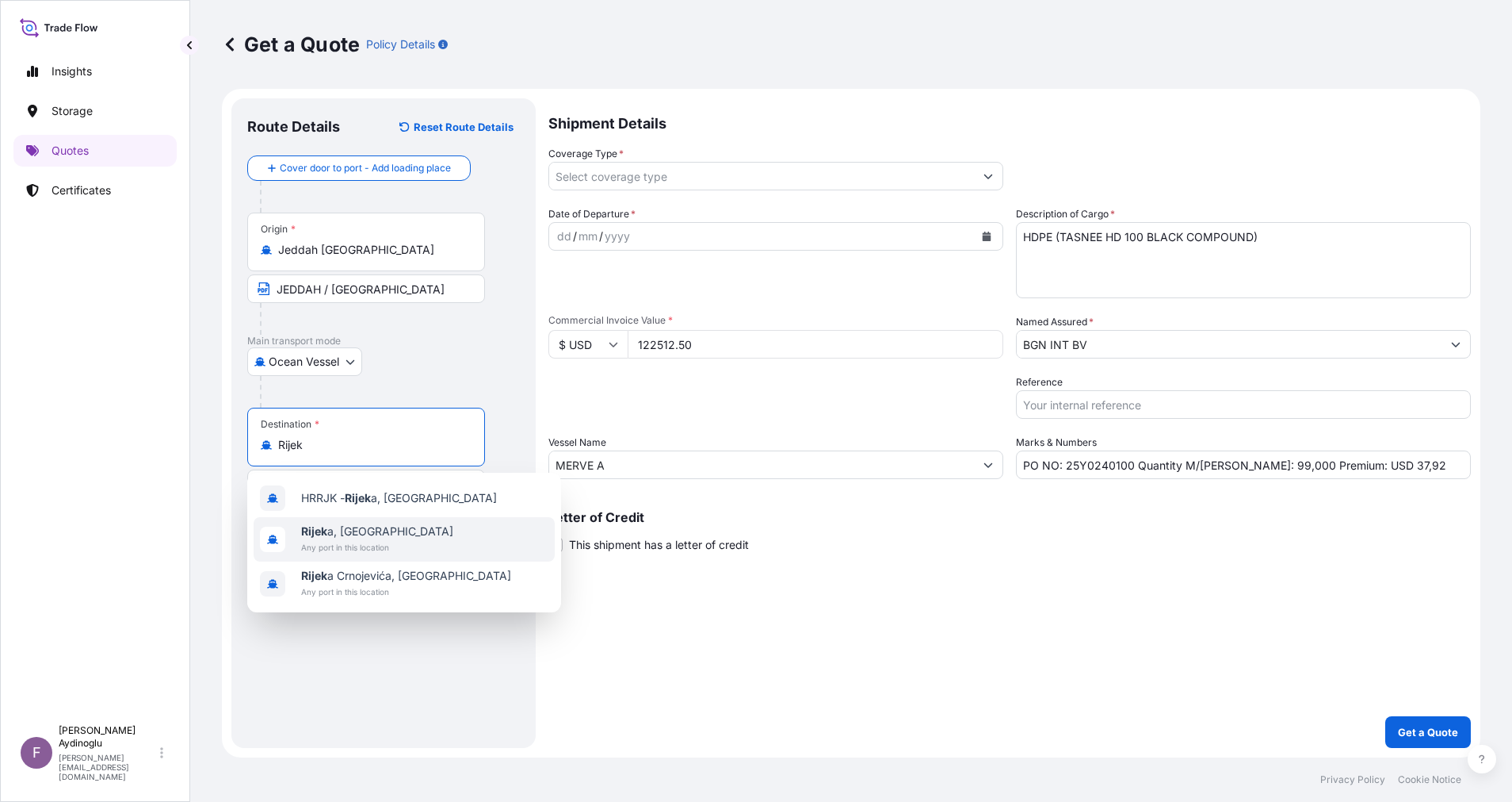
click at [411, 555] on div "Rijek a, Croatia Any port in this location" at bounding box center [403, 539] width 301 height 44
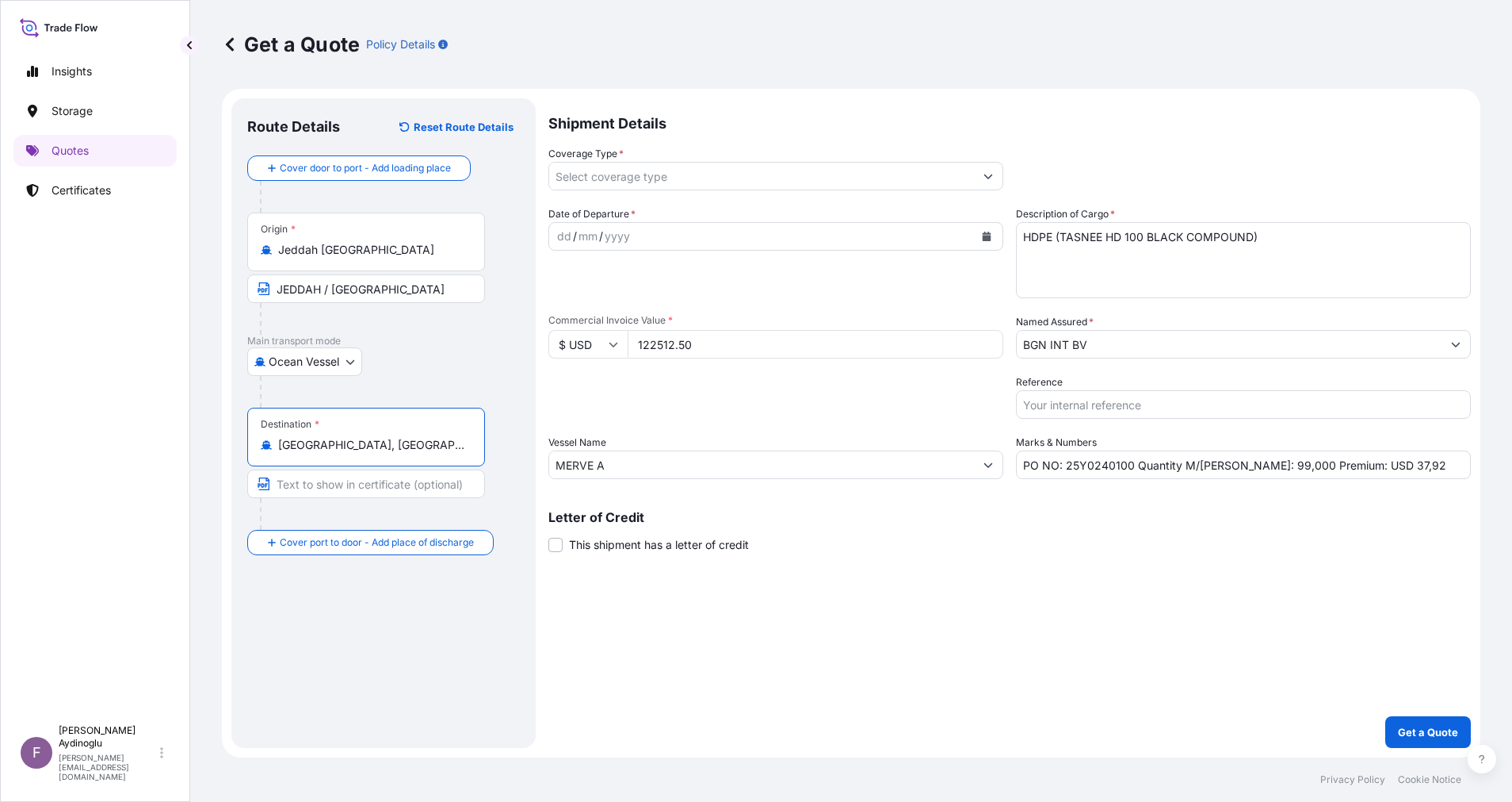
type input "Rijeka, Croatia"
click at [378, 484] on input "Text to appear on certificate" at bounding box center [366, 484] width 238 height 29
click at [351, 487] on input "RIJEKA / CROTIA" at bounding box center [366, 484] width 238 height 29
type input "RIJEKA / CROATIA"
click at [560, 235] on div "dd" at bounding box center [564, 236] width 18 height 19
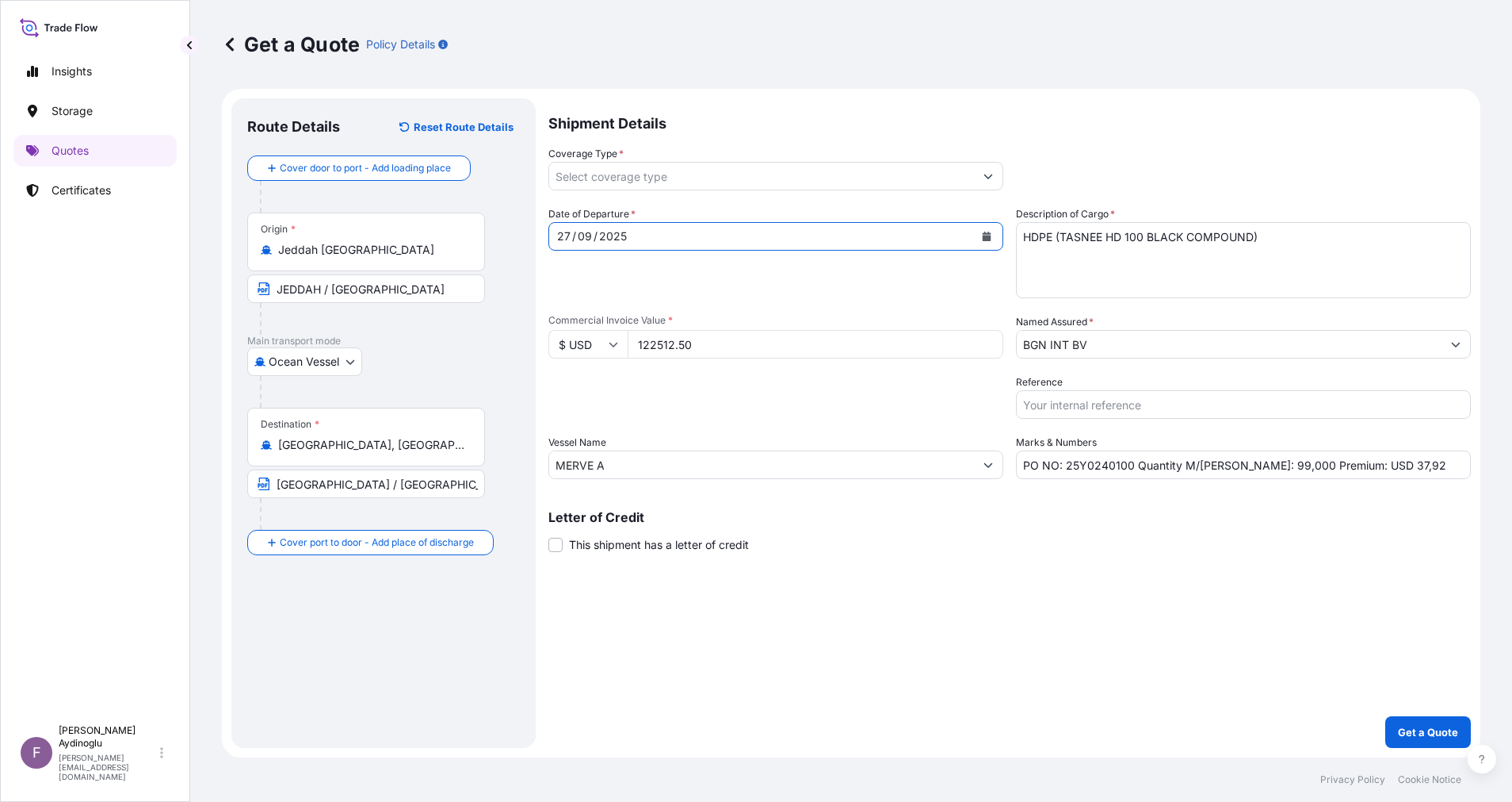
click at [990, 176] on icon "Show suggestions" at bounding box center [989, 177] width 8 height 5
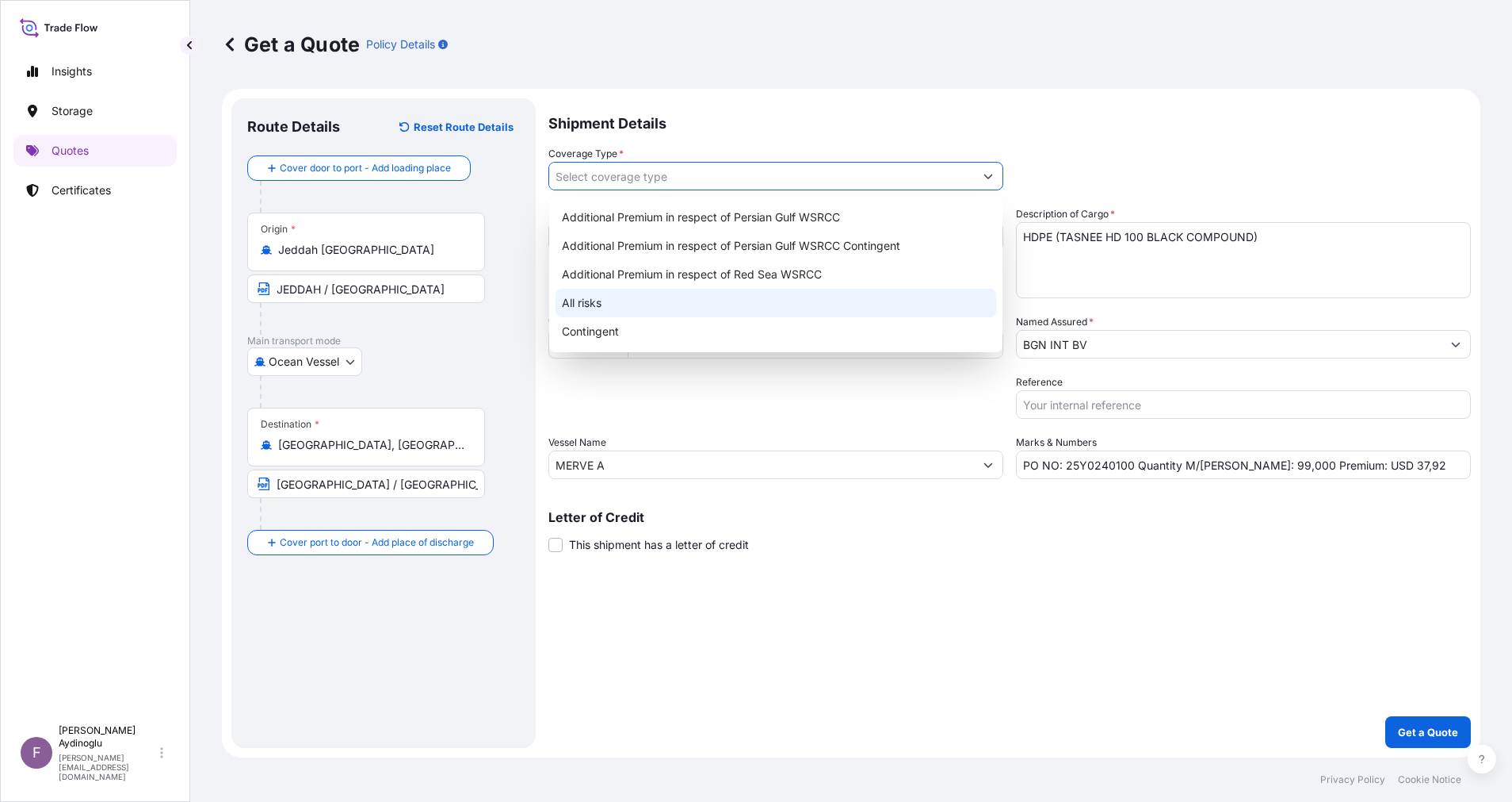
click at [714, 299] on div "All risks" at bounding box center [776, 303] width 440 height 29
type input "All risks"
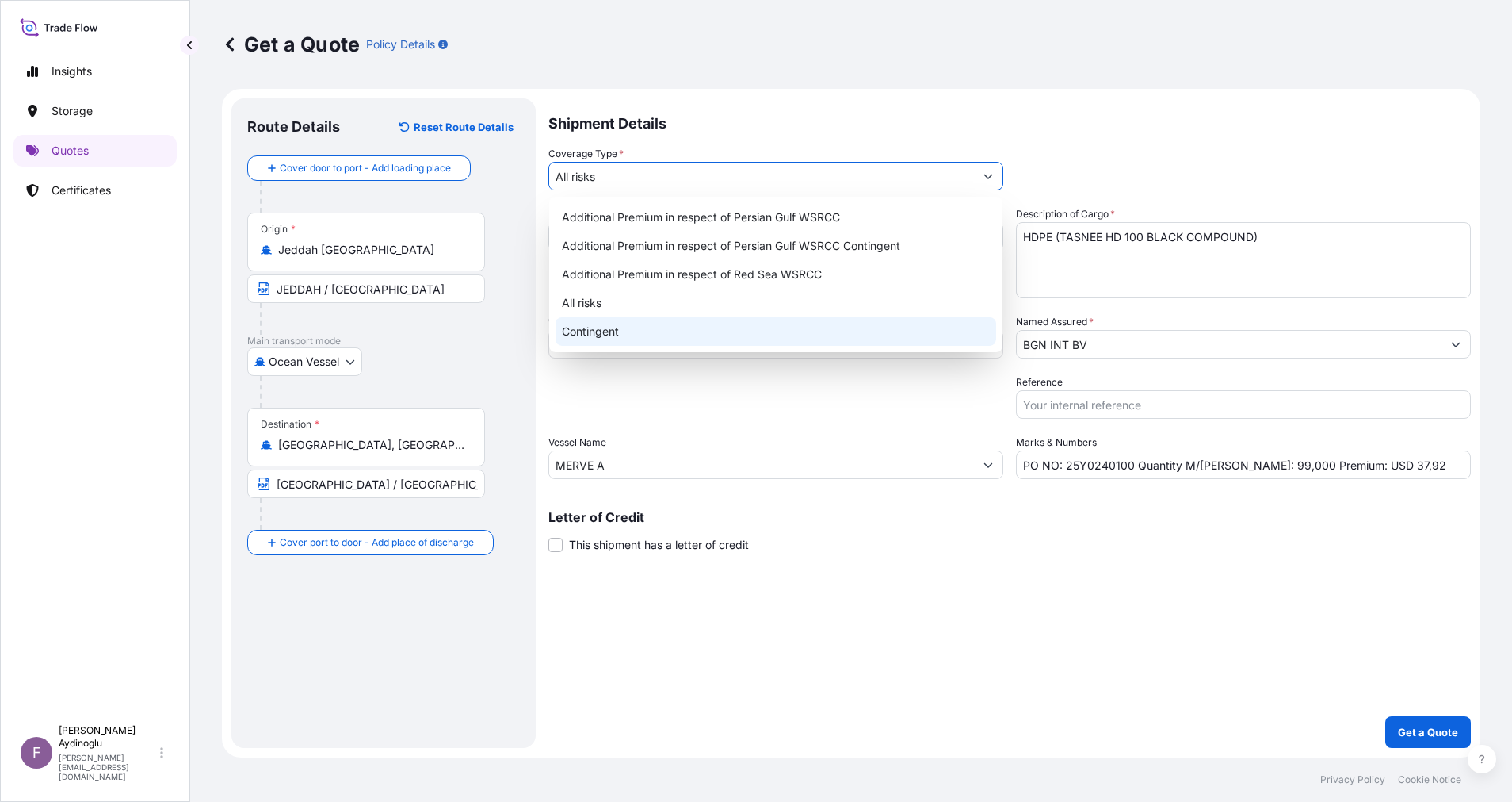
click at [1008, 607] on div "Shipment Details Coverage Type * All risks Date of Departure * 27 / 09 / 2025 C…" at bounding box center [1010, 423] width 922 height 649
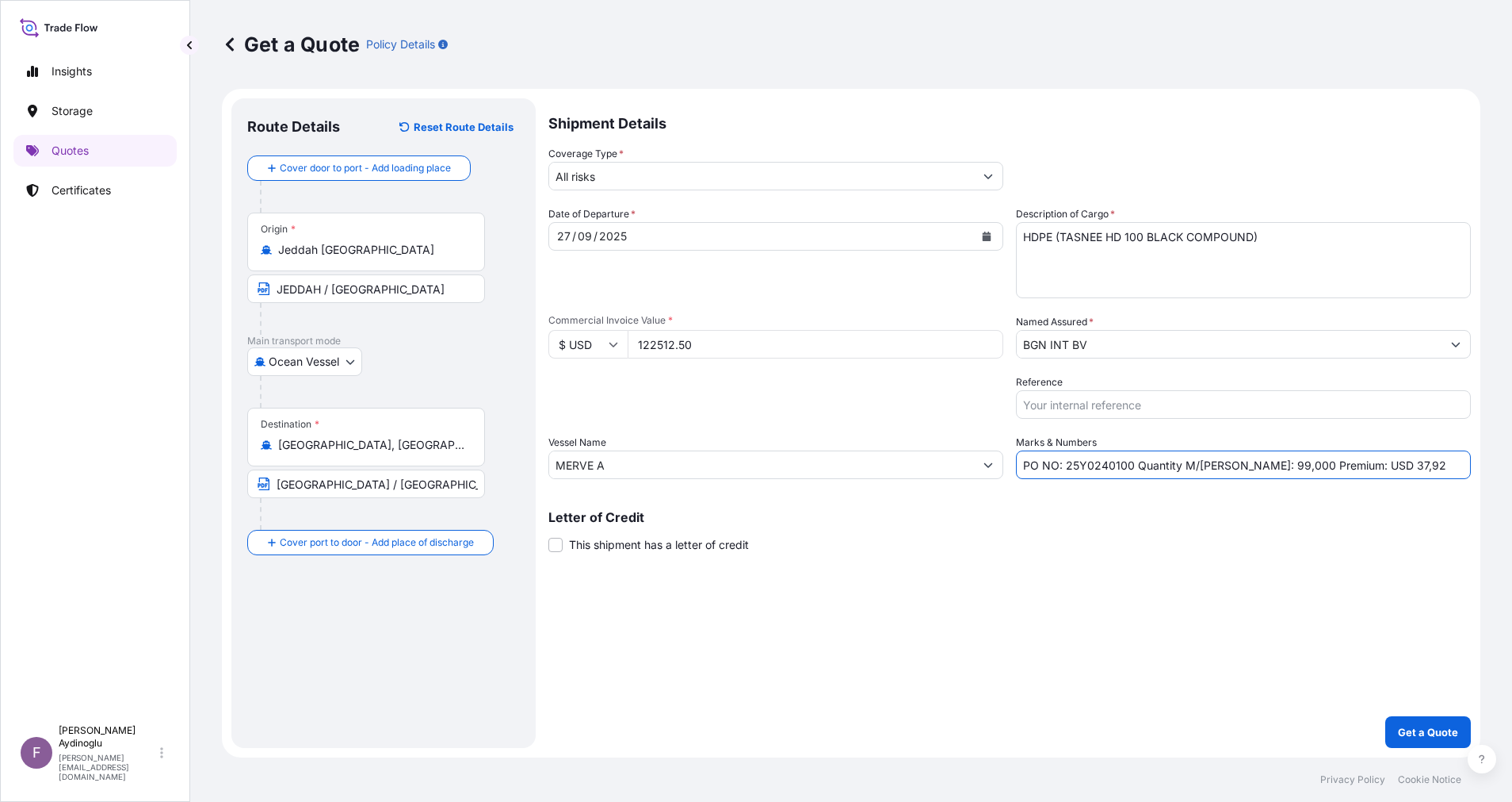
drag, startPoint x: 1375, startPoint y: 466, endPoint x: 1348, endPoint y: 466, distance: 27.0
click at [1348, 466] on input "PO NO: 25Y0240100 Quantity M/Tonn: 99,000 Premium: USD 37,92" at bounding box center [1244, 465] width 455 height 29
type input "PO NO: 25Y0240100 Quantity M/Tonn: 99,000 Premium: USD 13,48"
click at [1420, 720] on button "Get a Quote" at bounding box center [1428, 732] width 86 height 32
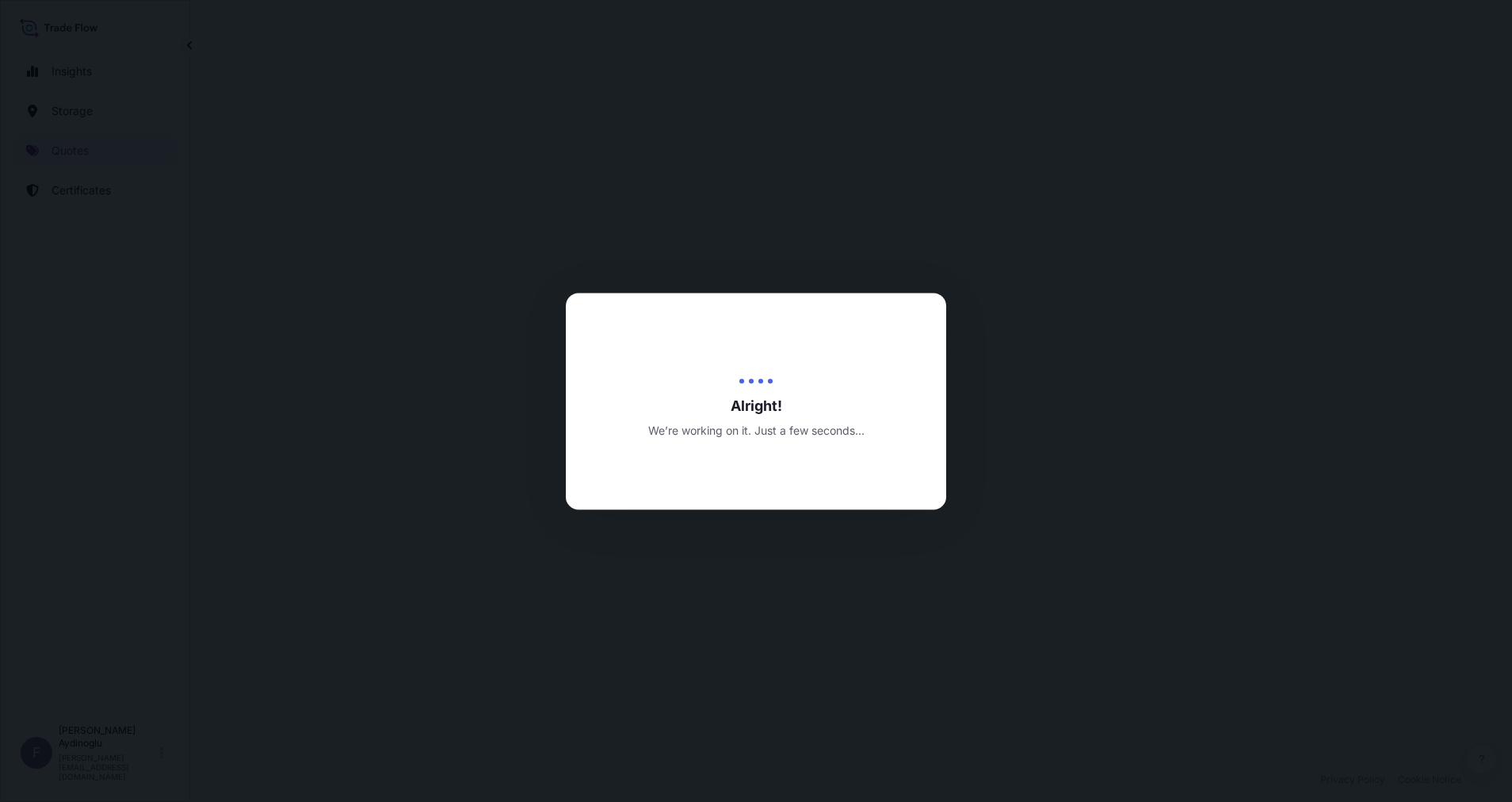
select select "Ocean Vessel"
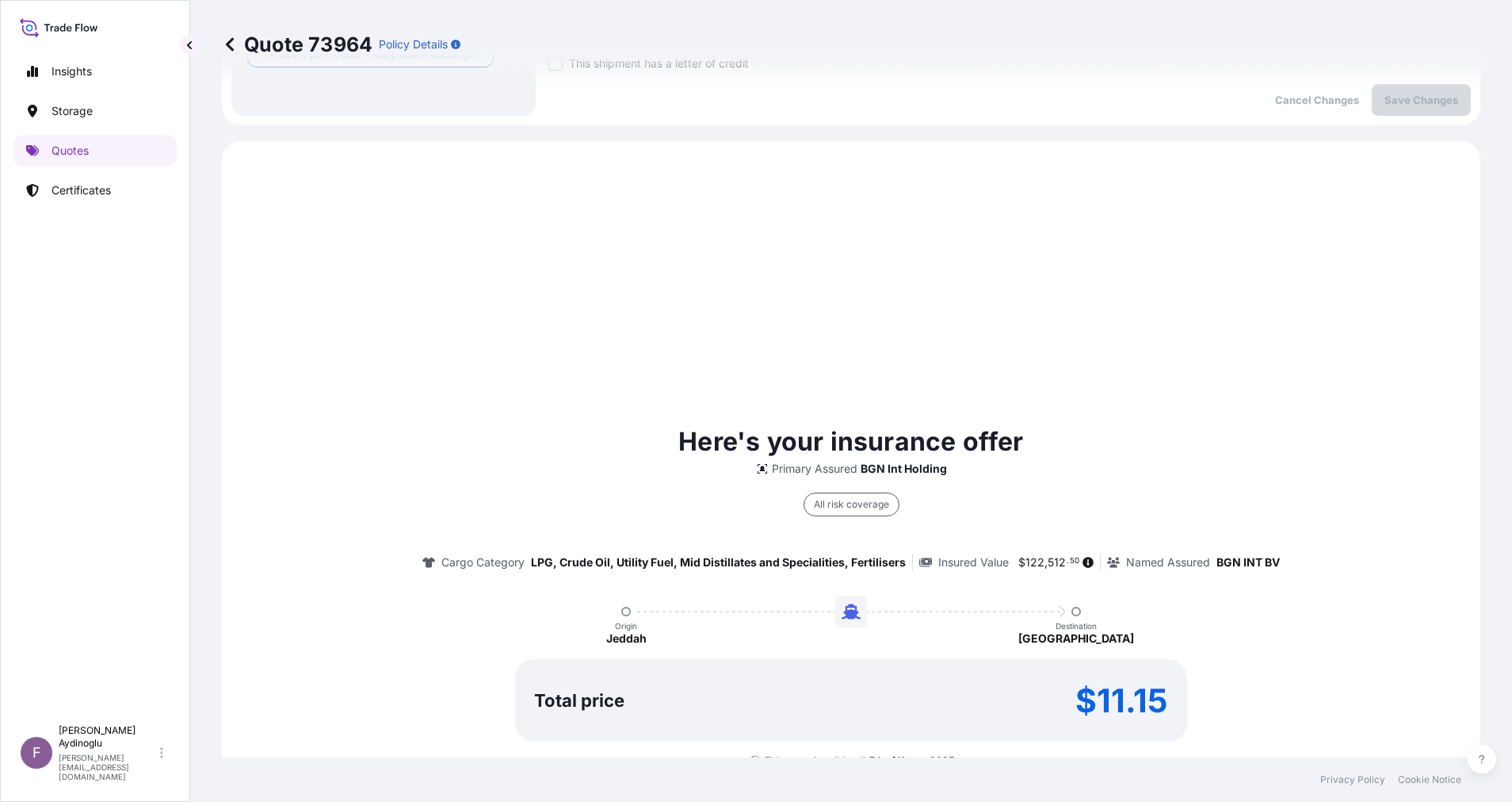
scroll to position [543, 0]
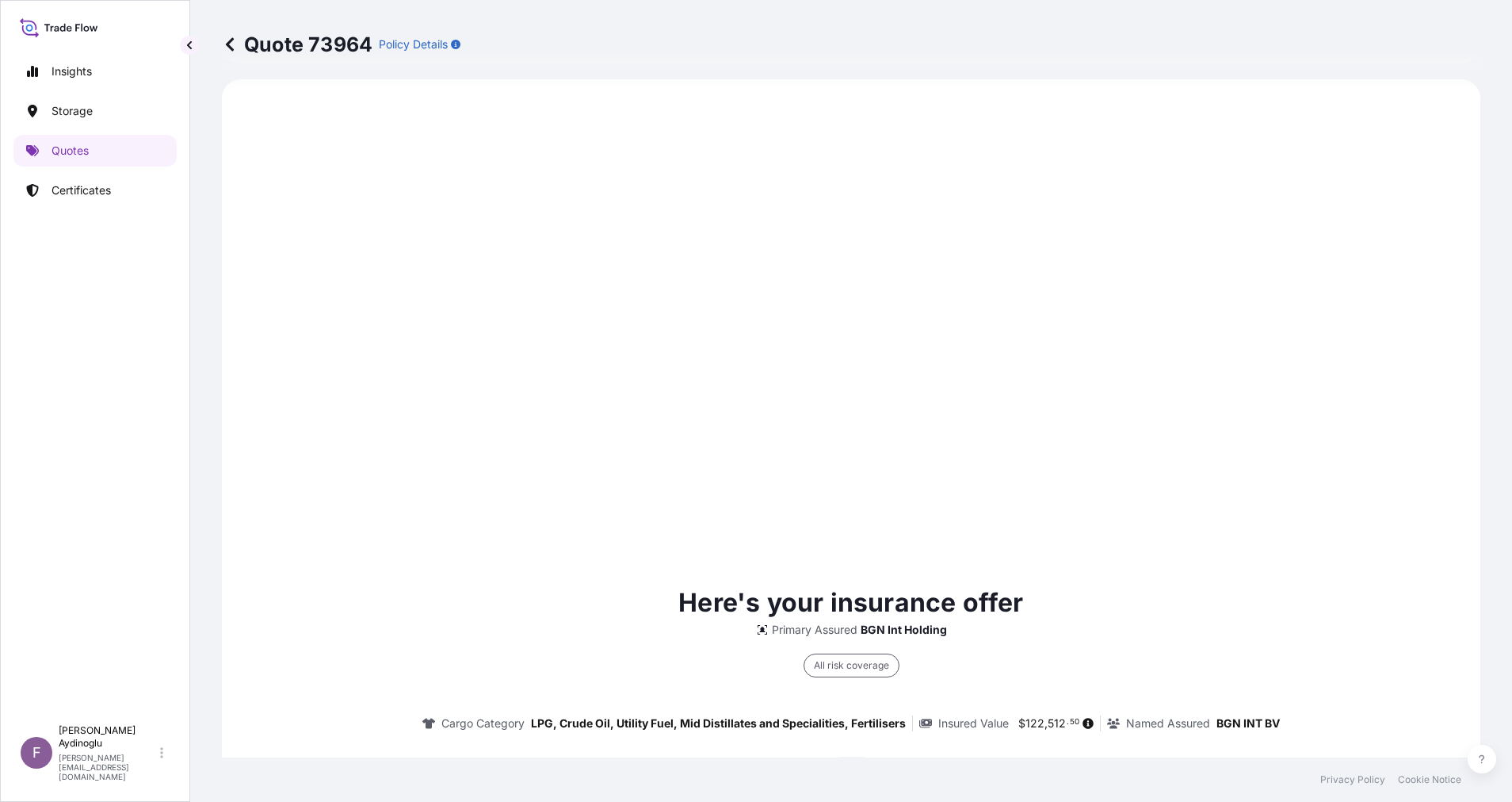
type input "08/10/2025"
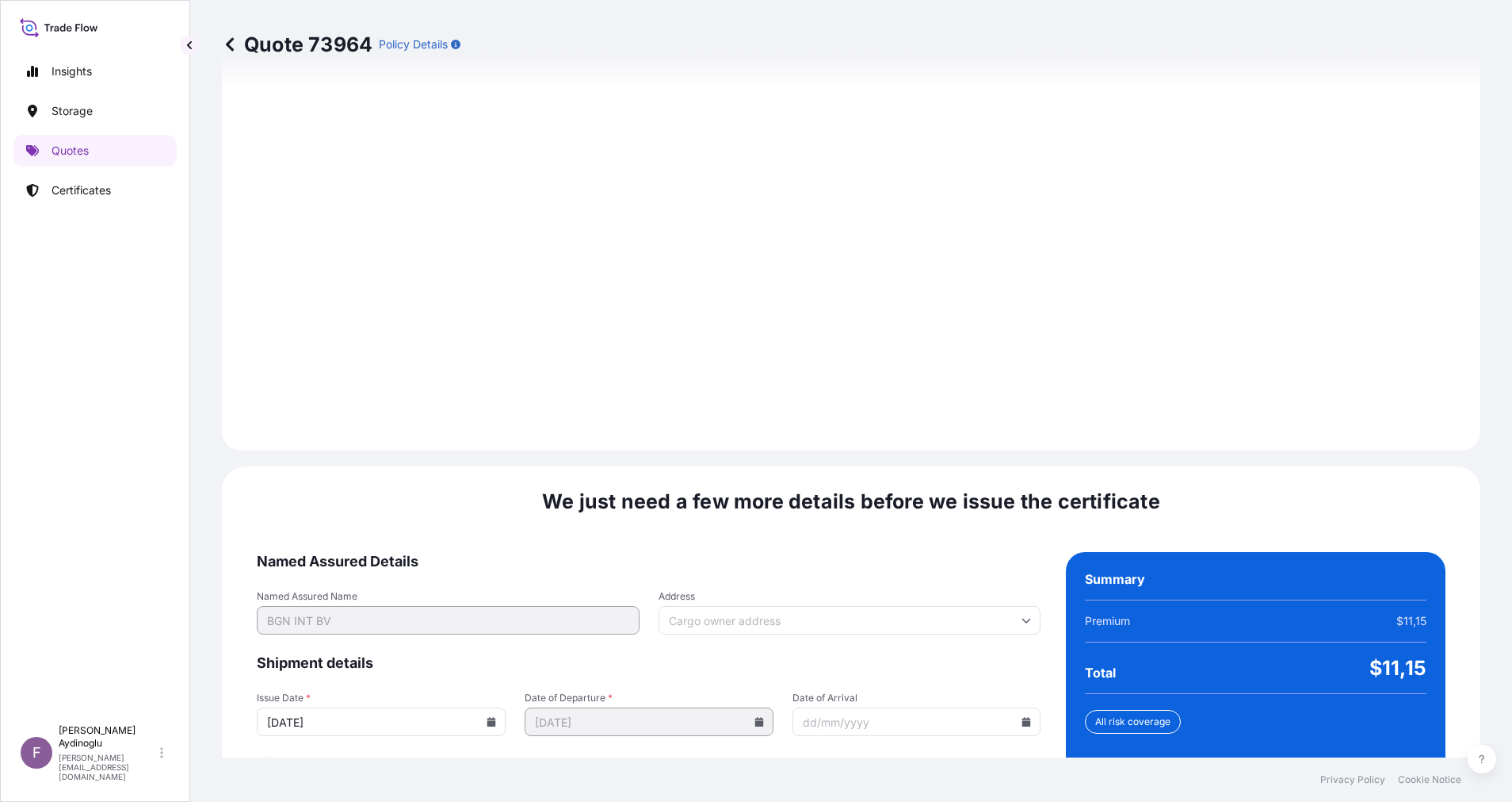
scroll to position [1702, 0]
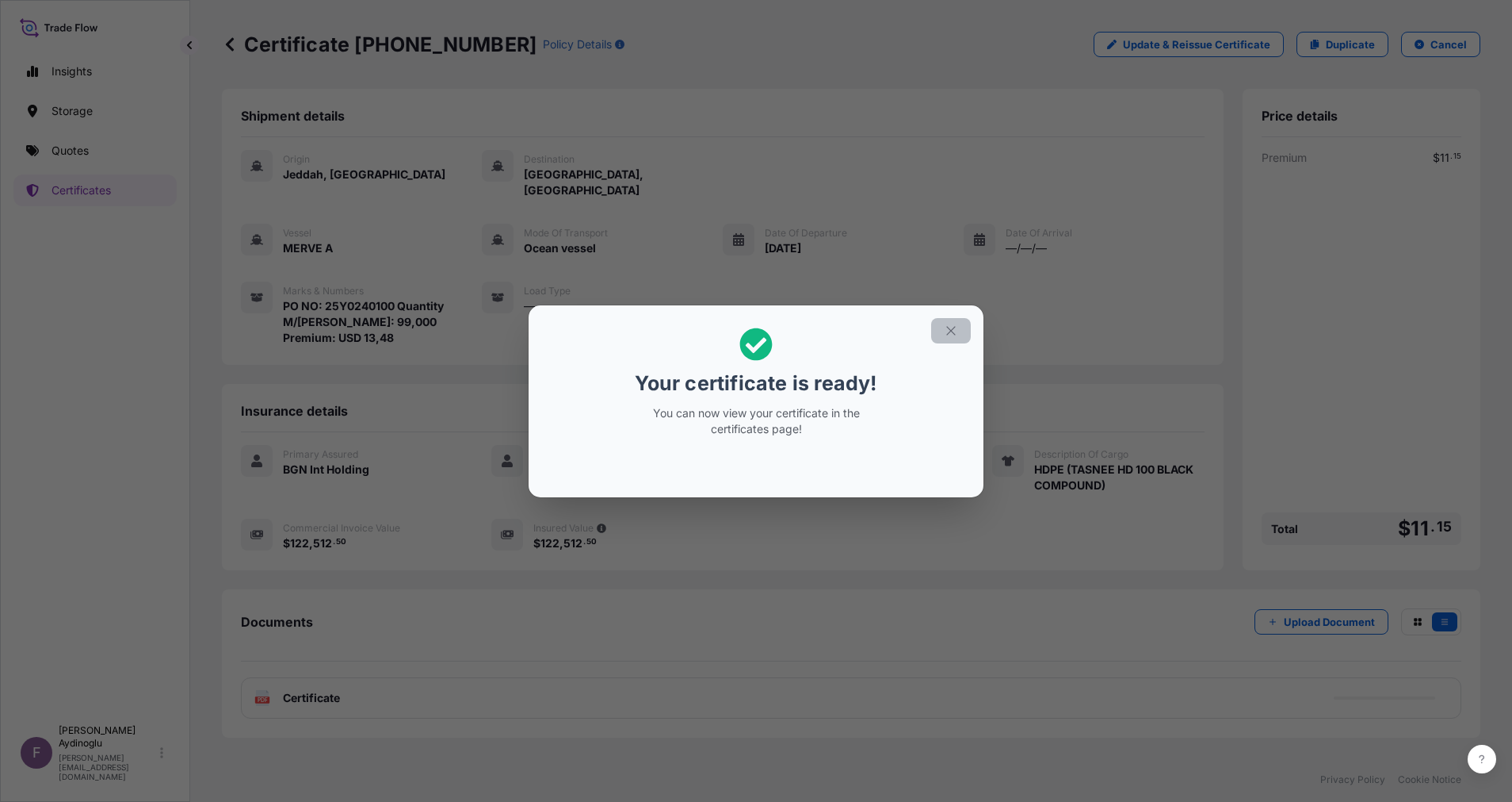
click at [951, 321] on button "button" at bounding box center [951, 331] width 39 height 25
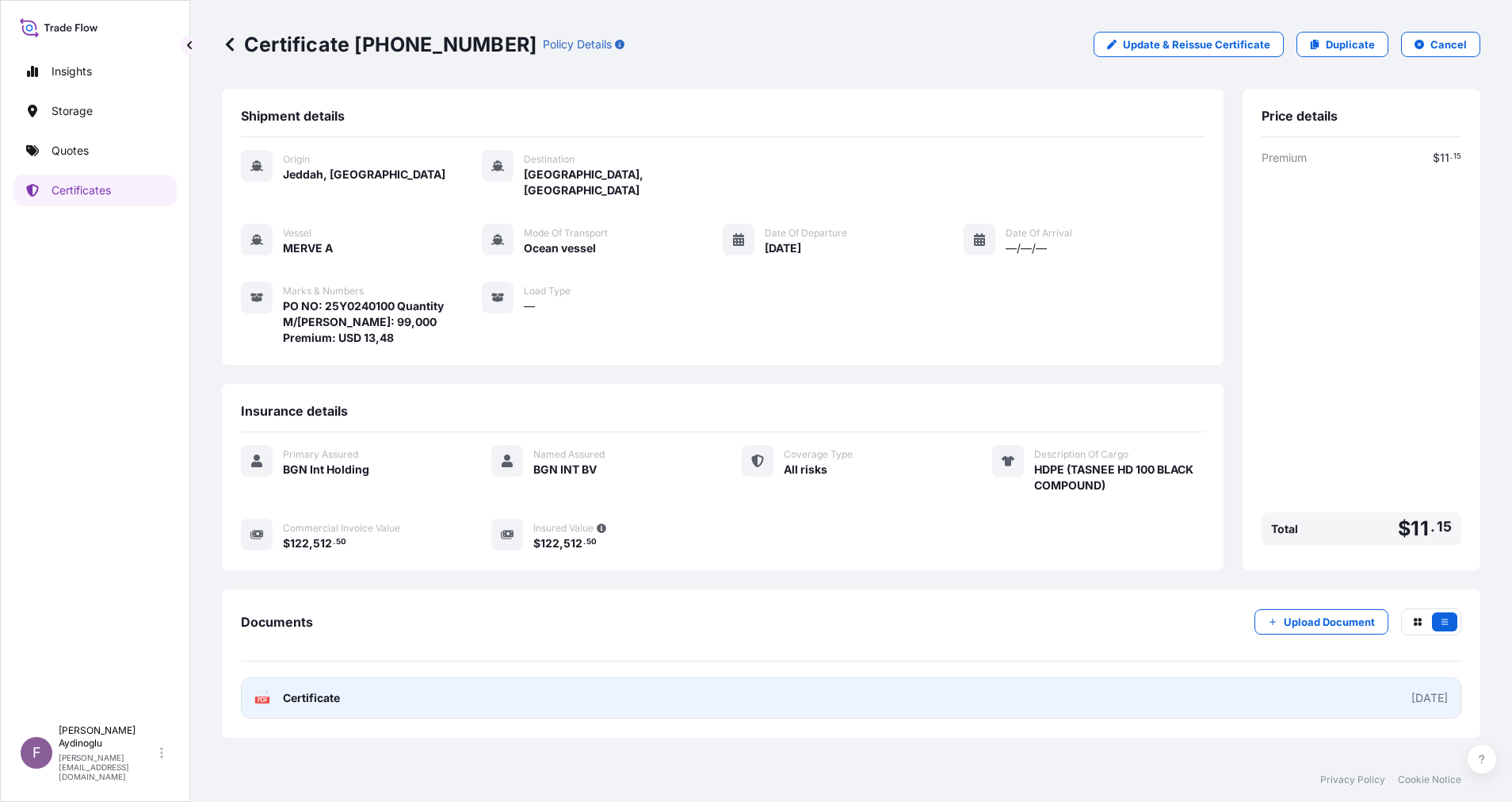
click at [884, 677] on link "PDF Certificate 2025-10-08" at bounding box center [851, 697] width 1221 height 41
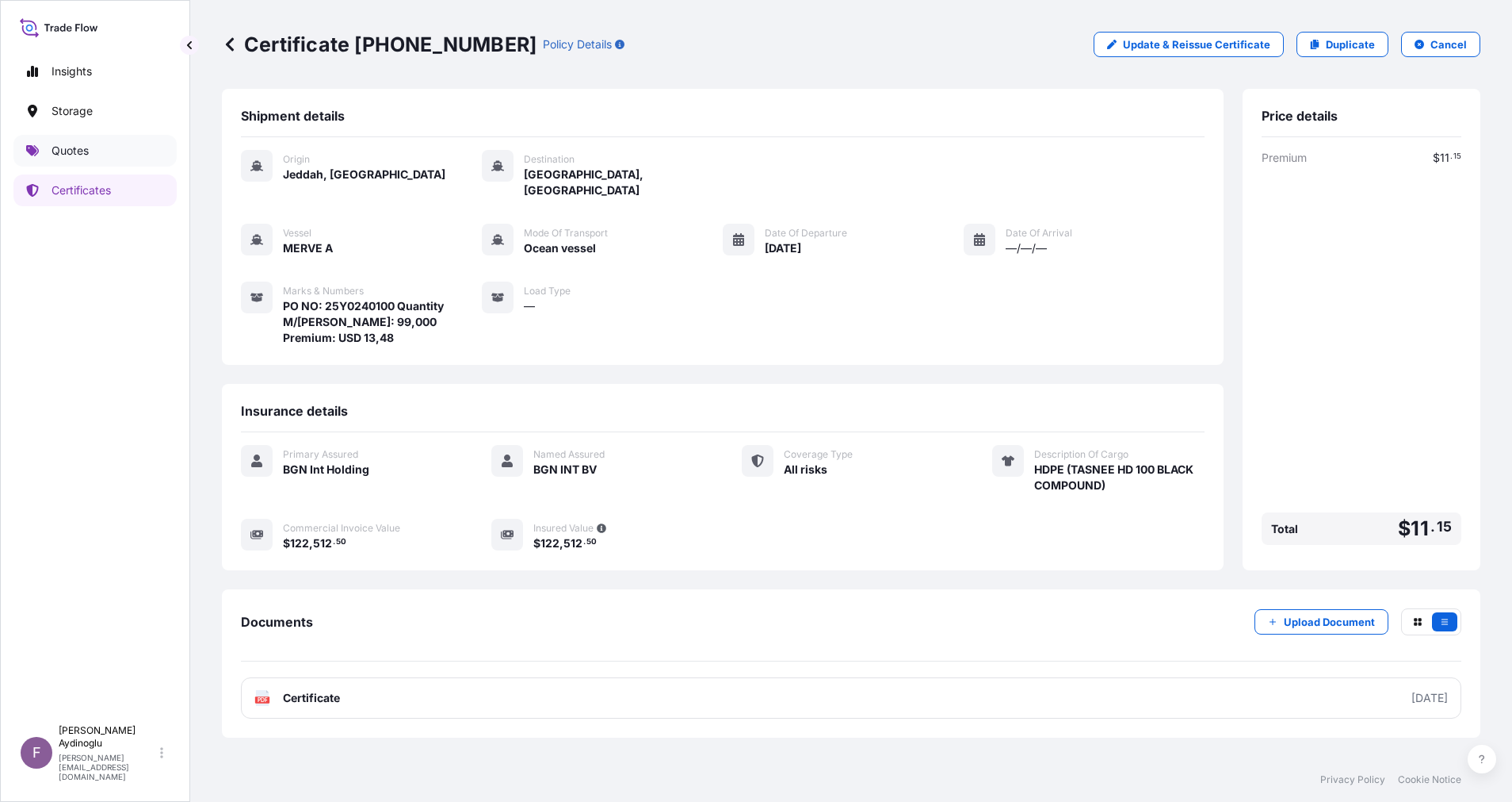
click at [143, 150] on link "Quotes" at bounding box center [95, 151] width 164 height 32
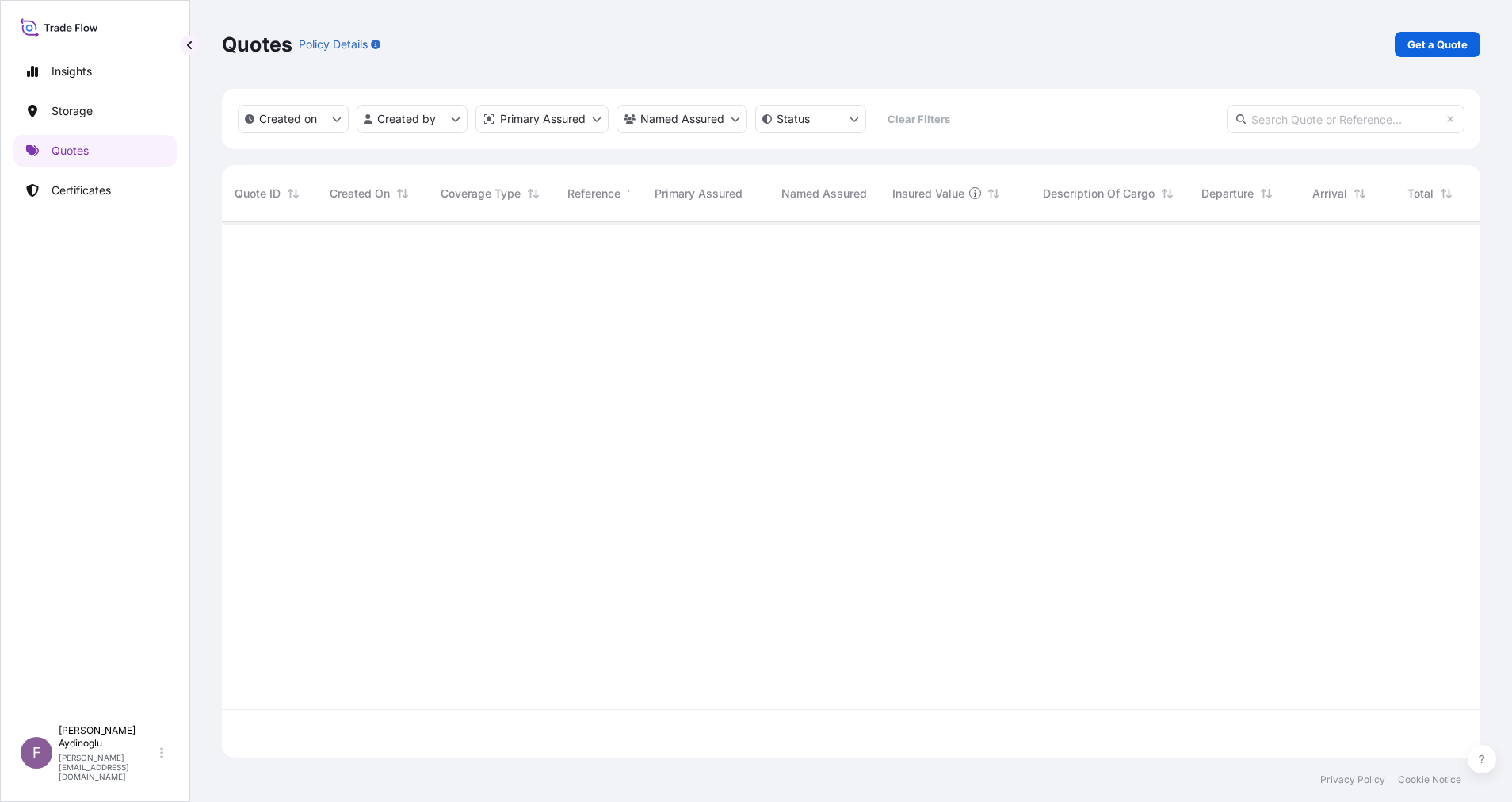
scroll to position [526, 1240]
